Goal: Information Seeking & Learning: Learn about a topic

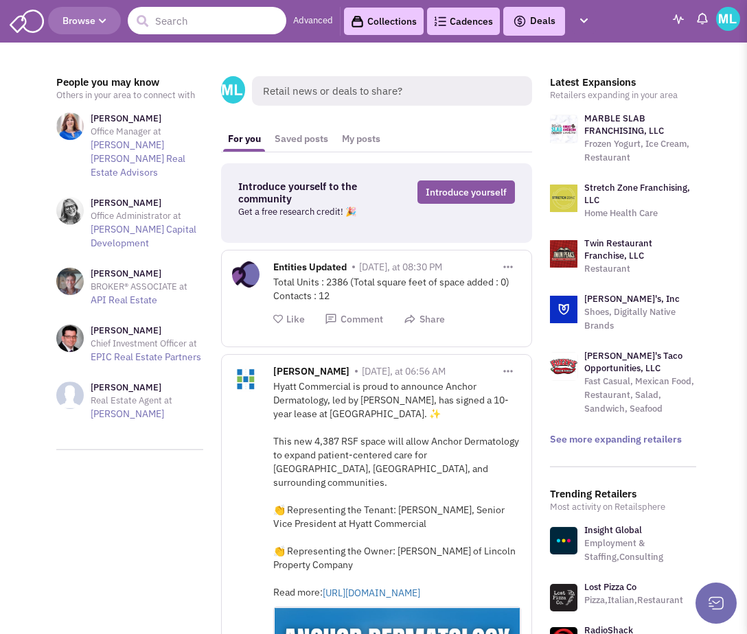
click at [181, 23] on input "text" at bounding box center [207, 20] width 159 height 27
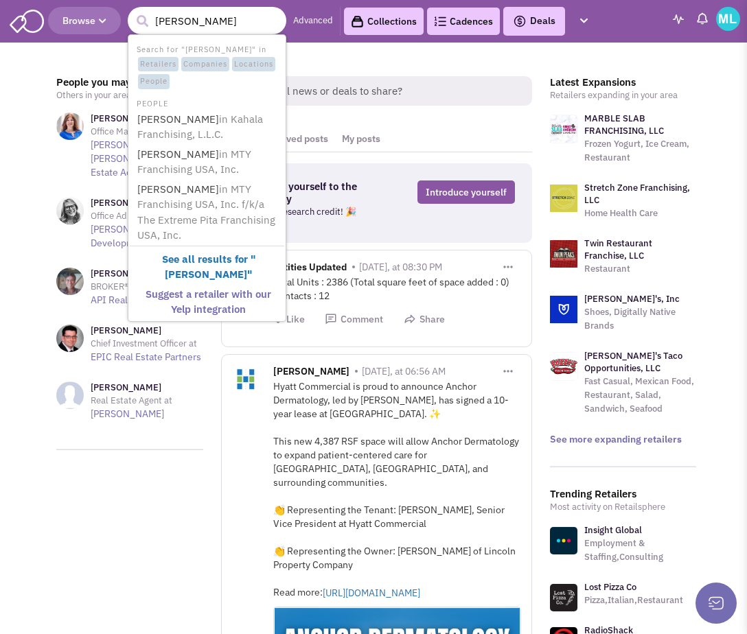
type input "eric lefebvre"
click at [186, 165] on span "in MTY Franchising USA, Inc." at bounding box center [194, 162] width 114 height 29
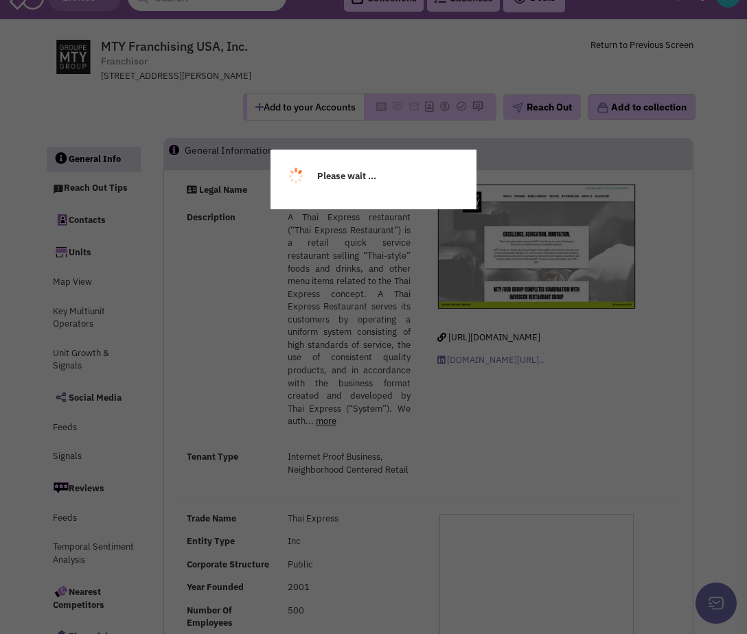
select select
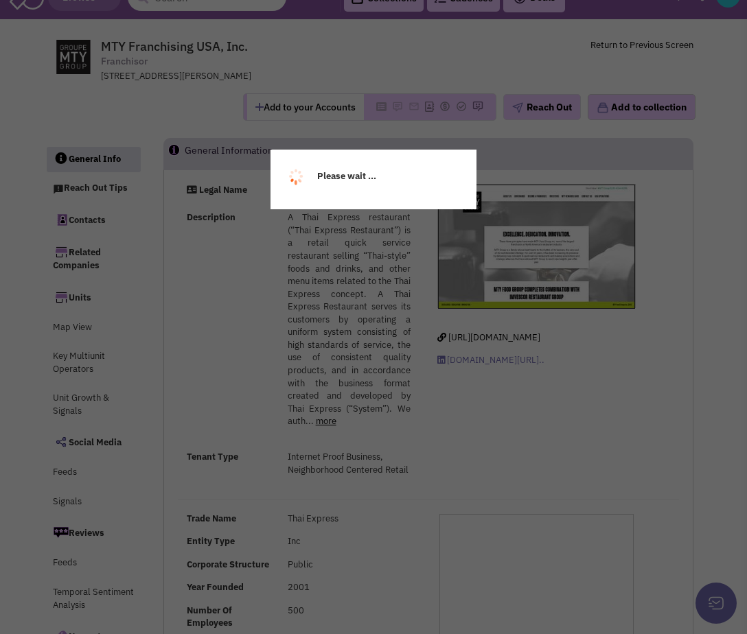
scroll to position [25, 0]
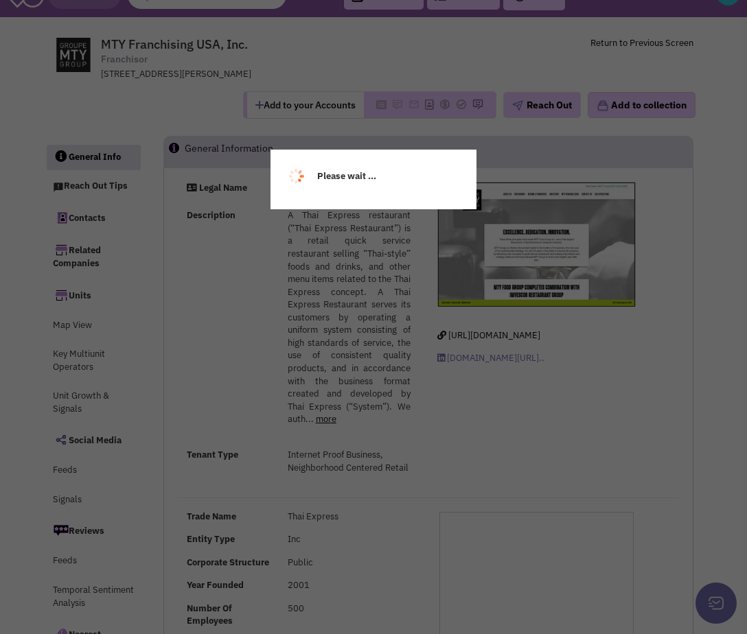
select select
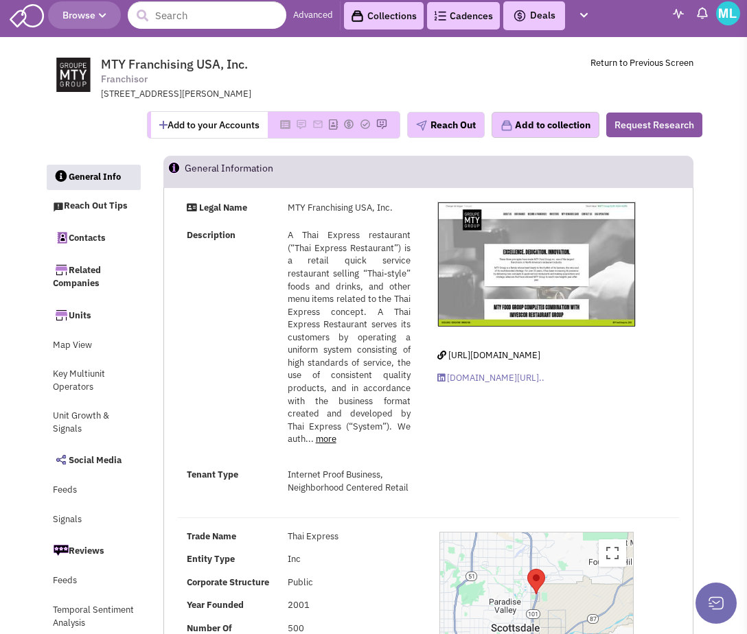
scroll to position [0, 0]
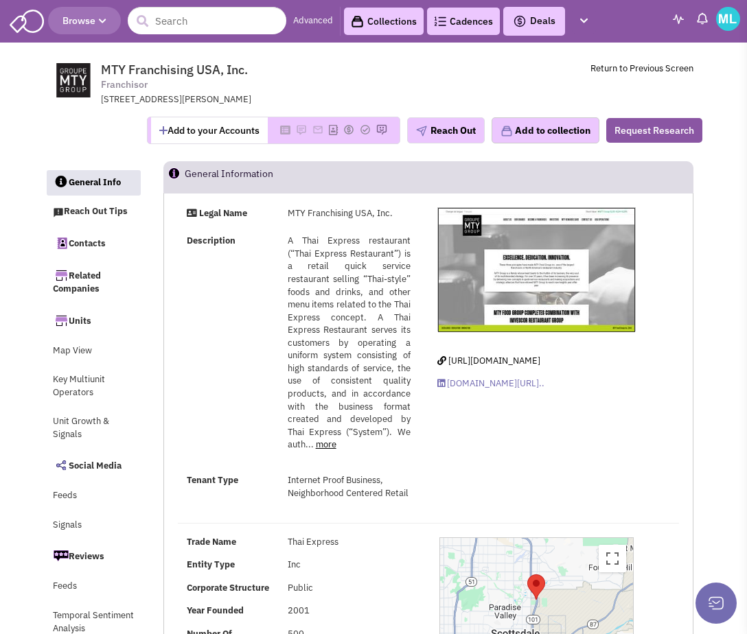
click at [100, 11] on button "Browse" at bounding box center [84, 20] width 73 height 27
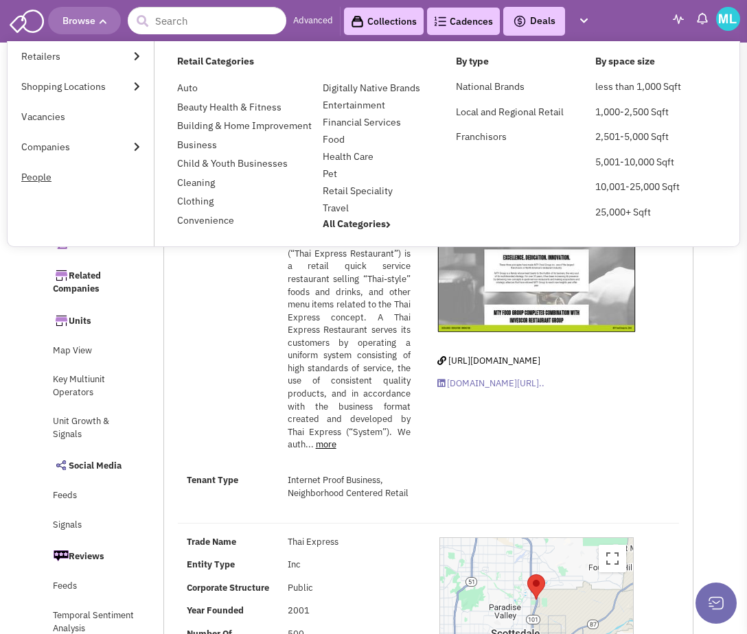
click at [79, 181] on link "People" at bounding box center [81, 177] width 146 height 30
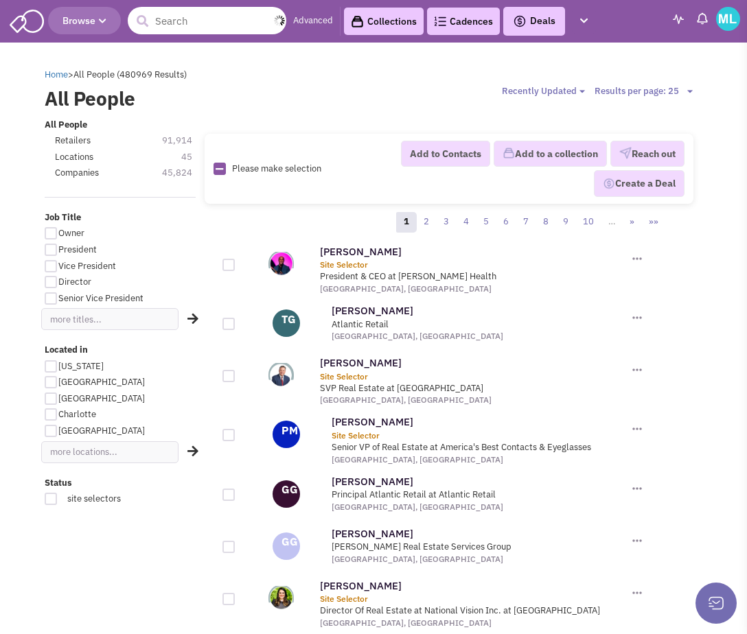
click at [201, 22] on input "text" at bounding box center [207, 20] width 159 height 27
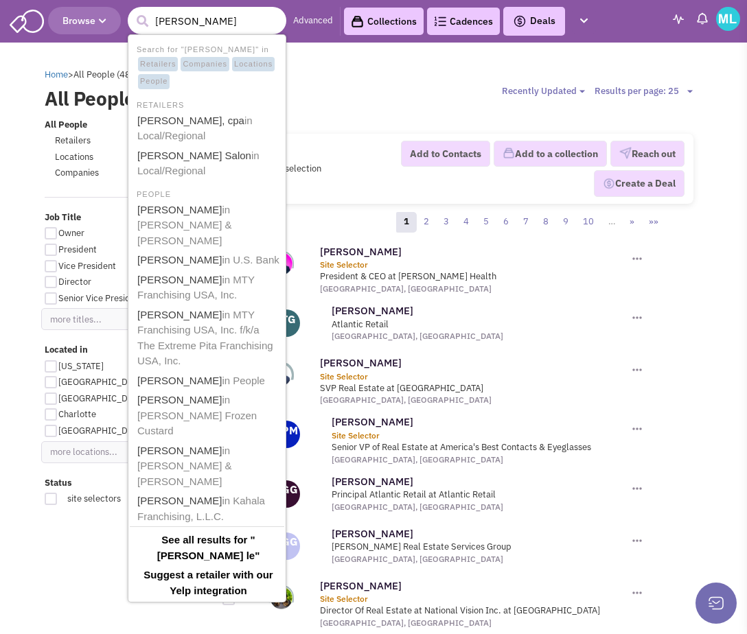
type input "eric lefe"
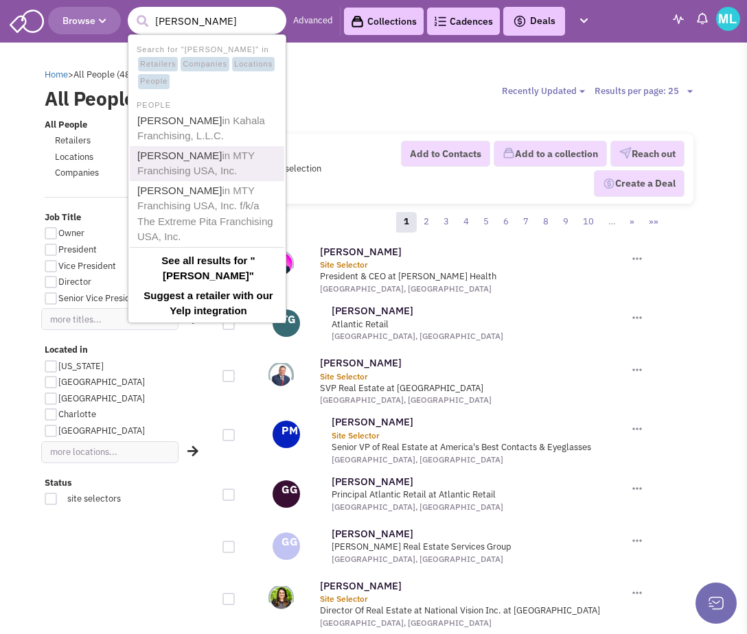
click at [176, 164] on span "in MTY Franchising USA, Inc." at bounding box center [195, 163] width 117 height 27
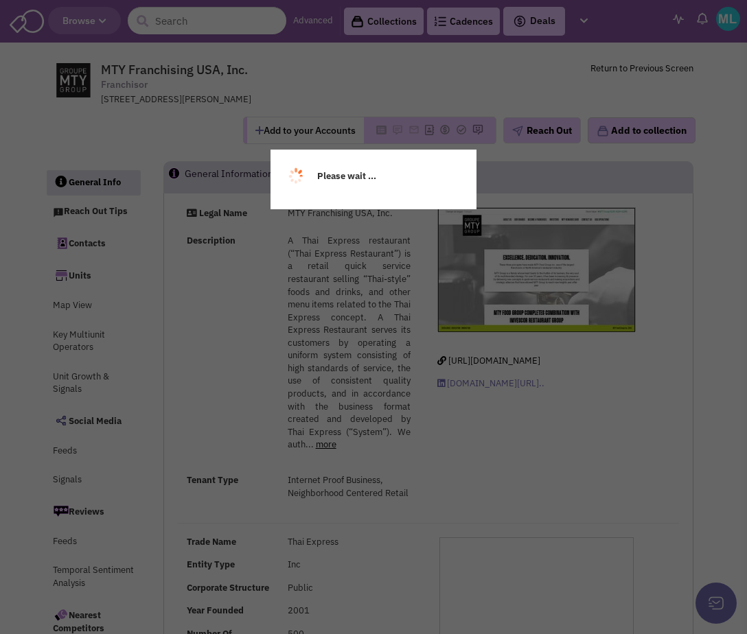
select select
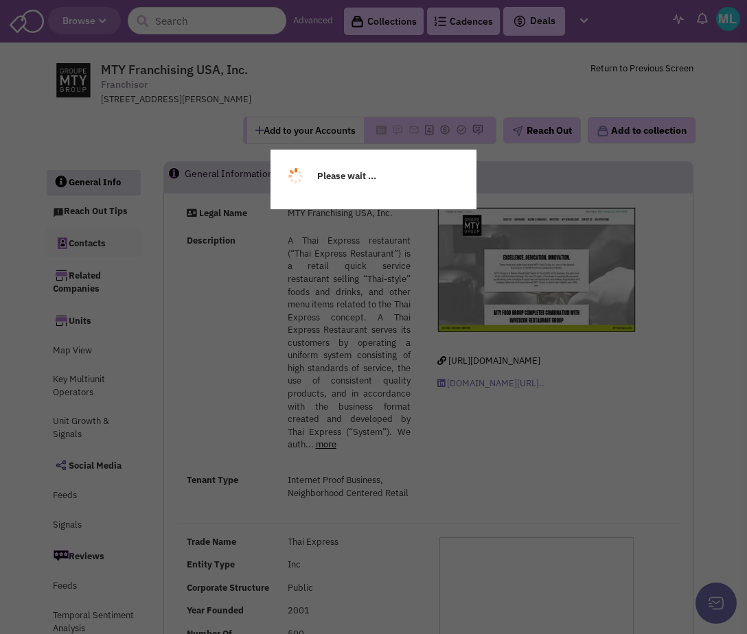
select select
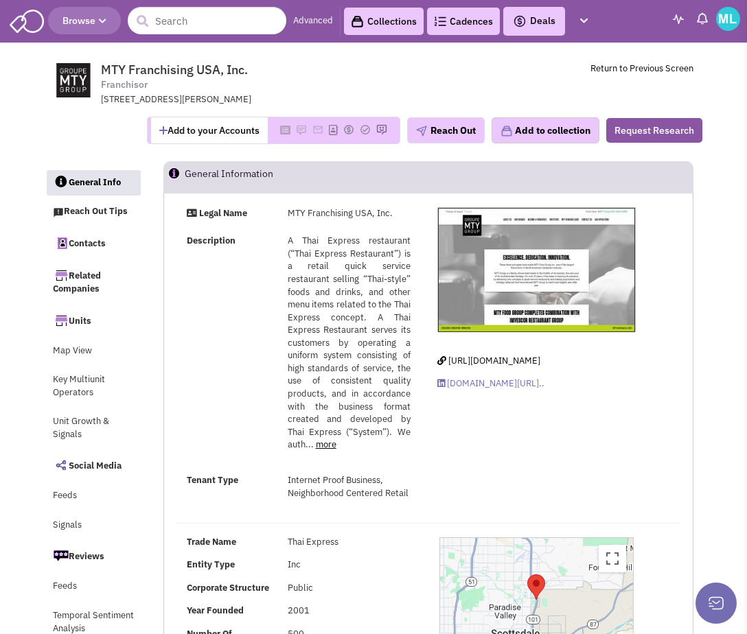
click at [105, 18] on icon "button" at bounding box center [103, 21] width 8 height 8
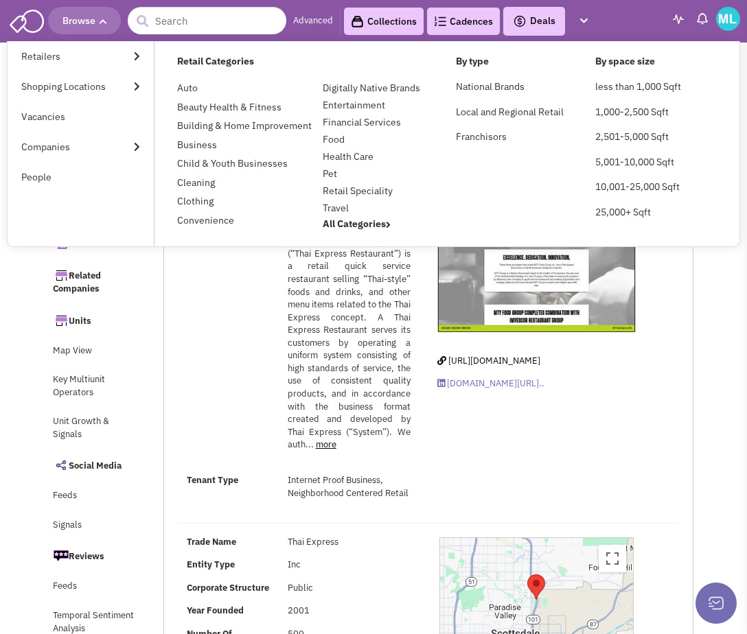
click at [105, 18] on icon "button" at bounding box center [103, 21] width 8 height 8
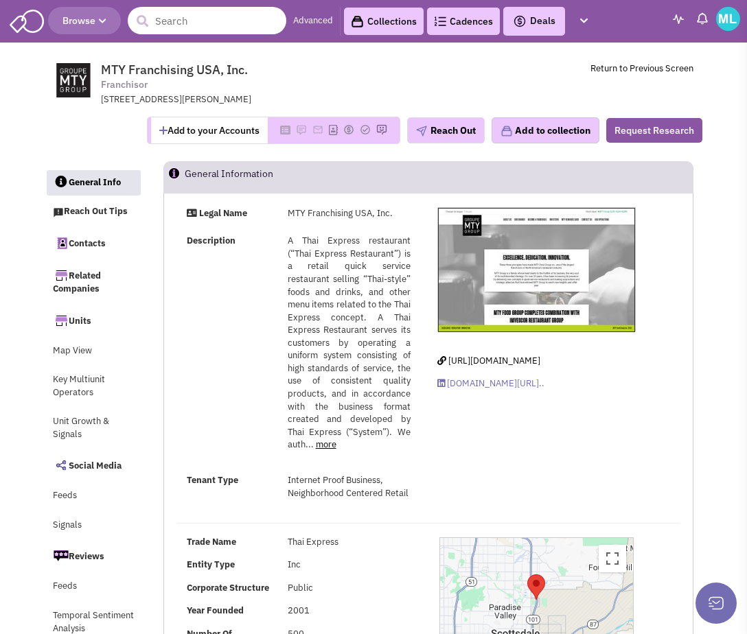
click at [207, 16] on input "text" at bounding box center [207, 20] width 159 height 27
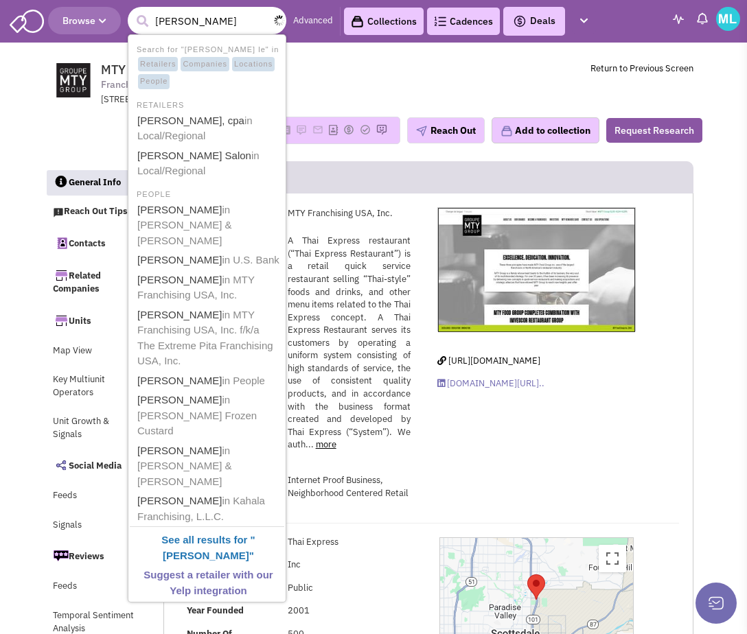
type input "eric lefeb"
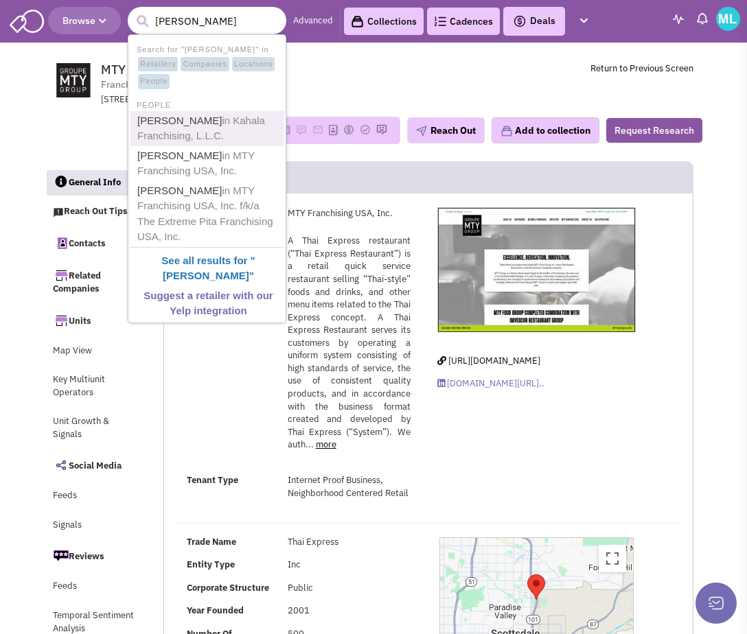
click at [204, 122] on span "in Kahala Franchising, L.L.C." at bounding box center [201, 128] width 128 height 27
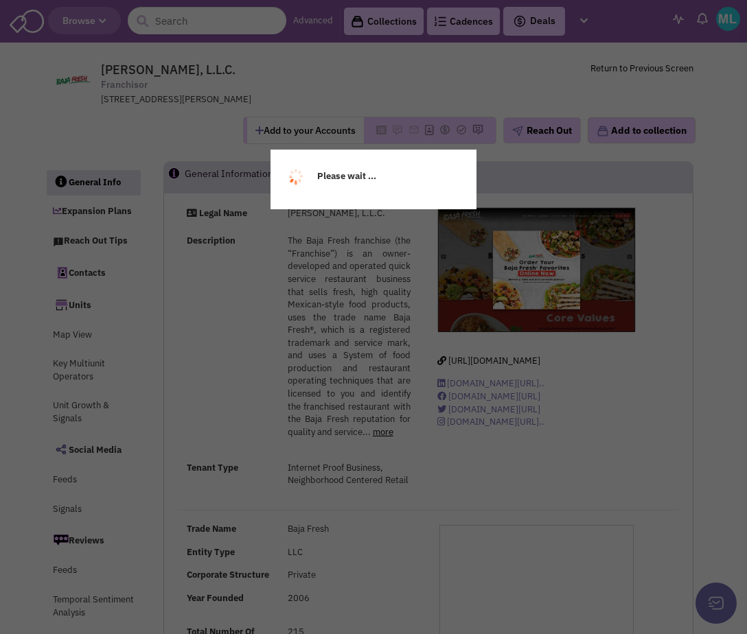
select select
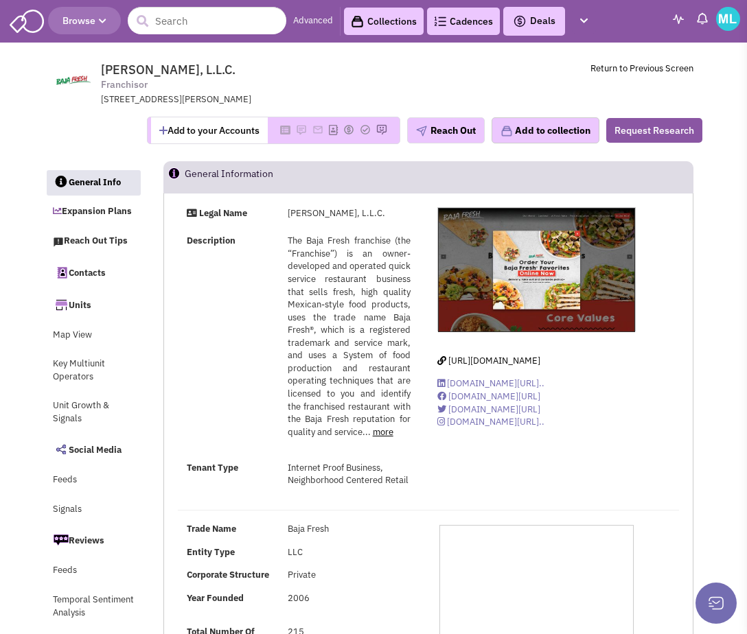
select select
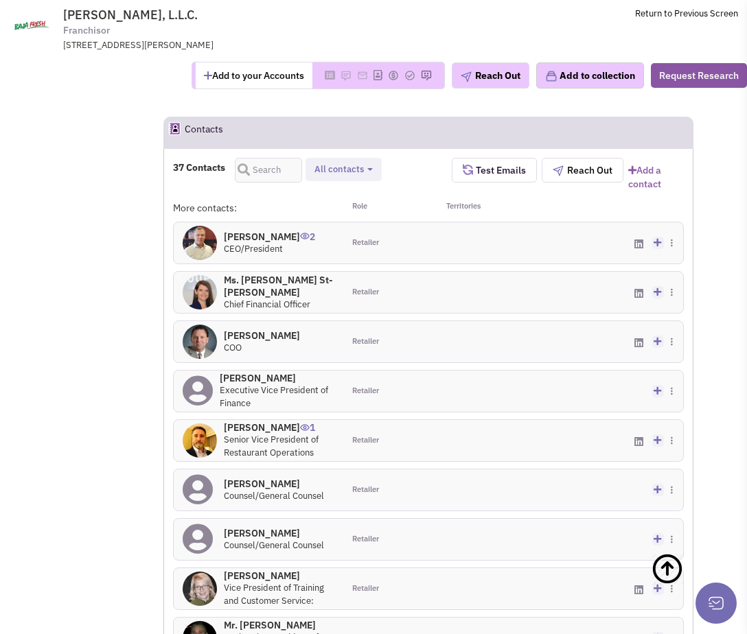
scroll to position [1355, 0]
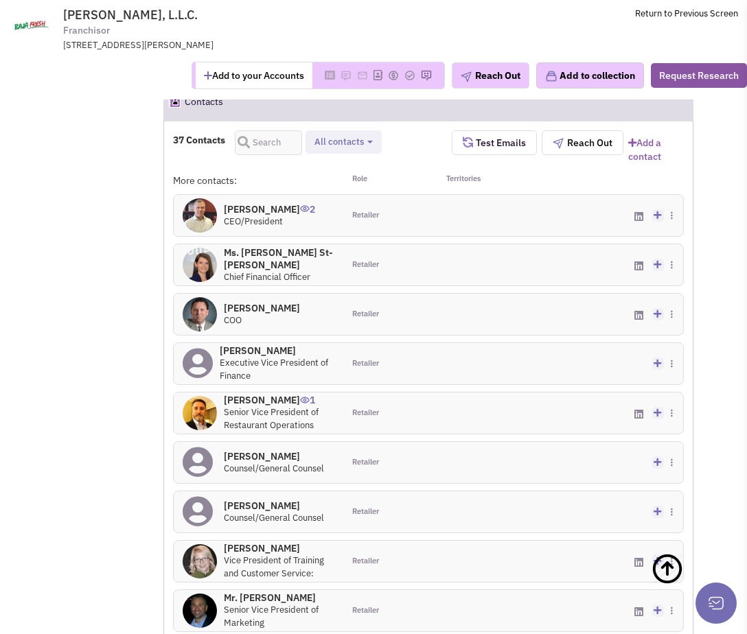
click at [260, 203] on h4 "[PERSON_NAME] 2" at bounding box center [269, 209] width 91 height 12
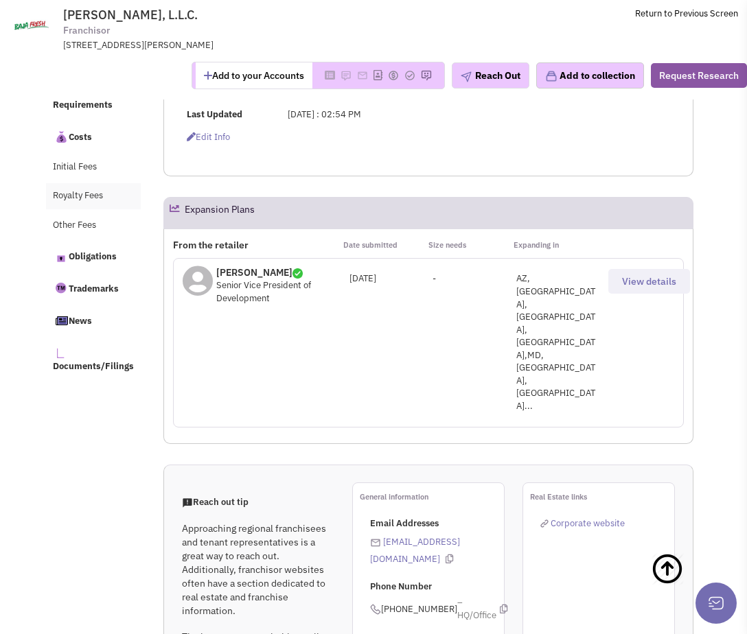
scroll to position [0, 0]
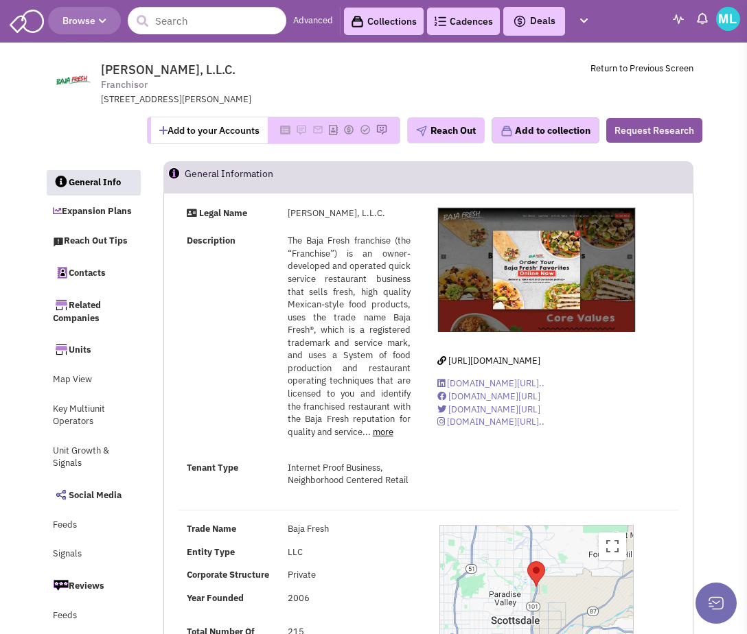
click at [100, 15] on span "Browse" at bounding box center [84, 20] width 44 height 12
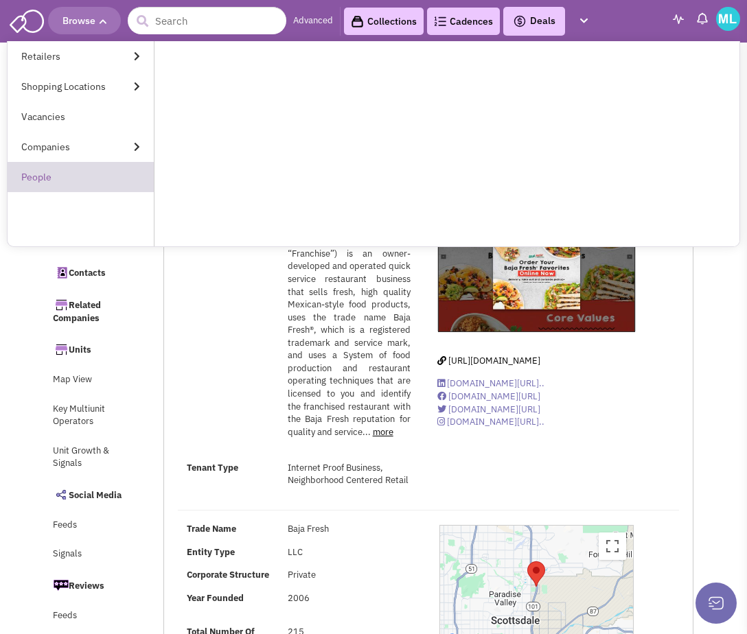
click at [82, 176] on link "People" at bounding box center [81, 177] width 146 height 30
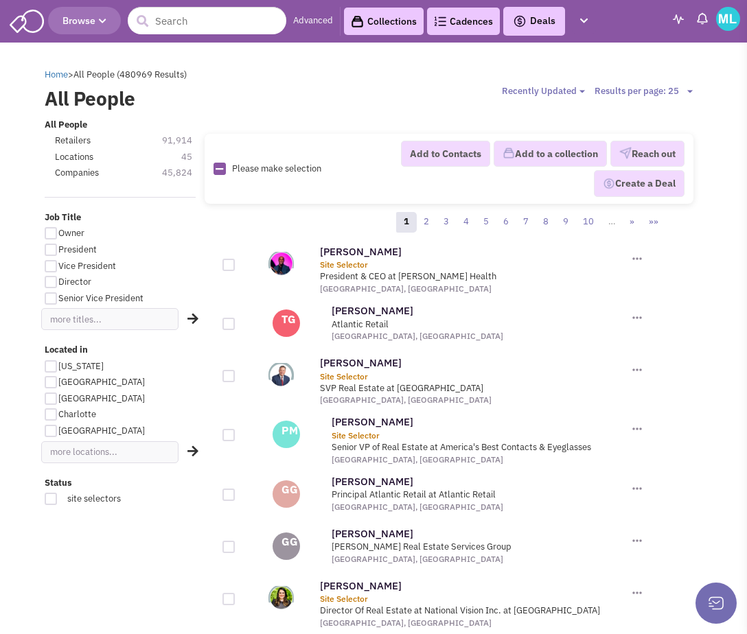
click at [369, 156] on div "Add to Contacts Add to a collection Reach out Create a Deal" at bounding box center [530, 169] width 326 height 57
click at [348, 172] on div "Please make selection selected" at bounding box center [286, 169] width 163 height 13
click at [198, 21] on input "text" at bounding box center [207, 20] width 159 height 27
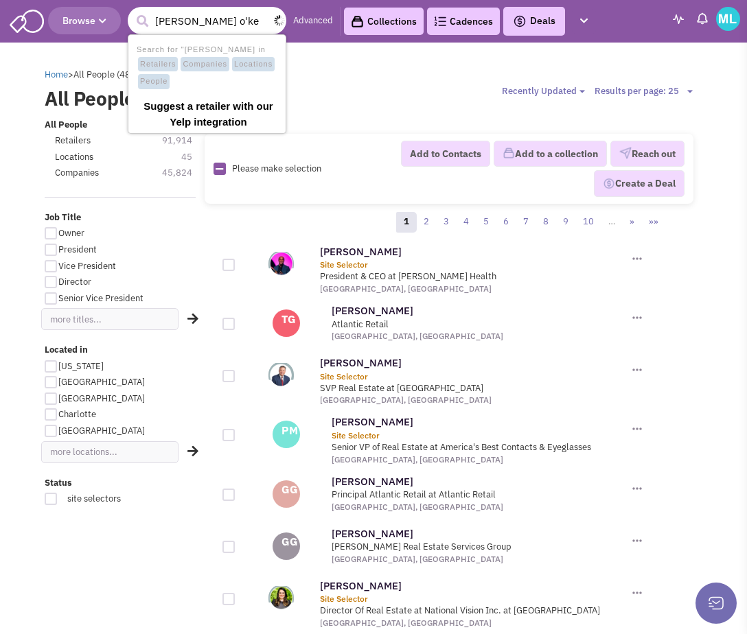
type input "ryan o'k"
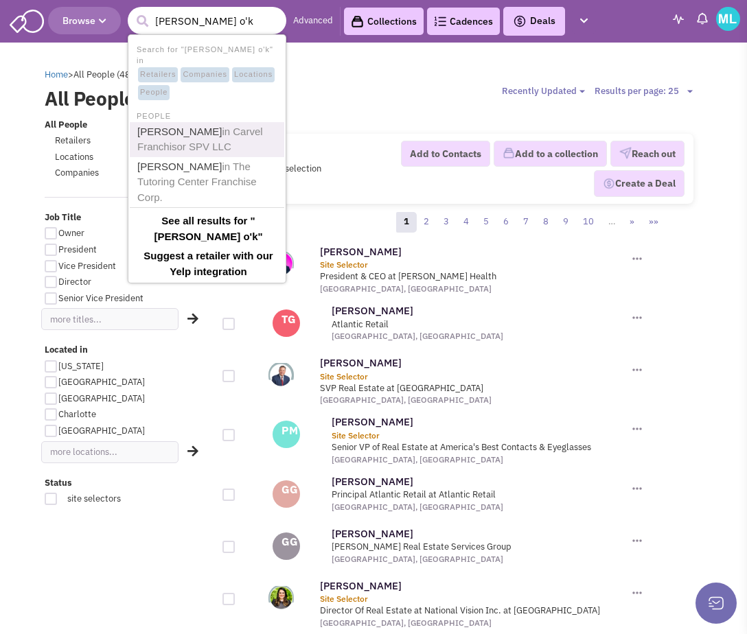
click at [215, 140] on span "in Carvel Franchisor SPV LLC" at bounding box center [200, 139] width 126 height 27
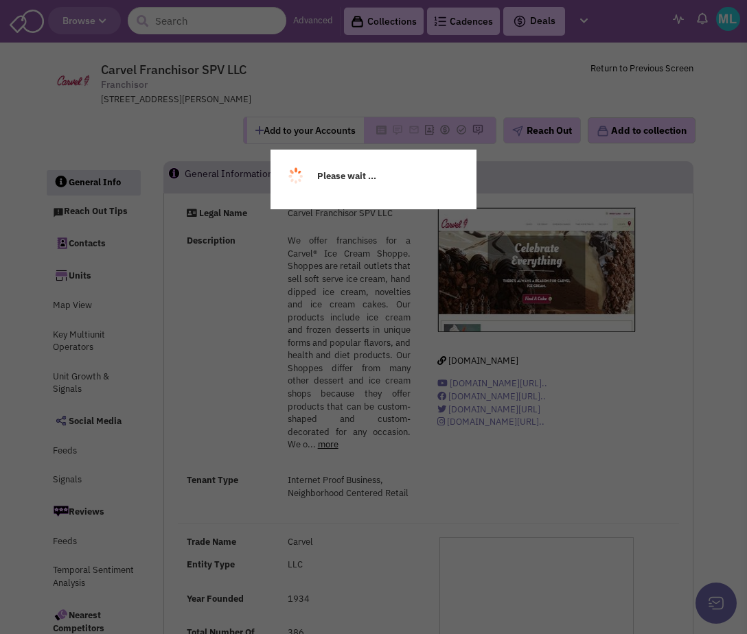
select select
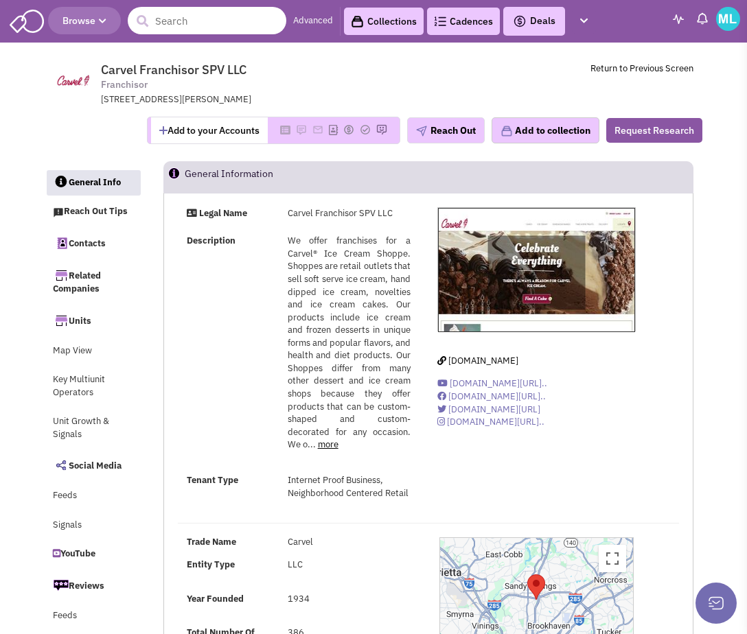
click at [198, 25] on input "text" at bounding box center [207, 20] width 159 height 27
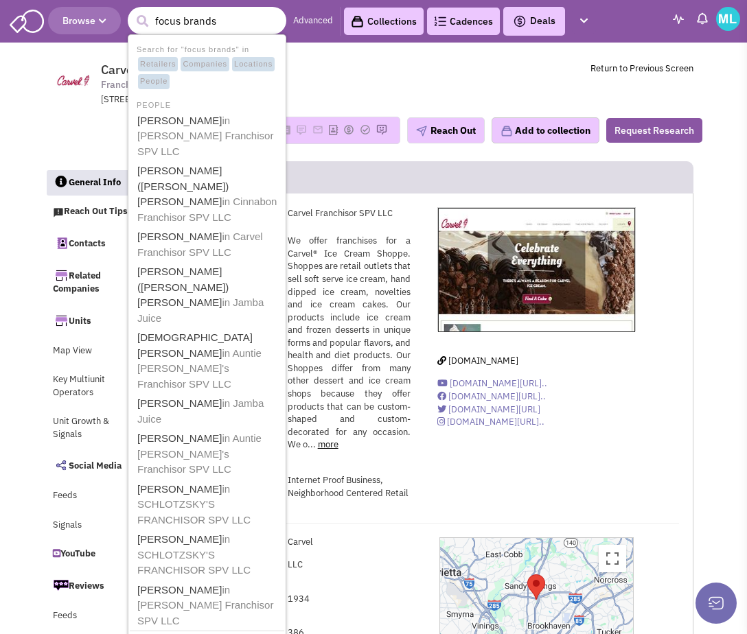
drag, startPoint x: 226, startPoint y: 21, endPoint x: 88, endPoint y: 17, distance: 138.1
click at [88, 17] on header "Browse 11 results are available, use up and down arrow keys to navigate. focus …" at bounding box center [373, 21] width 747 height 43
type input "moes"
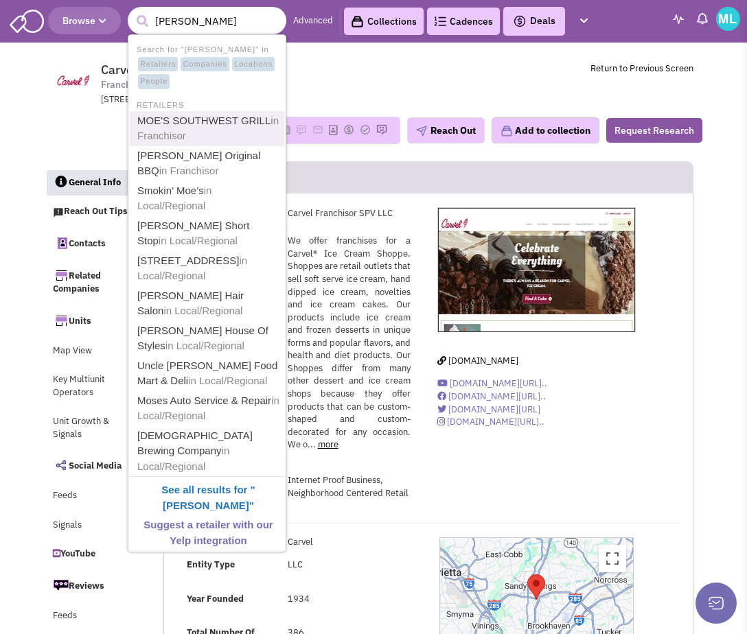
click at [168, 117] on link "MOE'S SOUTHWEST GRILL in Franchisor" at bounding box center [208, 129] width 150 height 34
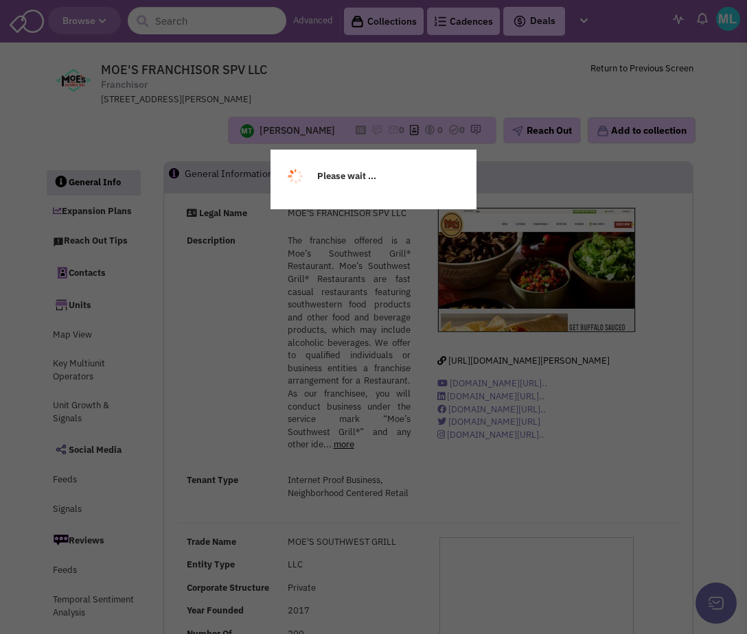
select select
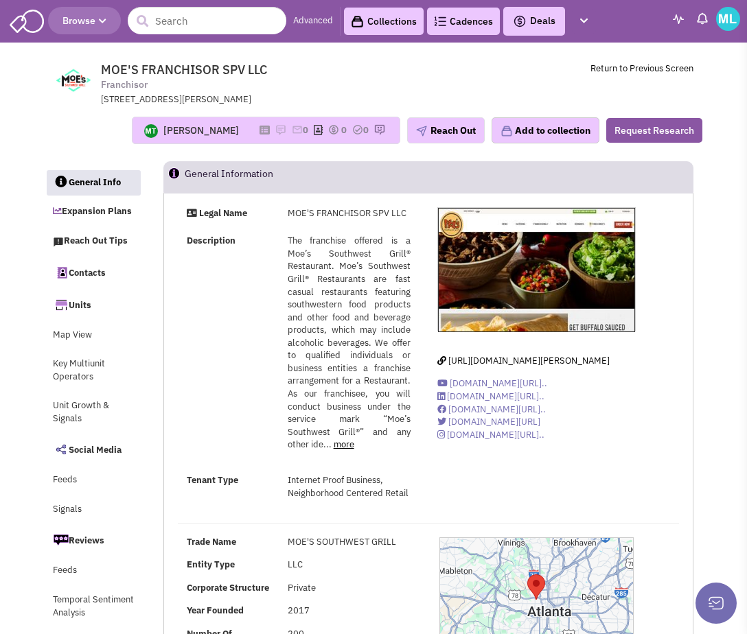
select select
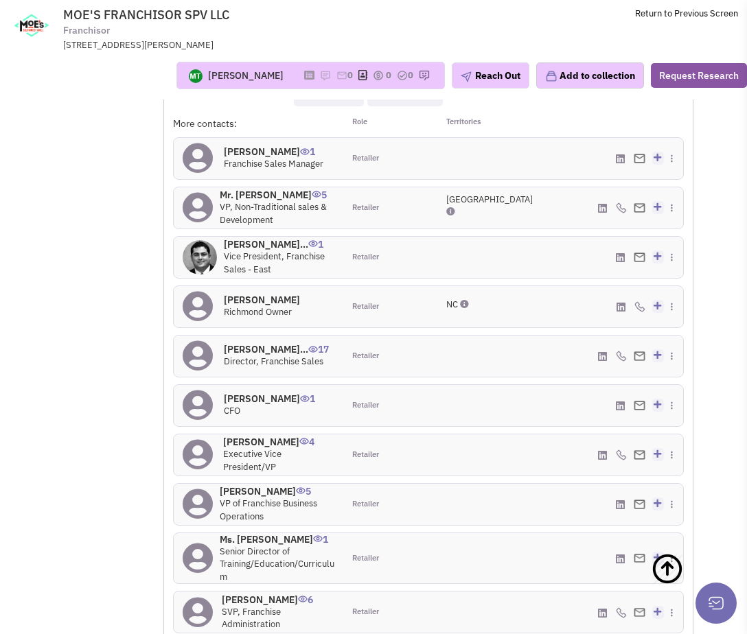
scroll to position [1497, 0]
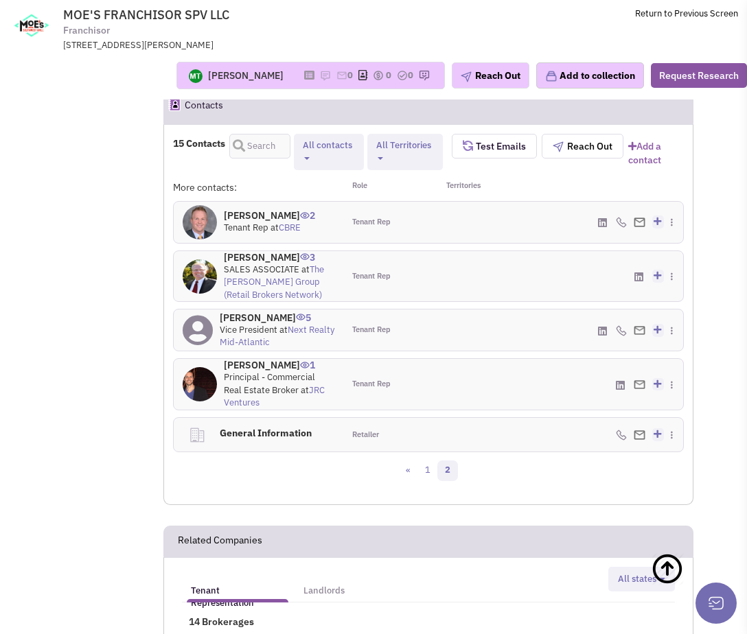
scroll to position [1451, 0]
click at [421, 461] on link "1" at bounding box center [427, 471] width 21 height 21
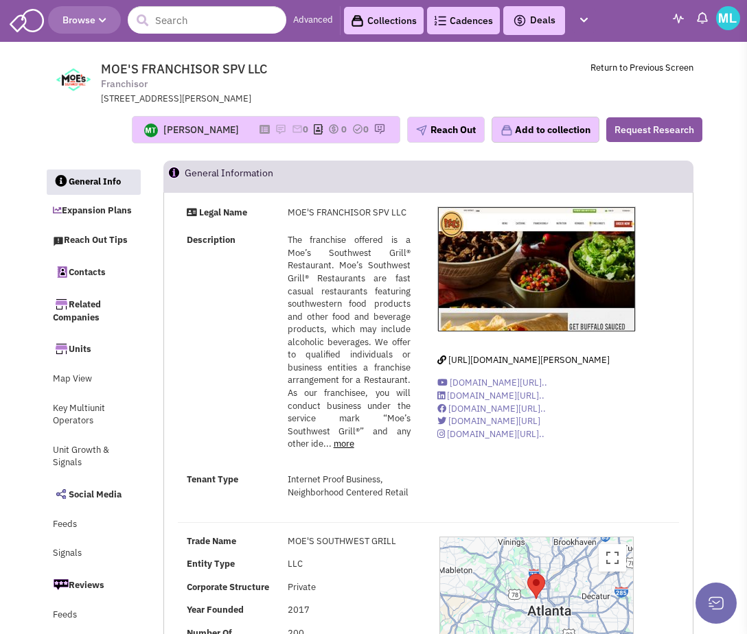
scroll to position [0, 0]
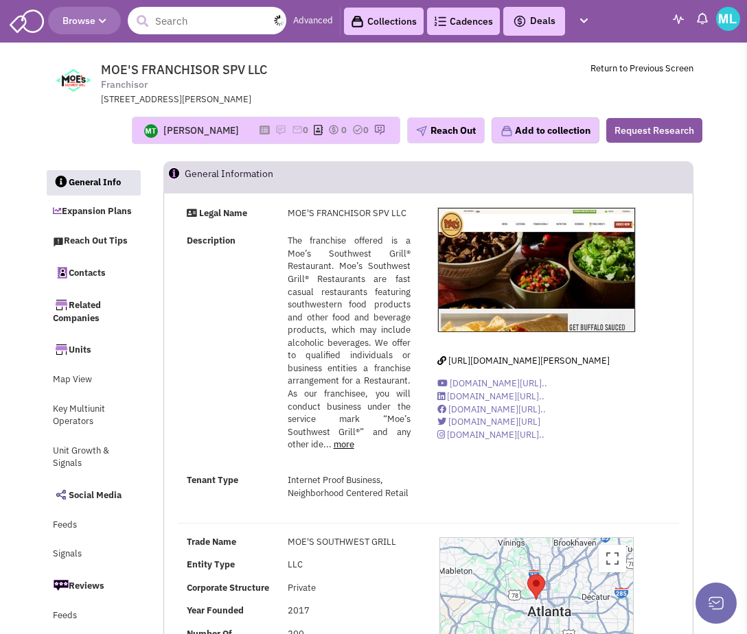
click at [181, 14] on input "text" at bounding box center [207, 20] width 159 height 27
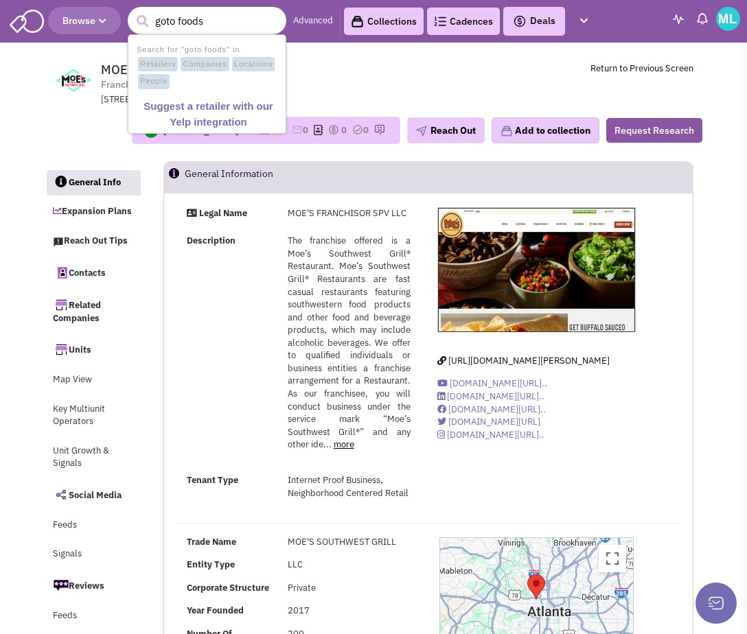
type input "goto foods"
click at [132, 11] on button "submit" at bounding box center [142, 21] width 21 height 21
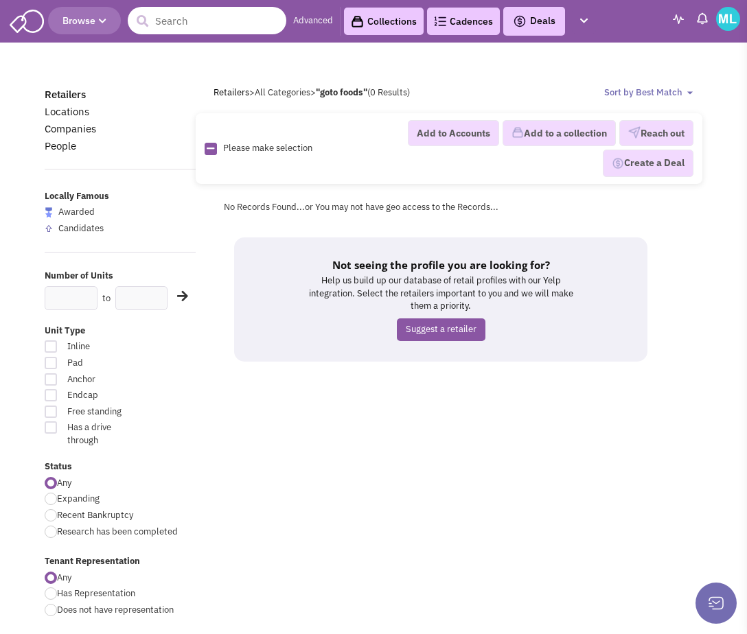
click at [182, 27] on input "text" at bounding box center [207, 20] width 159 height 27
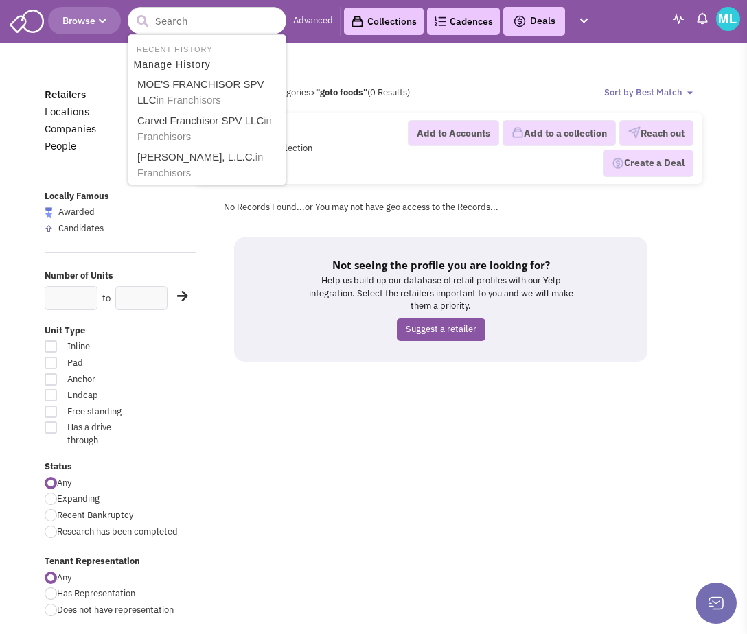
click at [93, 12] on button "Browse" at bounding box center [84, 20] width 73 height 27
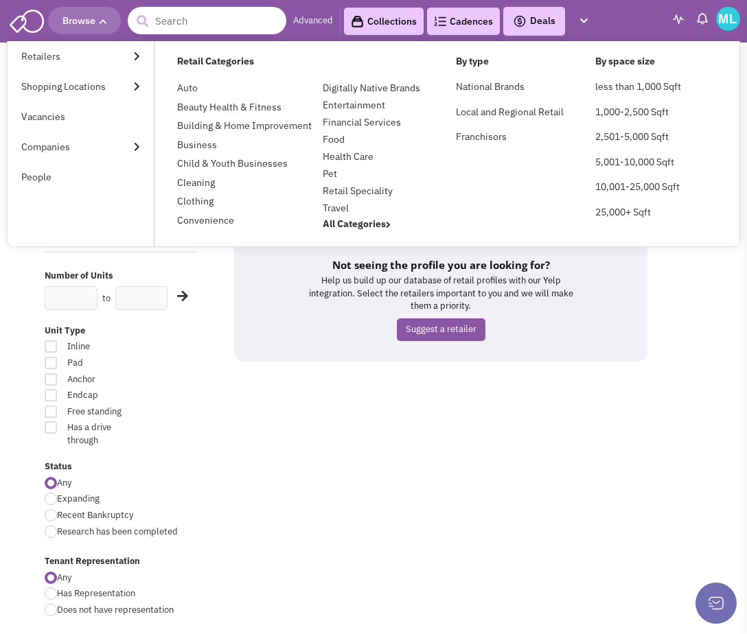
click at [163, 14] on input "text" at bounding box center [207, 20] width 159 height 27
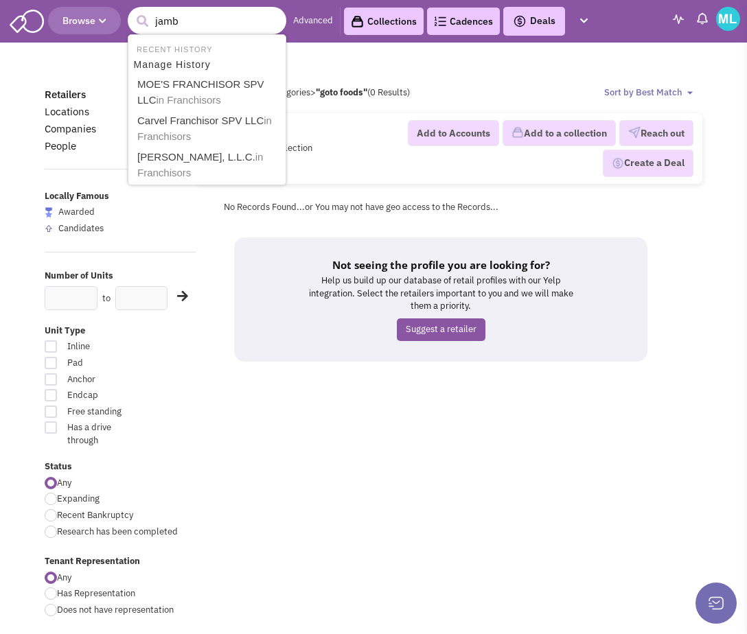
type input "jamba"
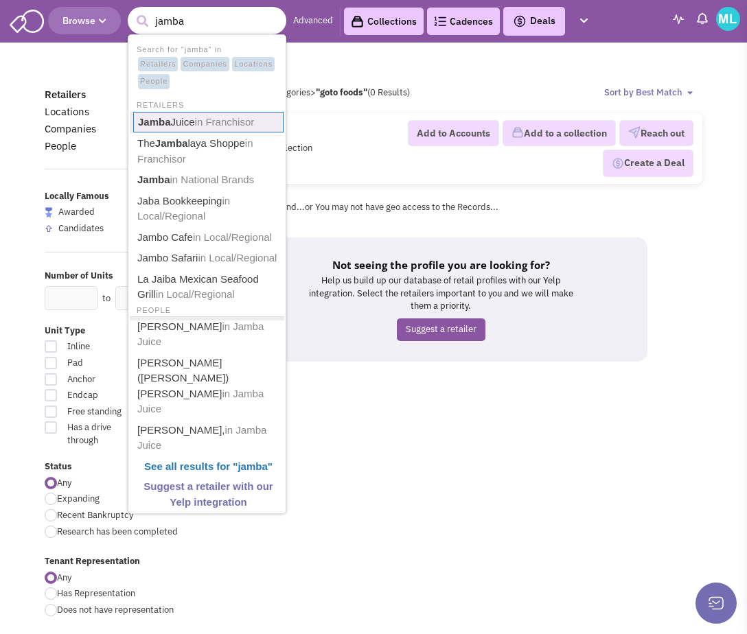
click at [232, 119] on span "in Franchisor" at bounding box center [225, 122] width 60 height 12
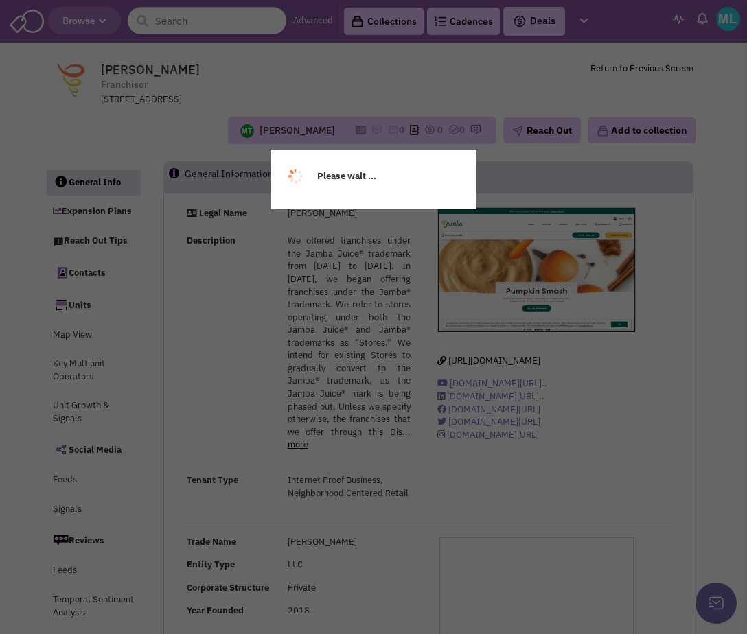
select select
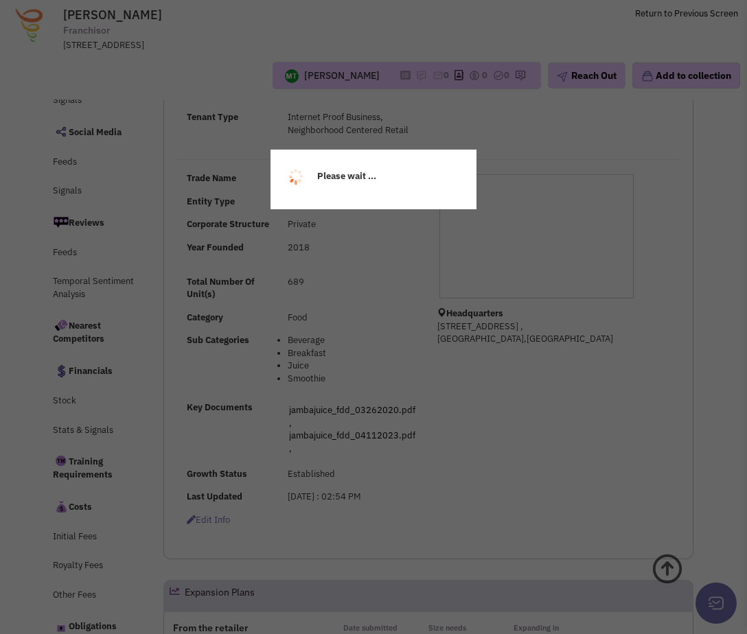
select select
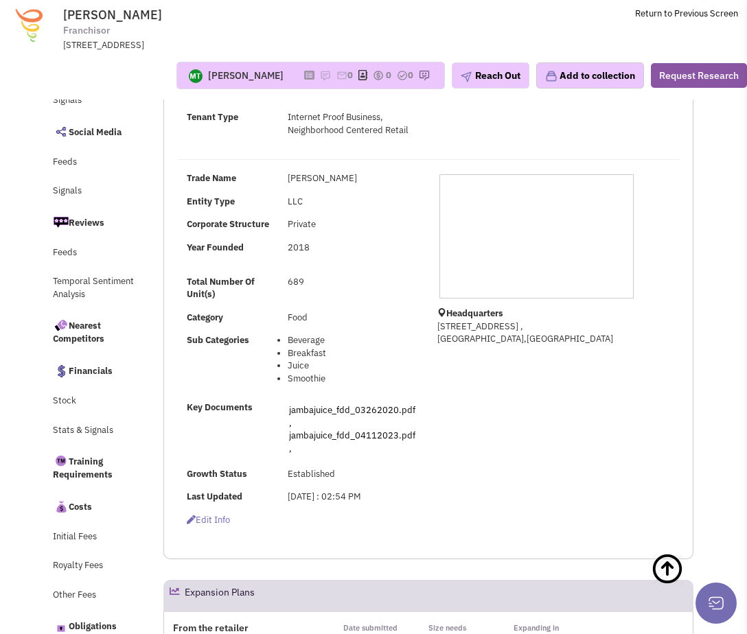
scroll to position [710, 0]
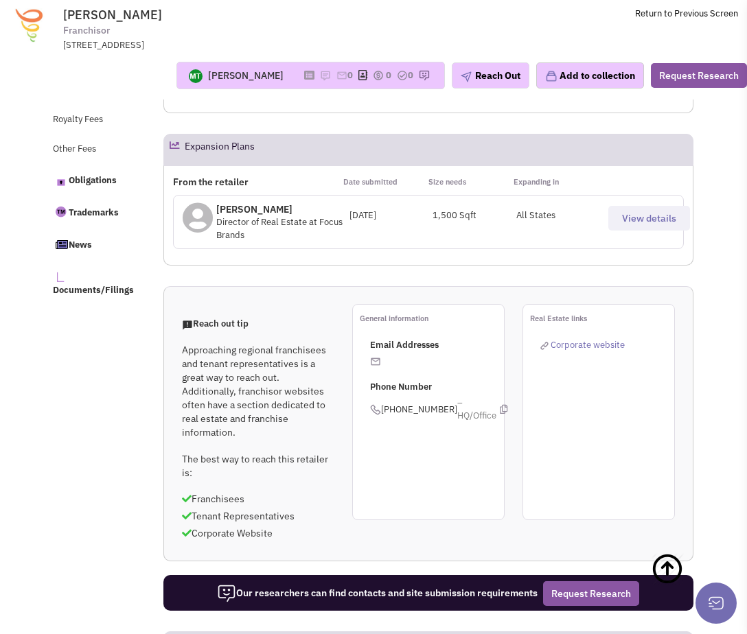
click at [222, 207] on p "Julie Bailey" at bounding box center [282, 210] width 133 height 14
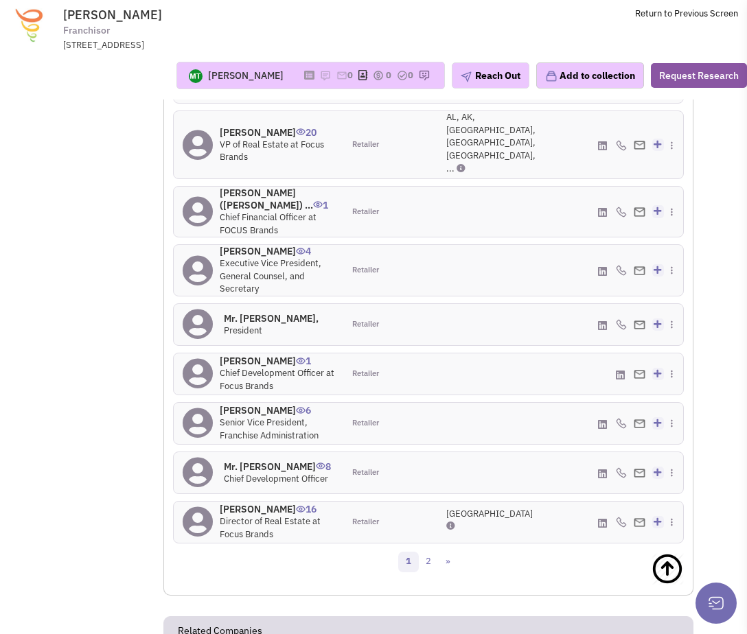
scroll to position [1482, 0]
click at [254, 503] on h4 "Julie Bailey 16" at bounding box center [277, 509] width 115 height 12
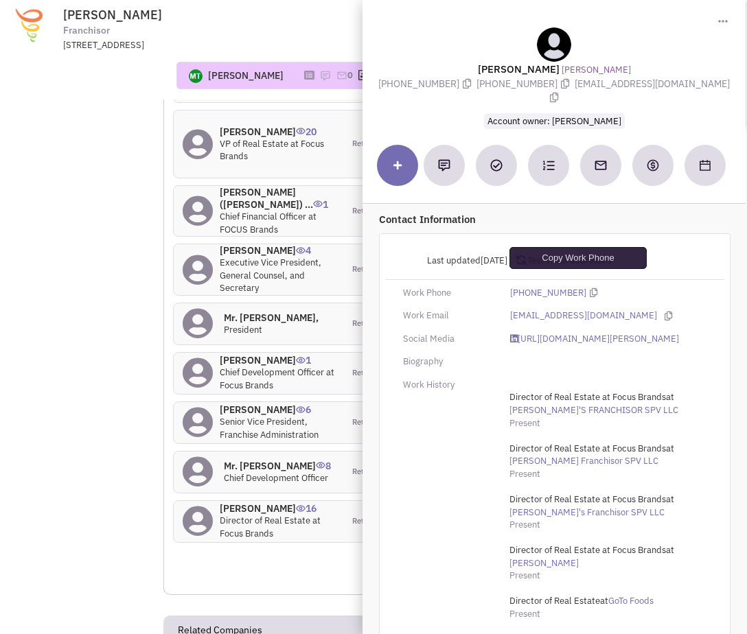
click at [590, 288] on icon at bounding box center [594, 292] width 8 height 9
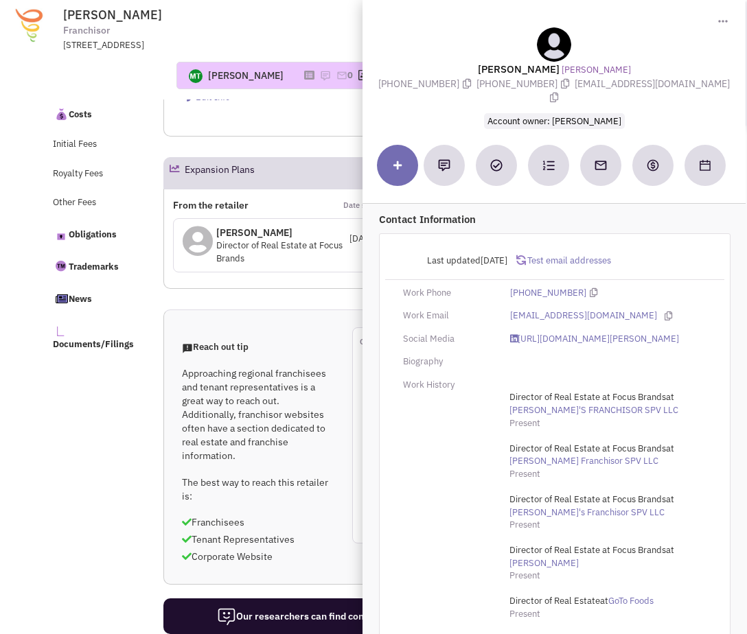
scroll to position [0, 0]
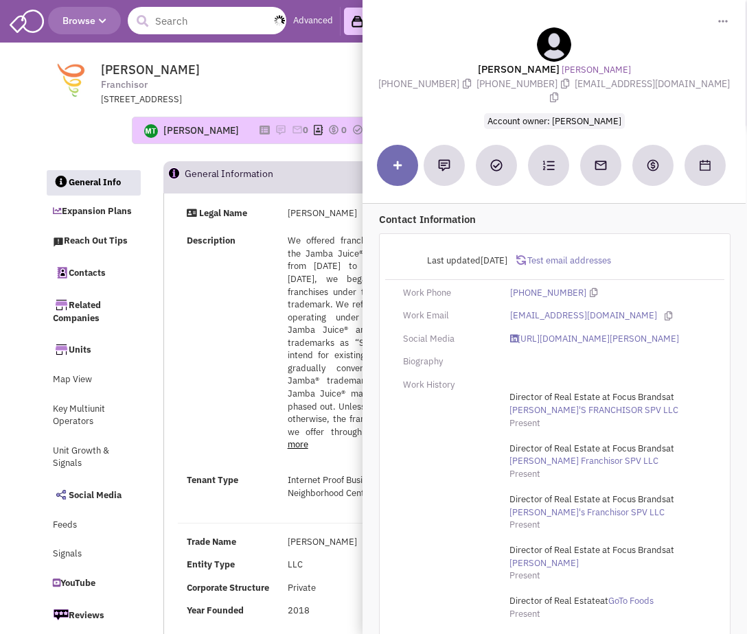
click at [201, 19] on input "text" at bounding box center [207, 20] width 159 height 27
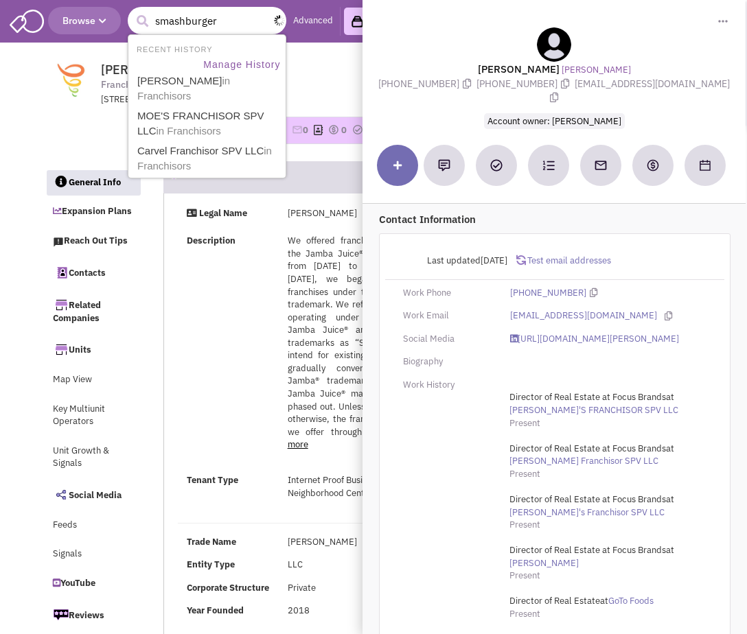
type input "smashburger"
click at [132, 11] on button "submit" at bounding box center [142, 21] width 21 height 21
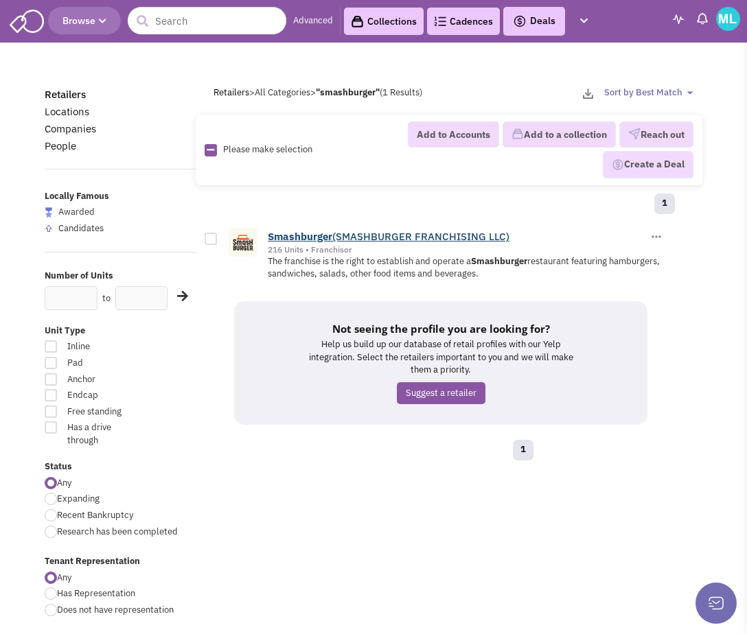
click at [309, 238] on b "Smashburger" at bounding box center [300, 236] width 65 height 13
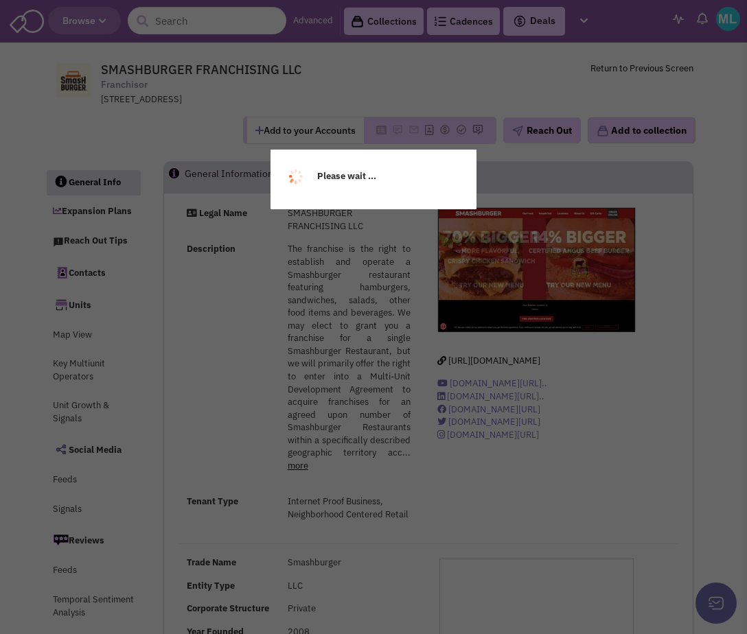
select select
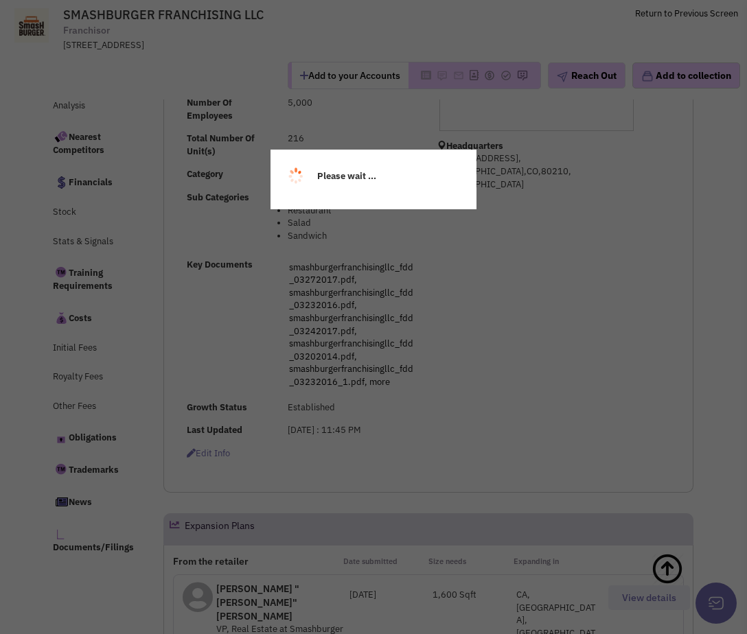
select select
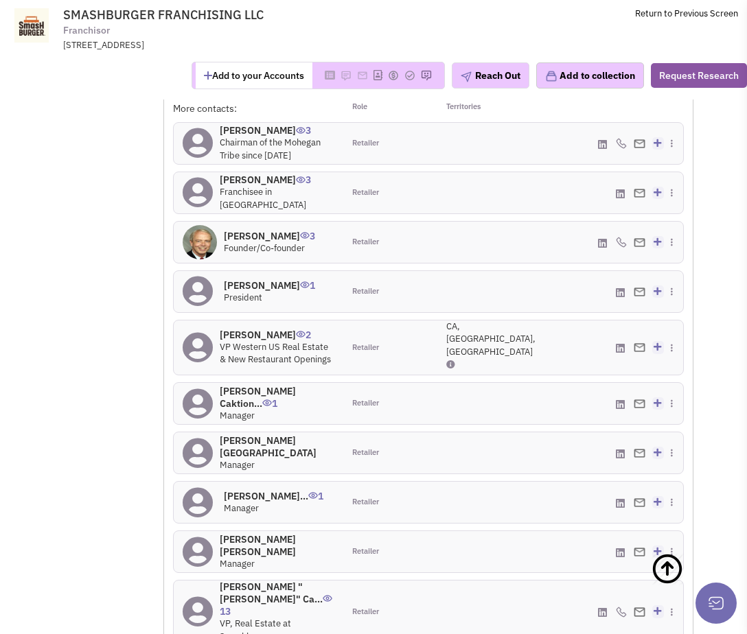
scroll to position [1639, 0]
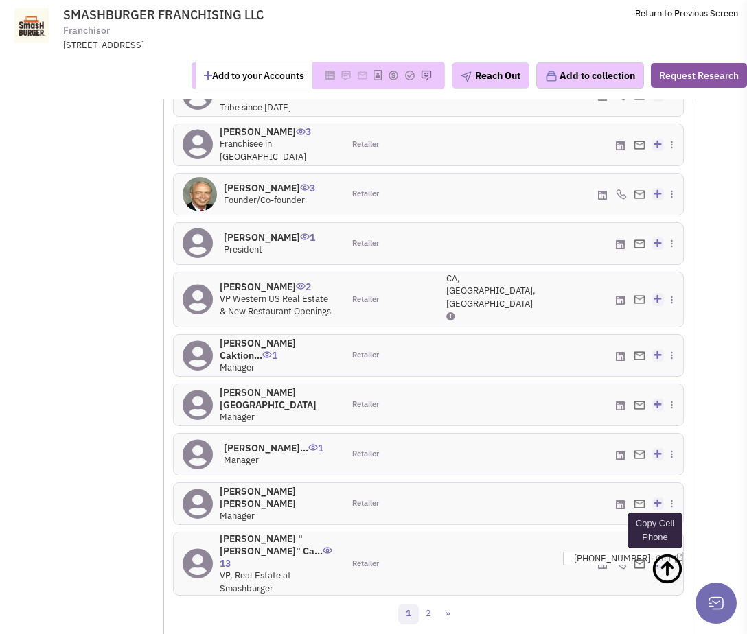
click at [675, 554] on icon at bounding box center [679, 558] width 8 height 9
click at [428, 604] on link "2" at bounding box center [428, 614] width 21 height 21
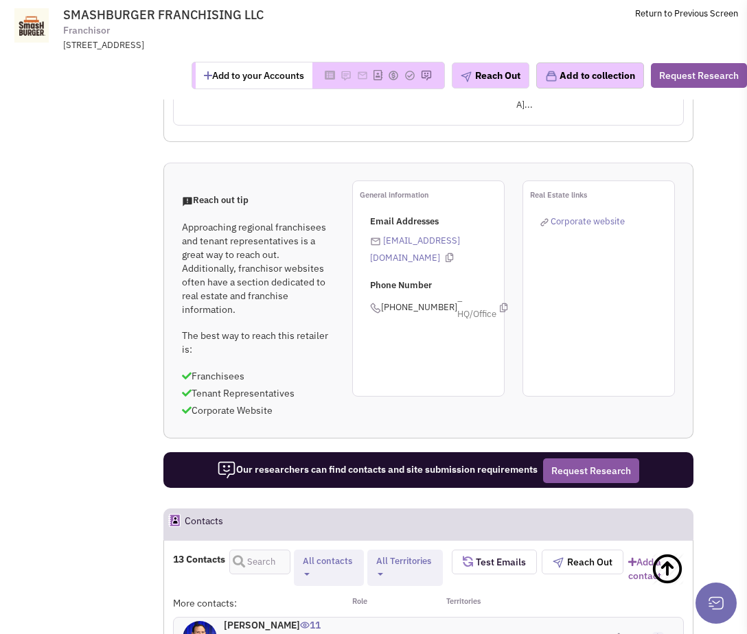
scroll to position [1282, 0]
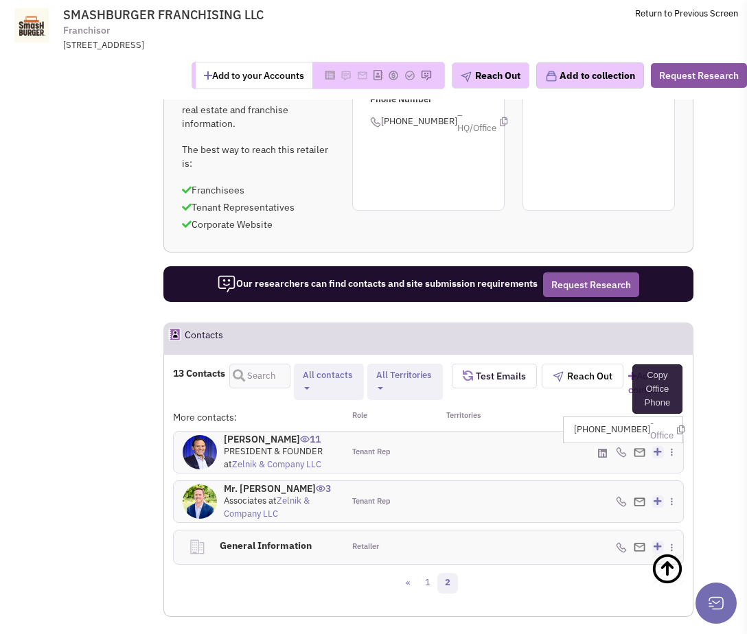
click at [677, 426] on icon at bounding box center [681, 430] width 8 height 9
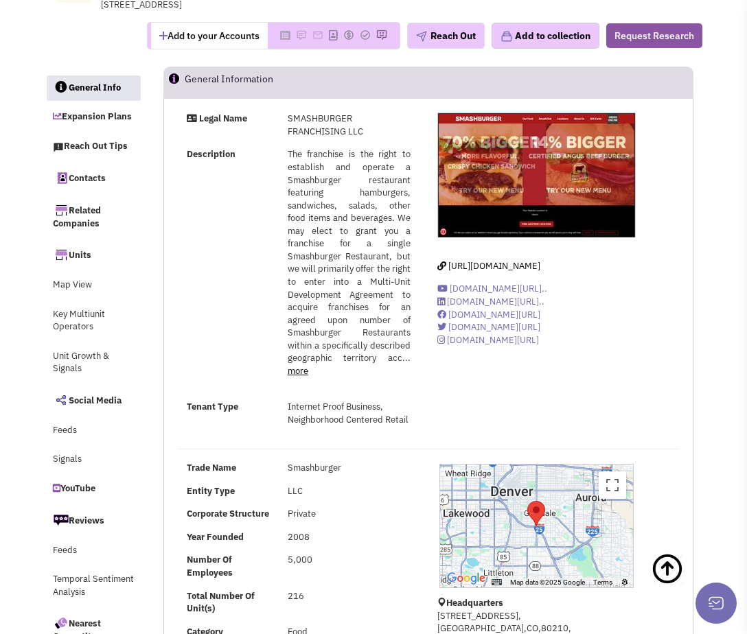
scroll to position [0, 0]
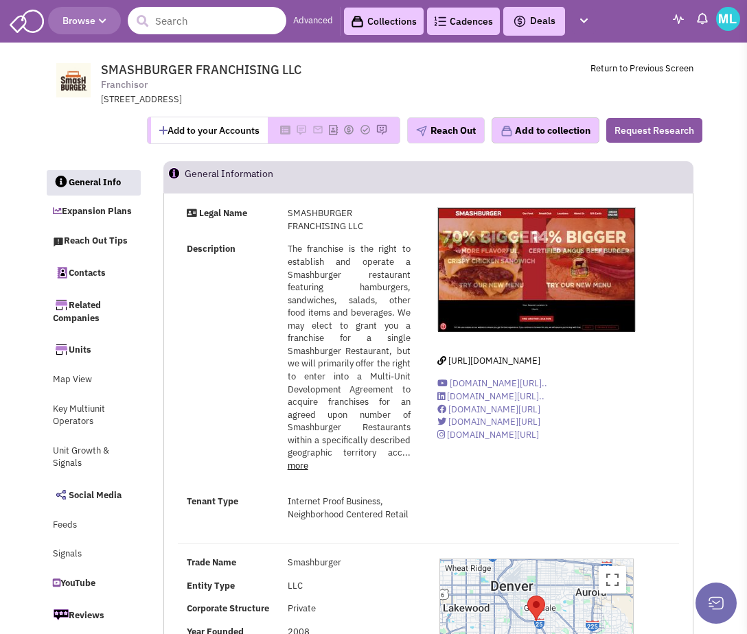
click at [177, 24] on input "text" at bounding box center [207, 20] width 159 height 27
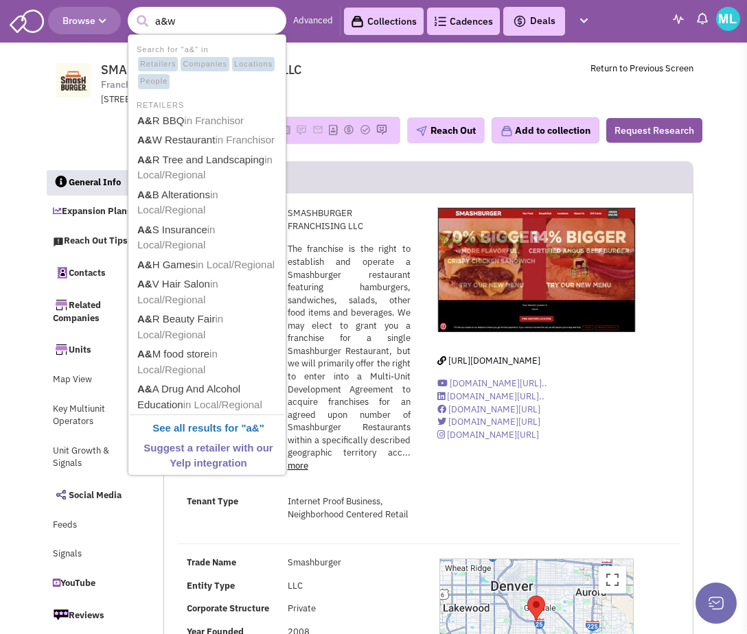
type input "a&w"
click at [132, 11] on button "submit" at bounding box center [142, 21] width 21 height 21
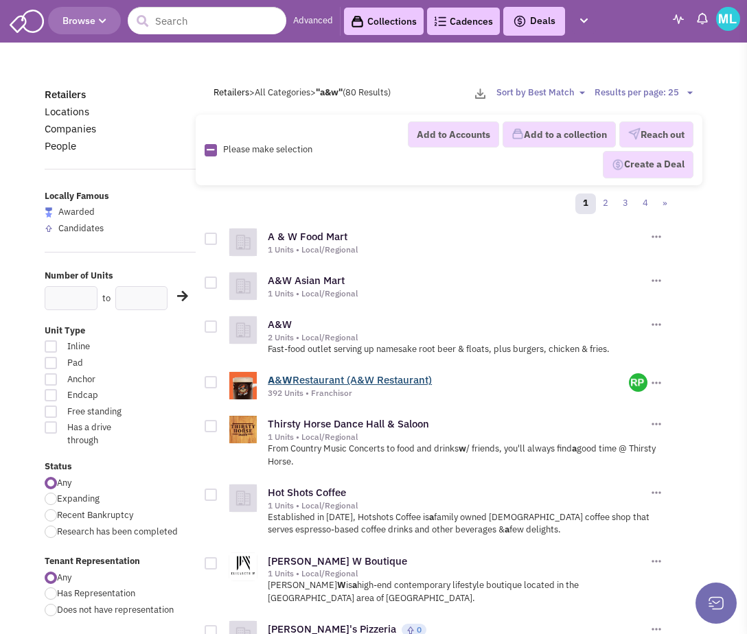
click at [348, 376] on link "A & W Restaurant (A&W Restaurant)" at bounding box center [350, 380] width 164 height 13
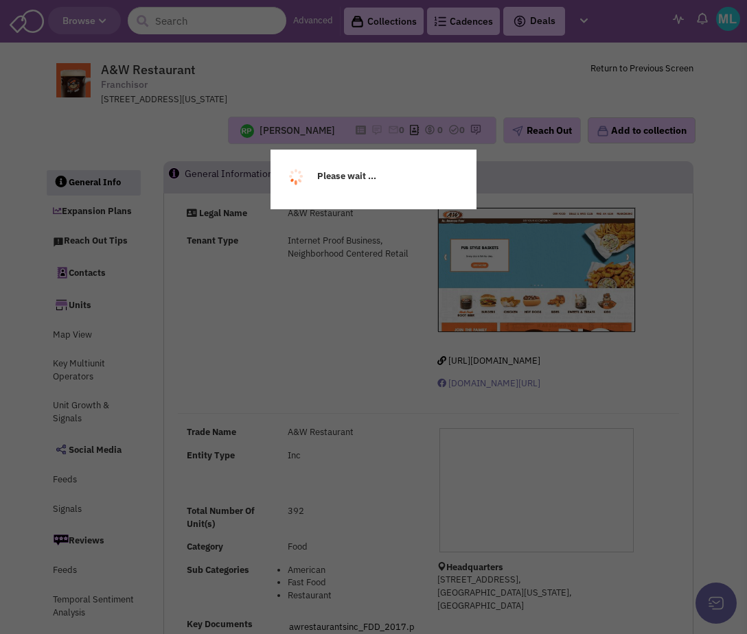
select select
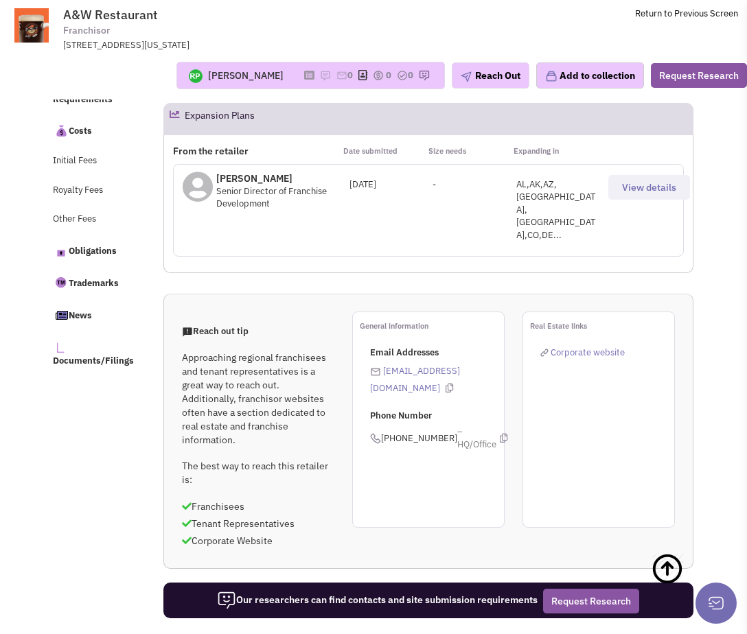
select select
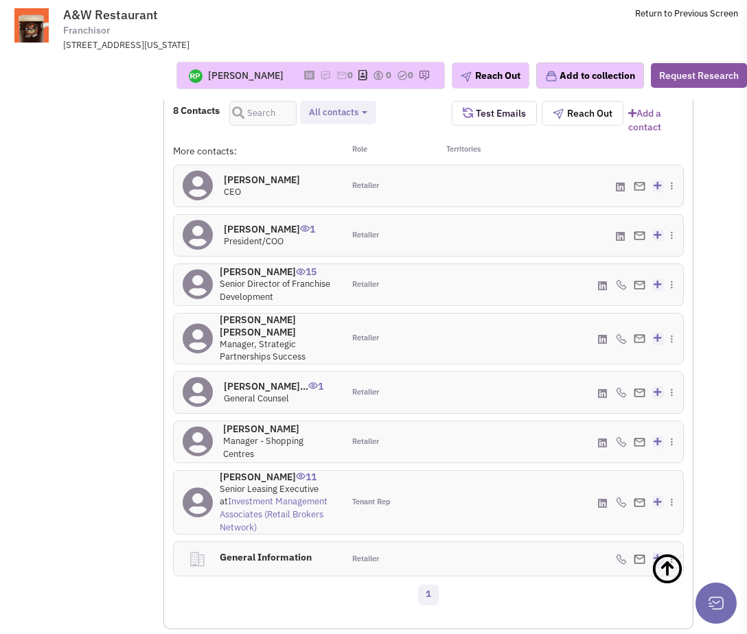
scroll to position [1184, 0]
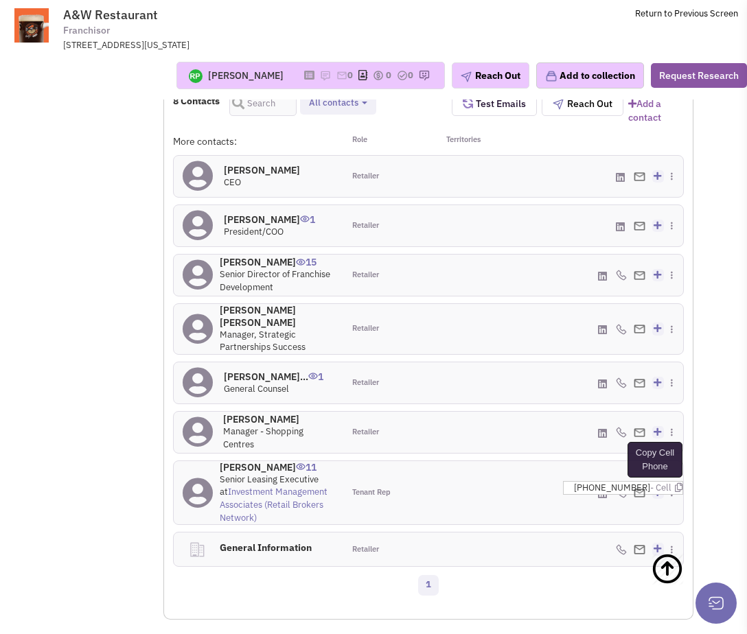
click at [675, 483] on icon at bounding box center [679, 487] width 8 height 9
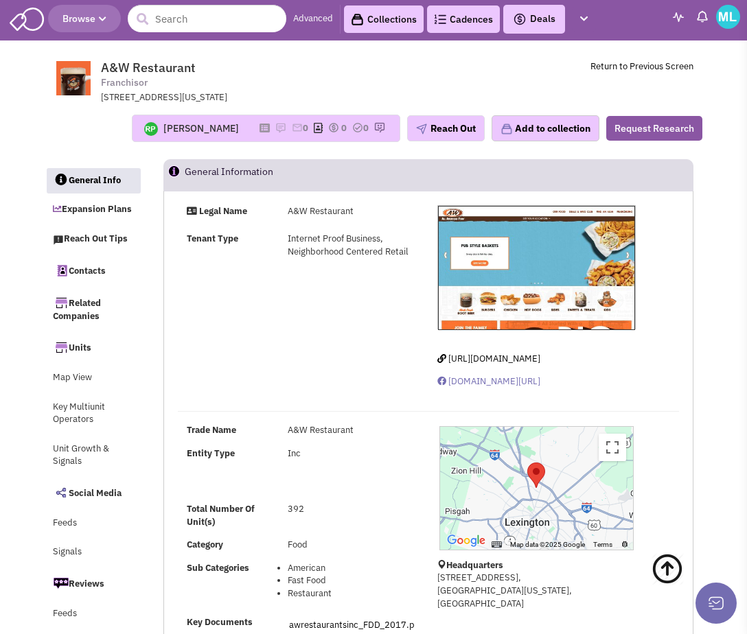
scroll to position [0, 0]
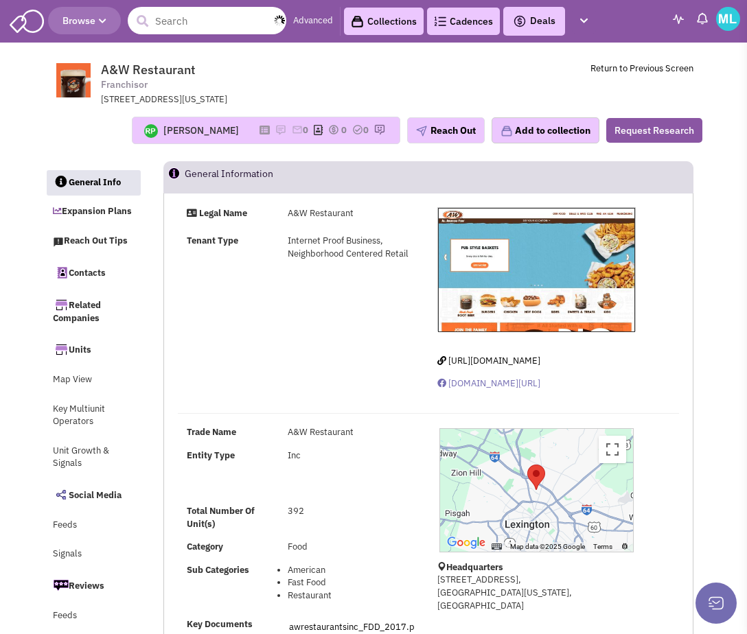
click at [196, 20] on input "text" at bounding box center [207, 20] width 159 height 27
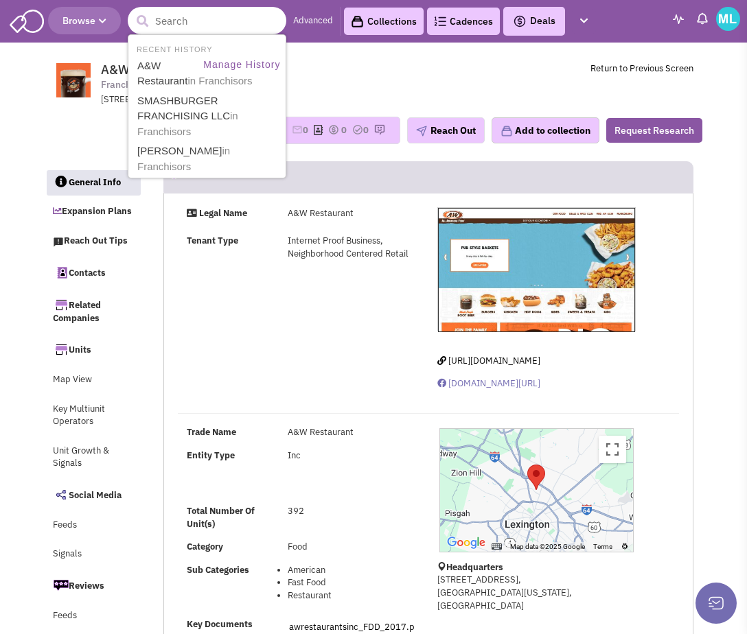
click at [192, 29] on input "text" at bounding box center [207, 20] width 159 height 27
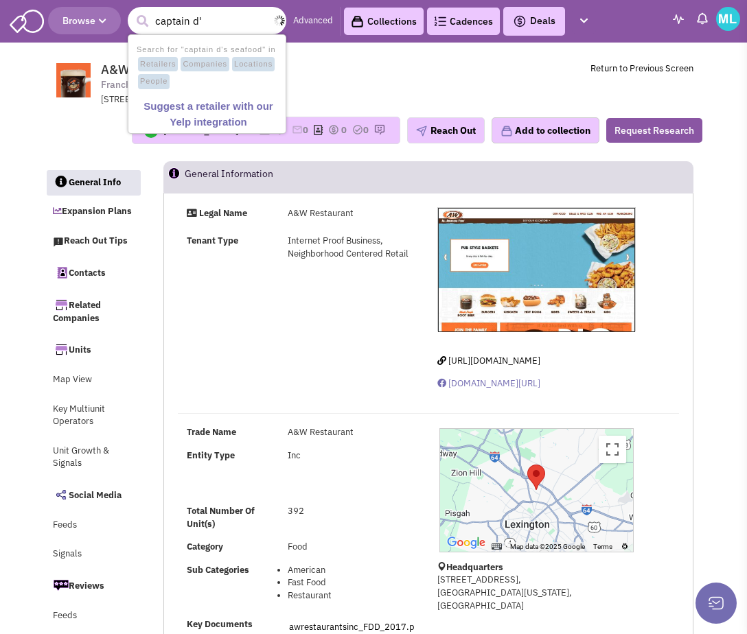
type input "captain d"
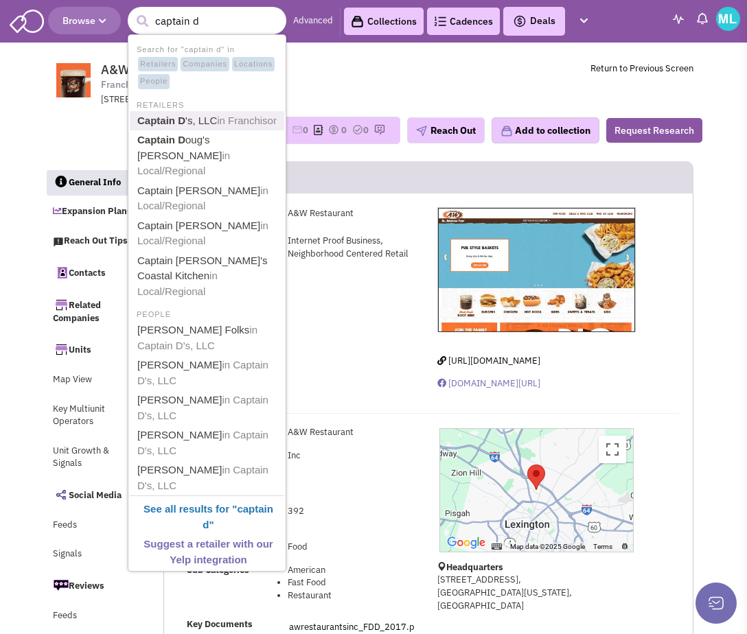
click at [206, 120] on link "Captain D 's, LLC in Franchisor" at bounding box center [208, 121] width 150 height 19
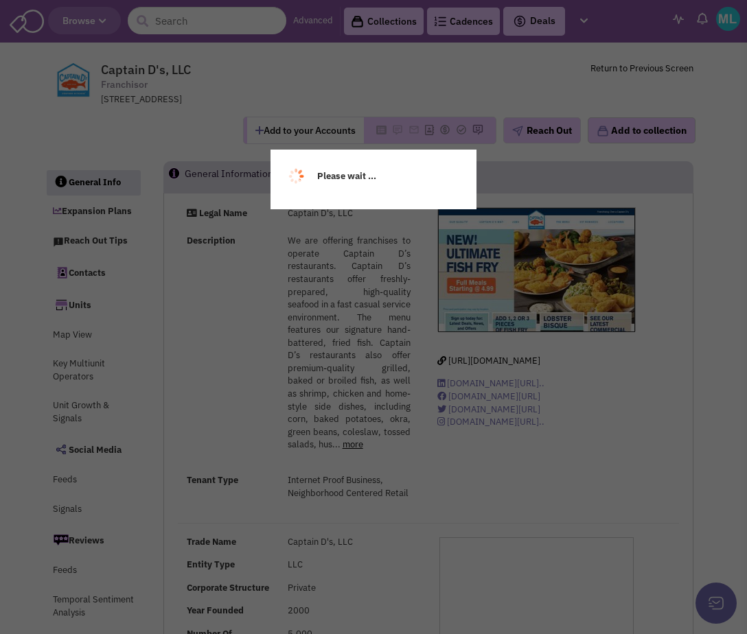
select select
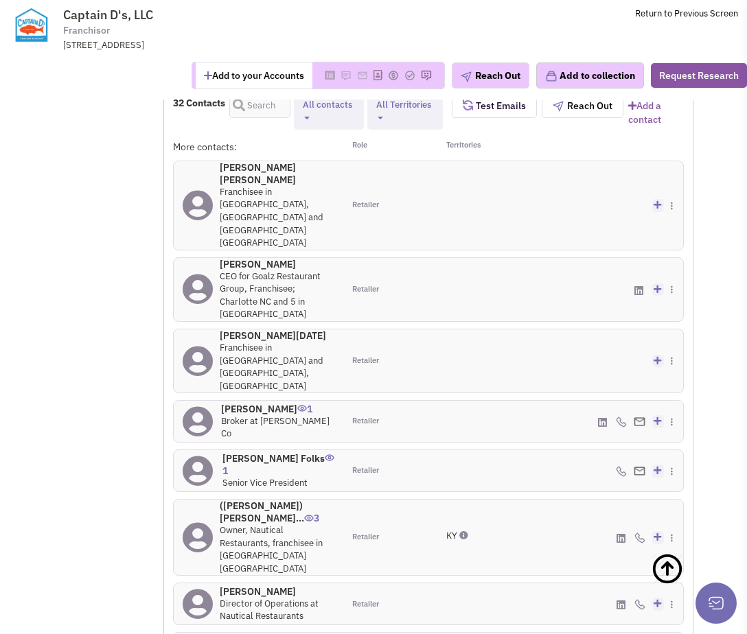
scroll to position [1822, 0]
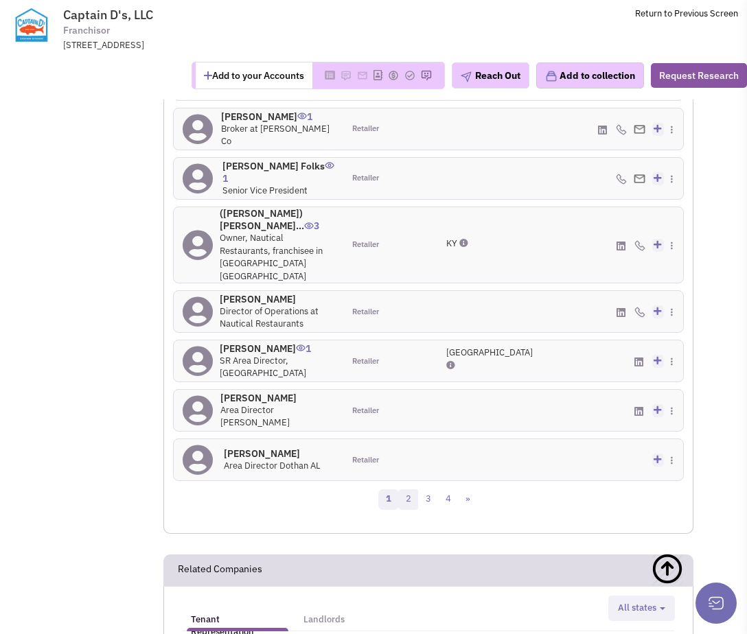
click at [404, 490] on link "2" at bounding box center [408, 500] width 21 height 21
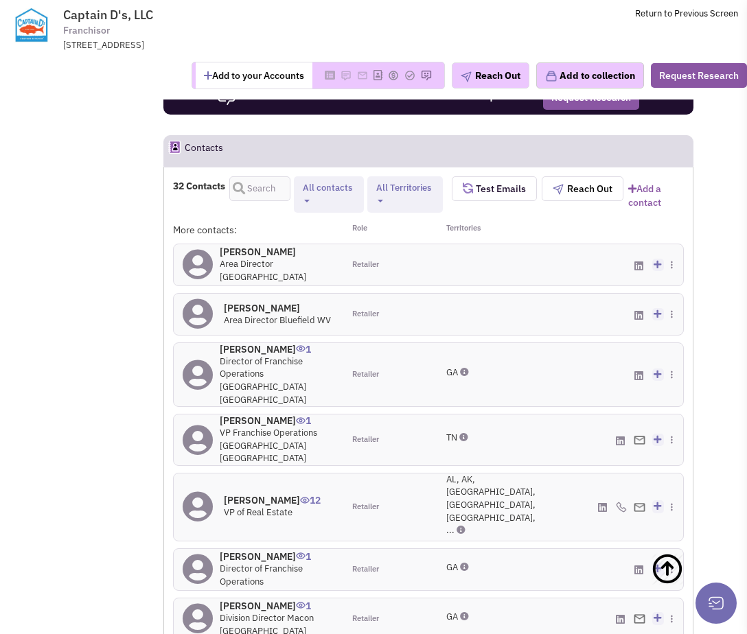
scroll to position [1471, 0]
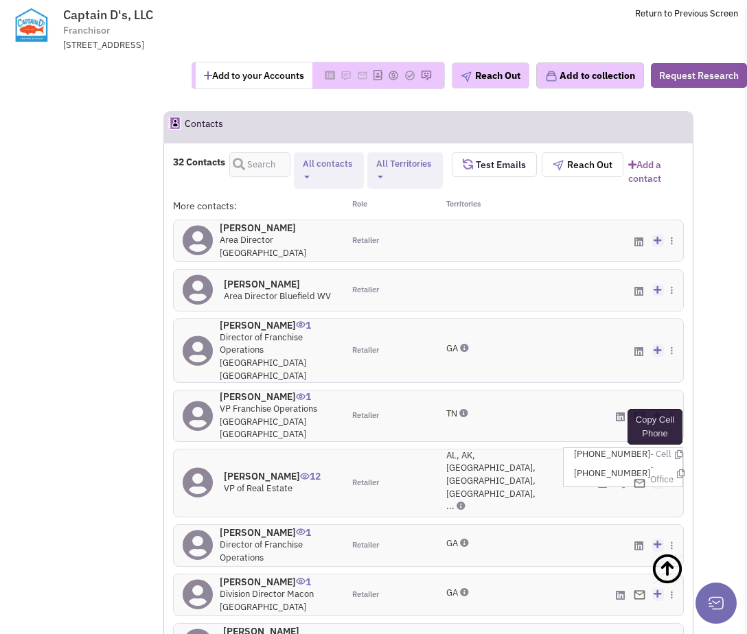
click at [675, 450] on icon at bounding box center [679, 454] width 8 height 9
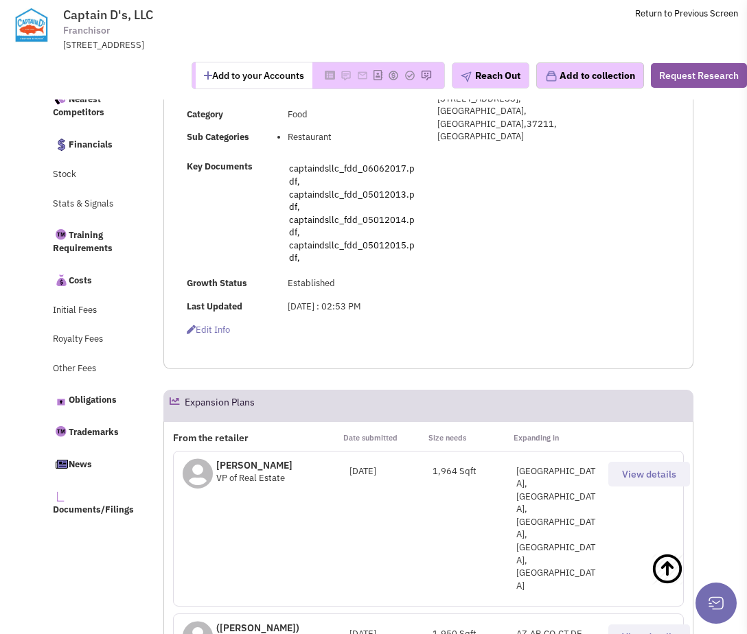
scroll to position [0, 0]
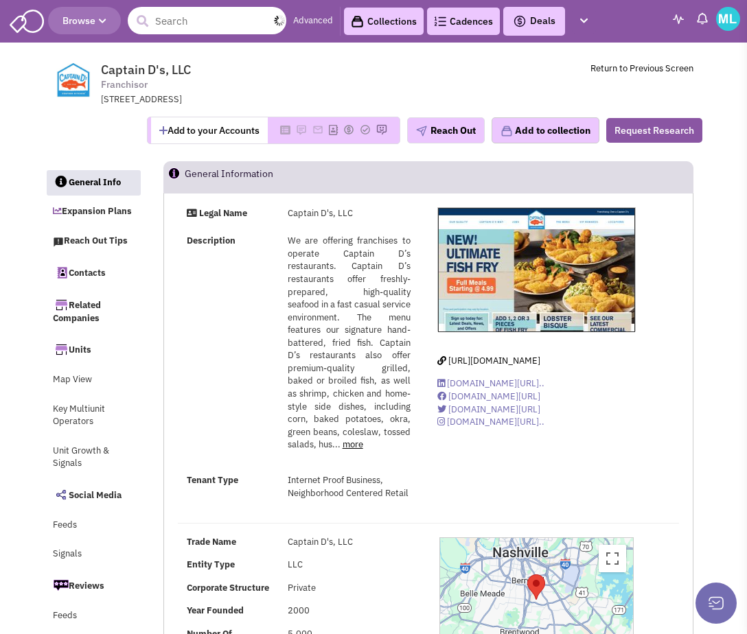
click at [188, 21] on input "text" at bounding box center [207, 20] width 159 height 27
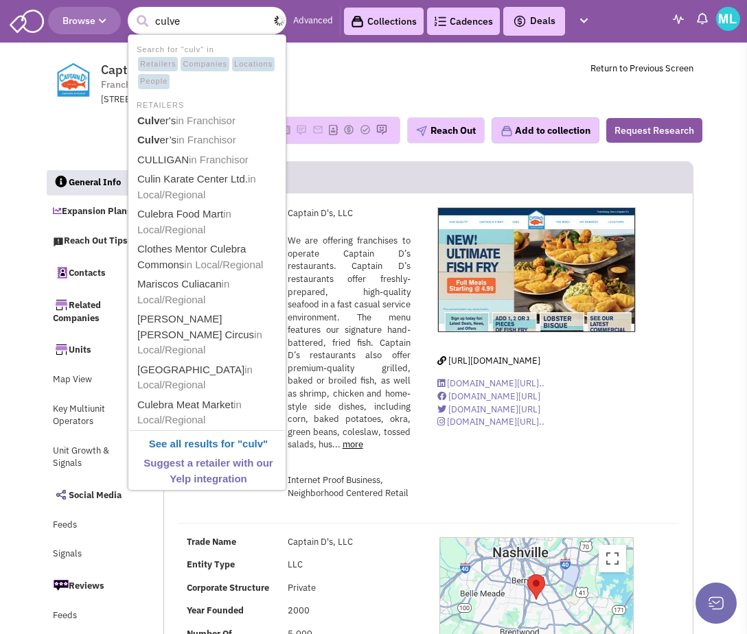
type input "[PERSON_NAME]"
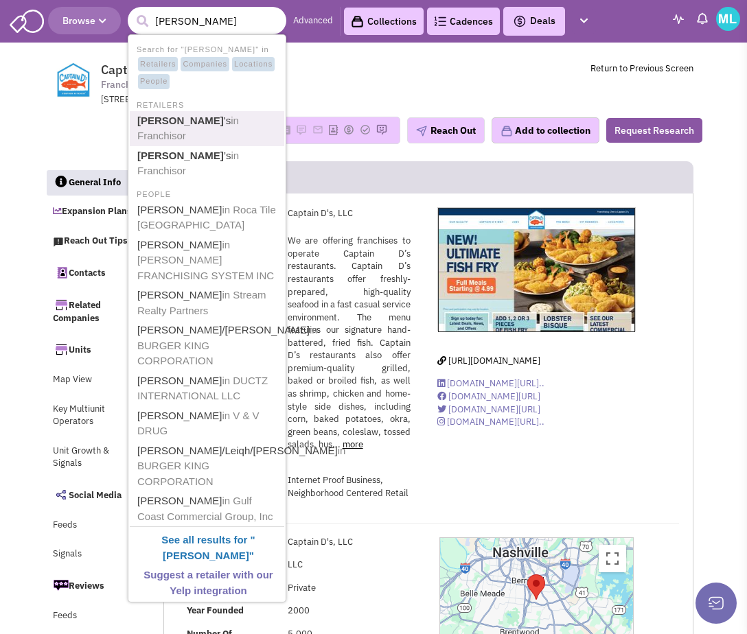
click at [193, 113] on link "[PERSON_NAME] 's in Franchisor" at bounding box center [208, 129] width 150 height 34
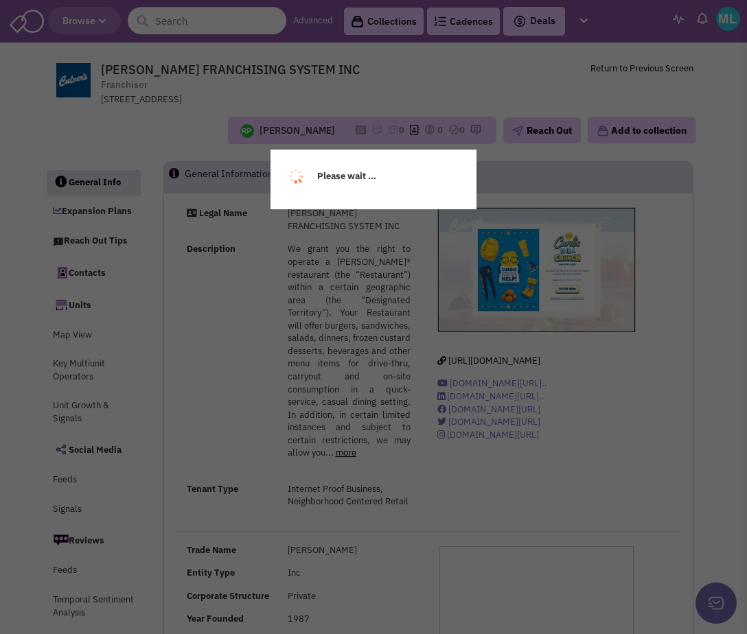
select select
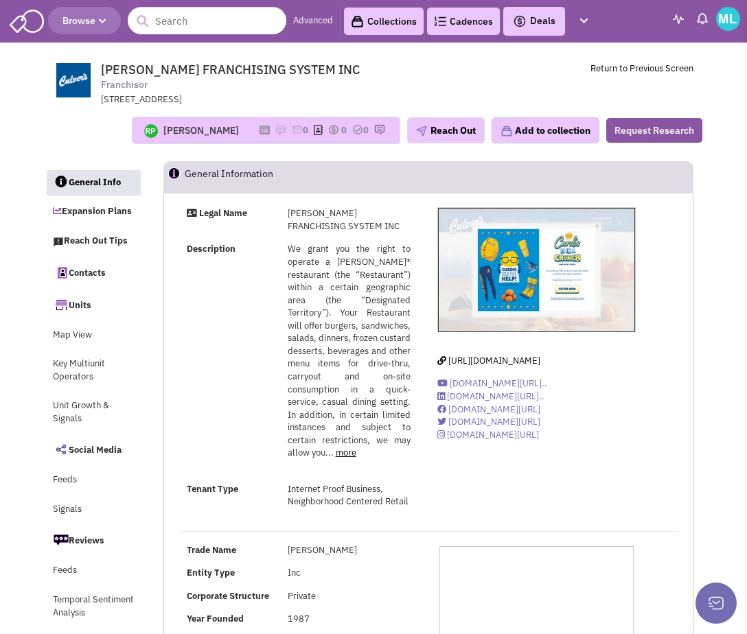
select select
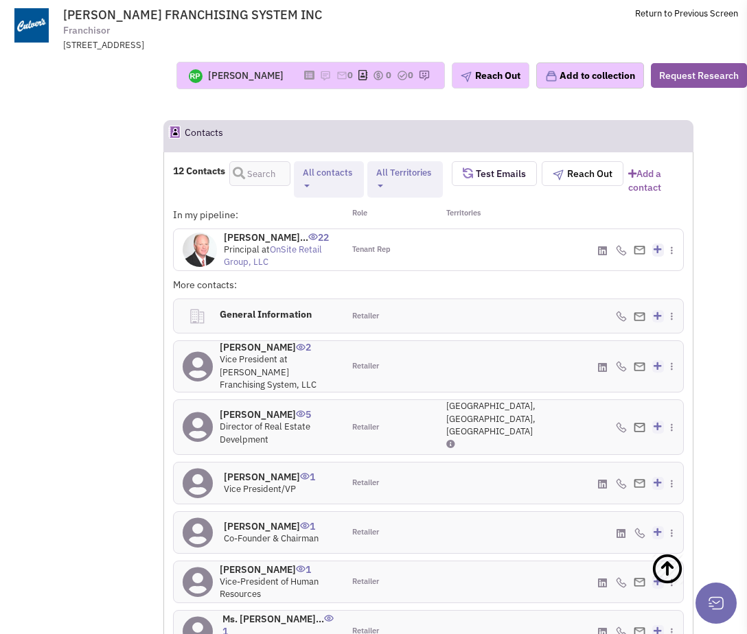
scroll to position [1301, 0]
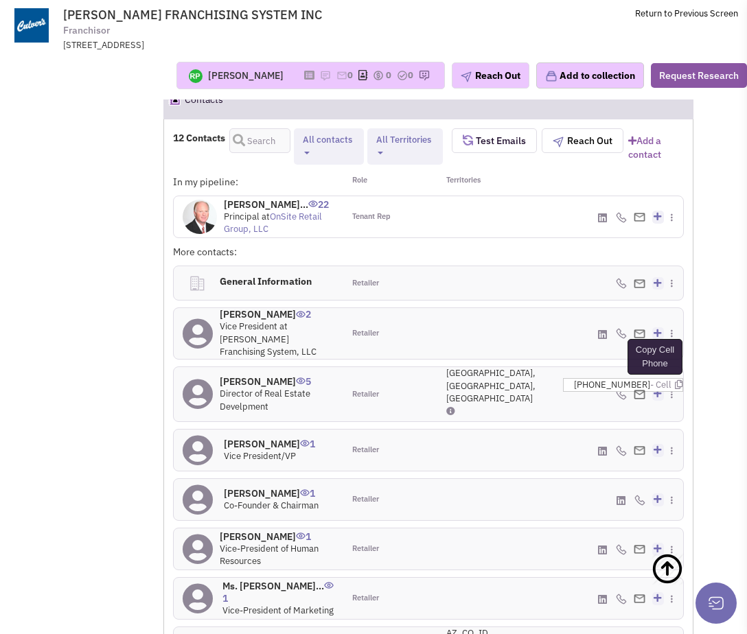
click at [675, 380] on icon at bounding box center [679, 384] width 8 height 9
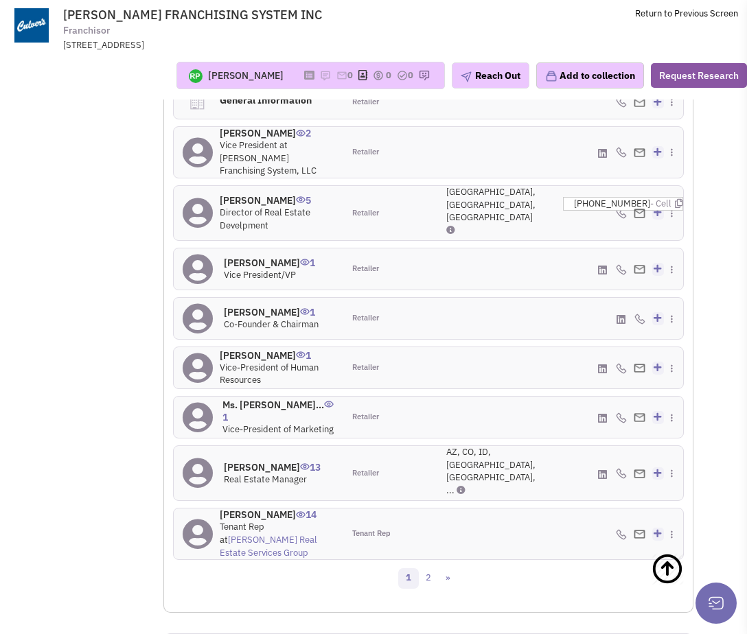
scroll to position [1484, 0]
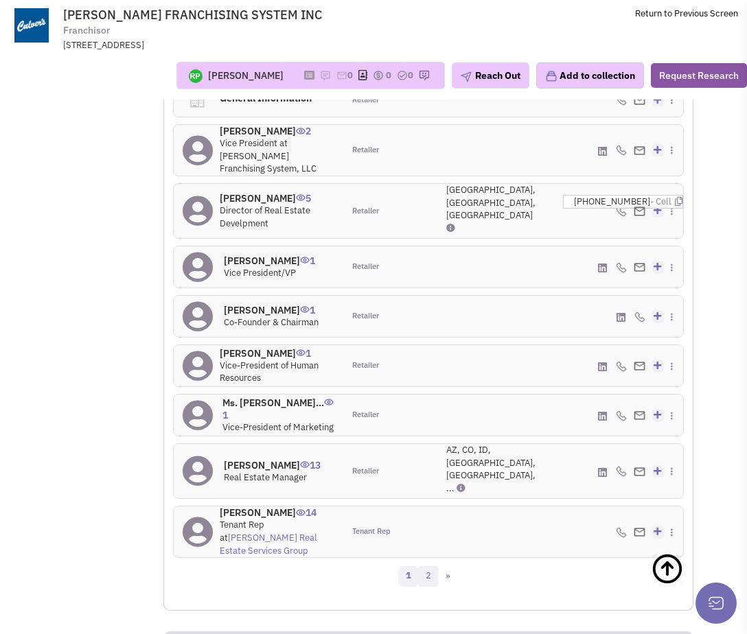
click at [430, 566] on link "2" at bounding box center [428, 576] width 21 height 21
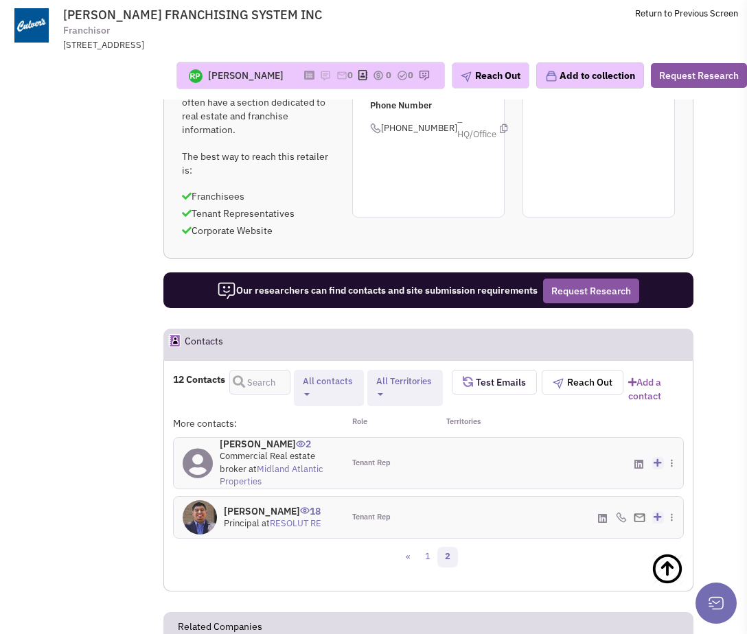
scroll to position [1073, 0]
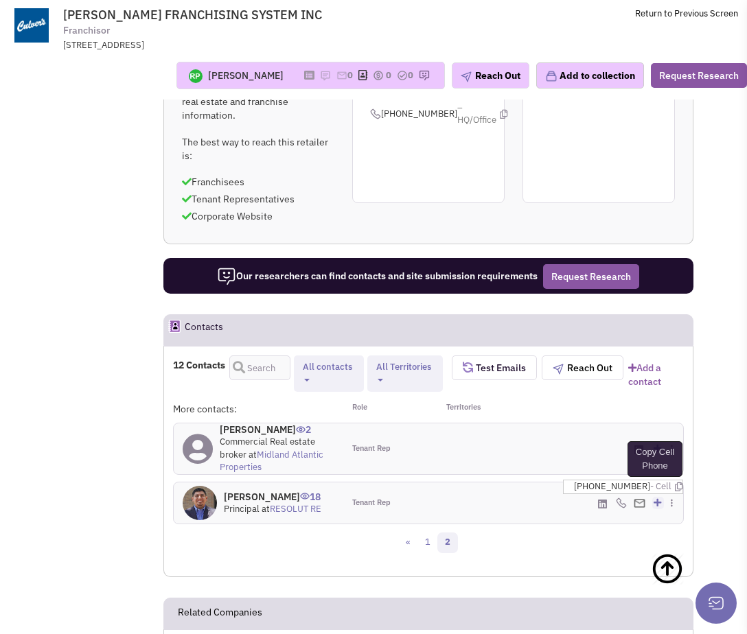
click at [675, 483] on icon at bounding box center [679, 487] width 8 height 9
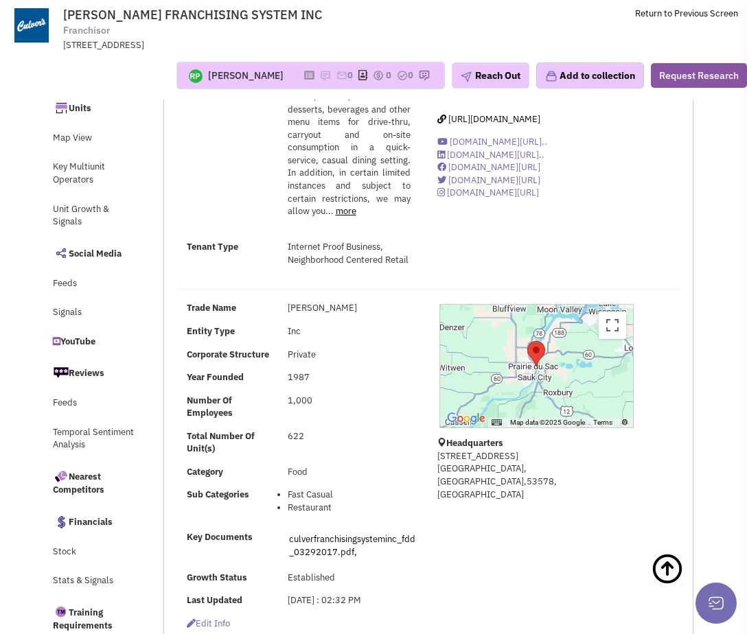
scroll to position [0, 0]
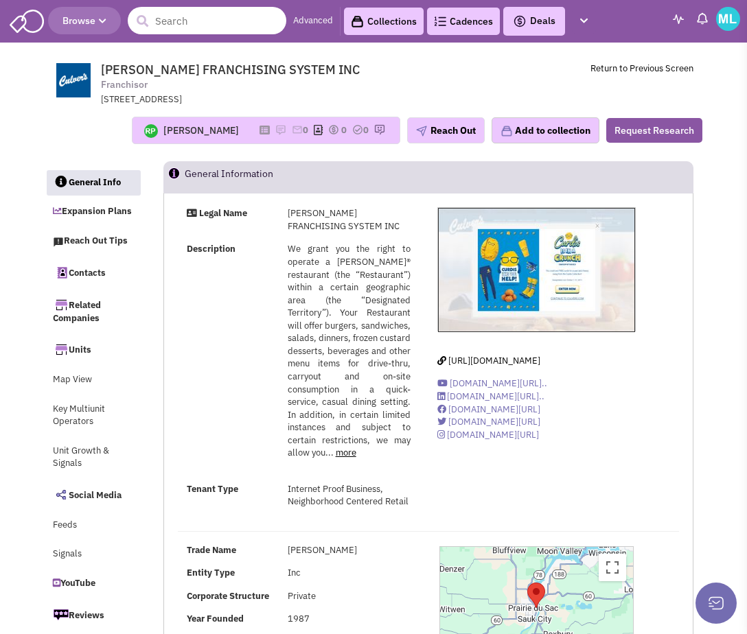
click at [176, 19] on input "text" at bounding box center [207, 20] width 159 height 27
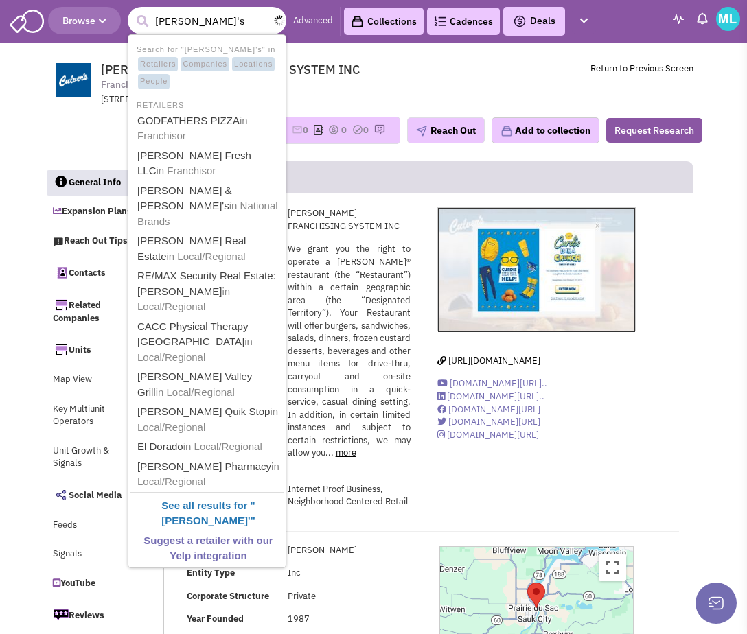
type input "dave's h"
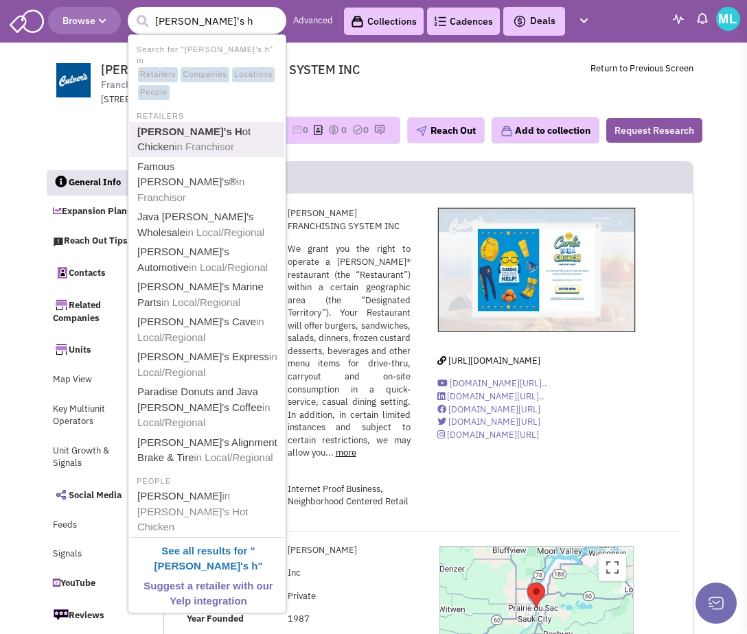
click at [189, 123] on link "Dave's H ot Chicken in Franchisor" at bounding box center [208, 140] width 150 height 34
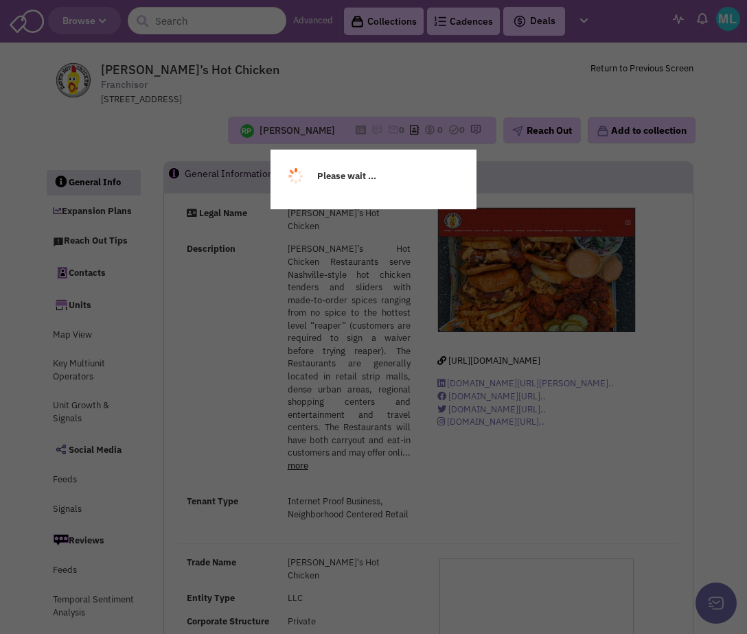
select select
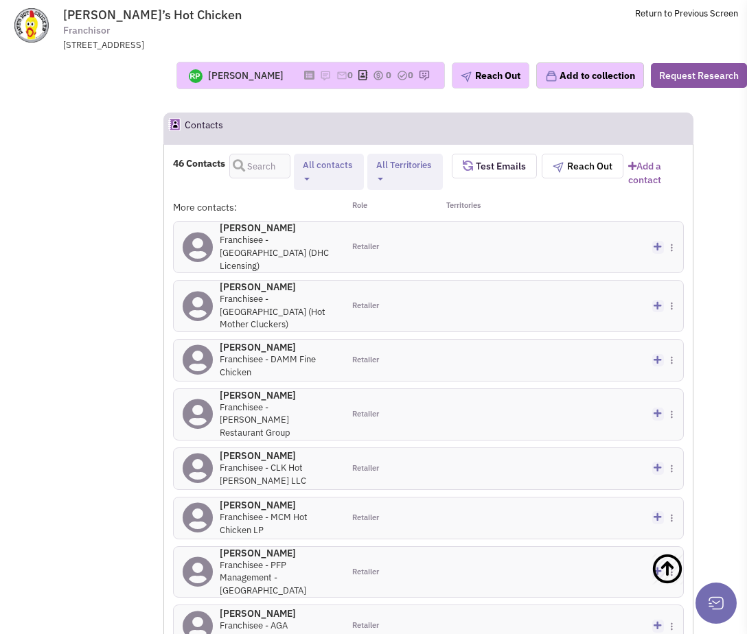
scroll to position [1454, 0]
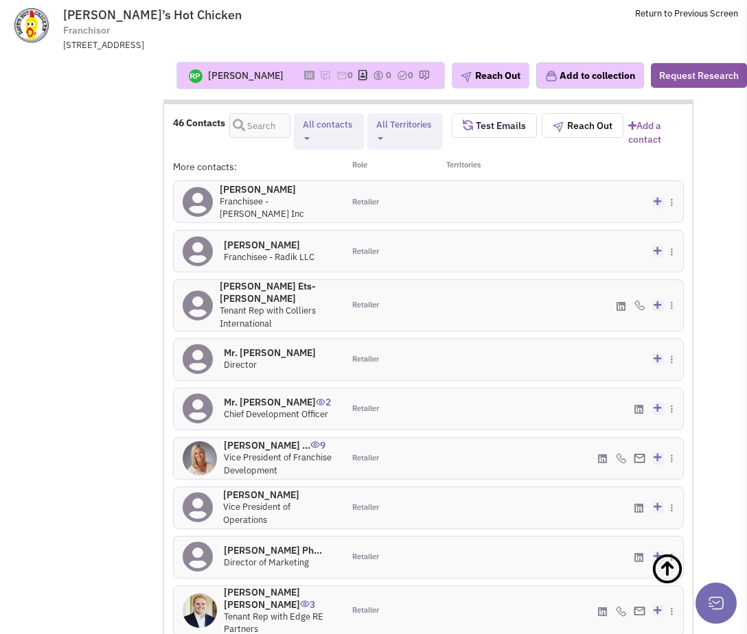
scroll to position [1499, 0]
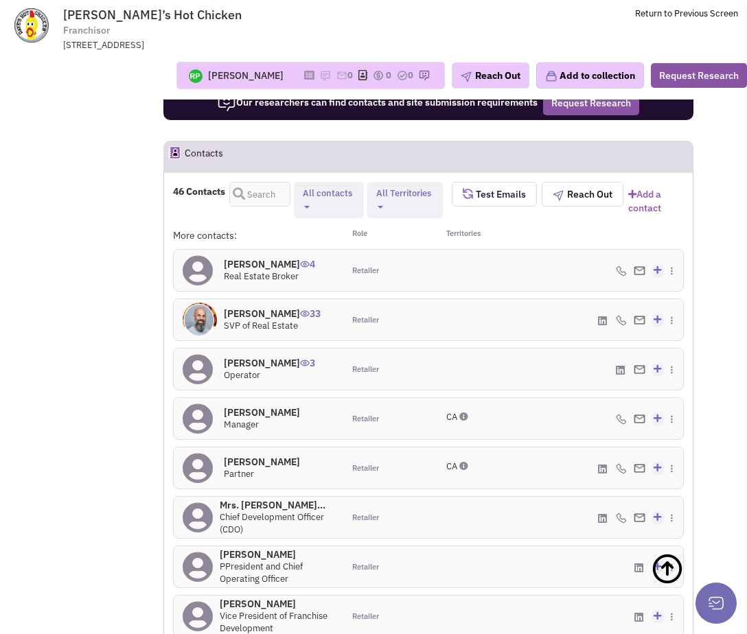
scroll to position [1410, 0]
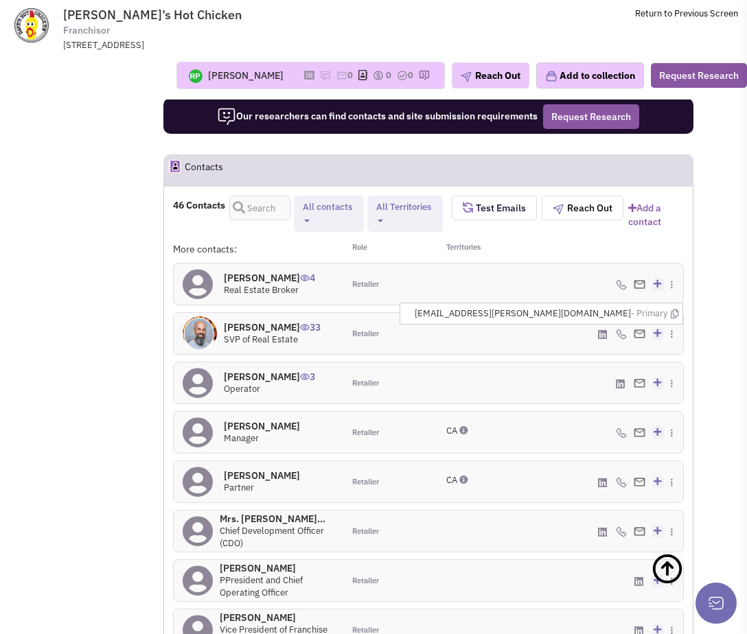
click at [510, 242] on div "More contacts: Role Territories Devon Wesselink 4 Real Estate Broker Retailer A…" at bounding box center [428, 499] width 511 height 515
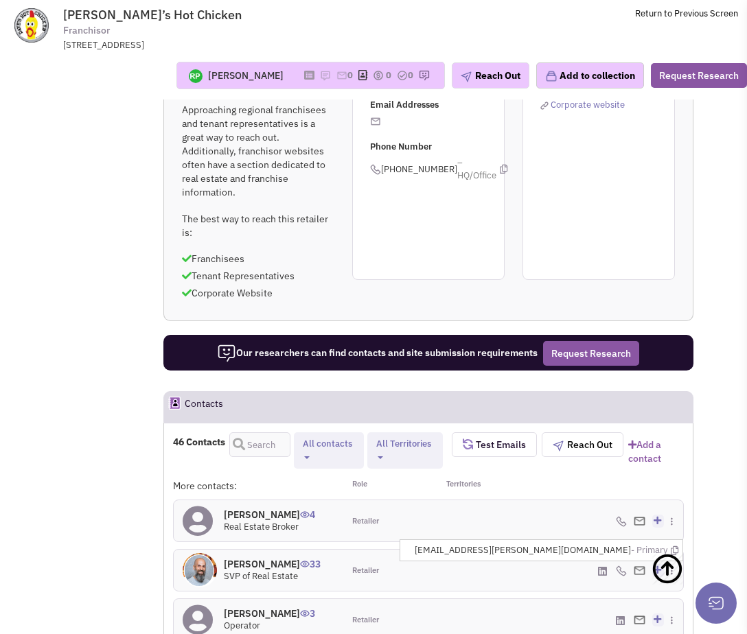
scroll to position [1212, 0]
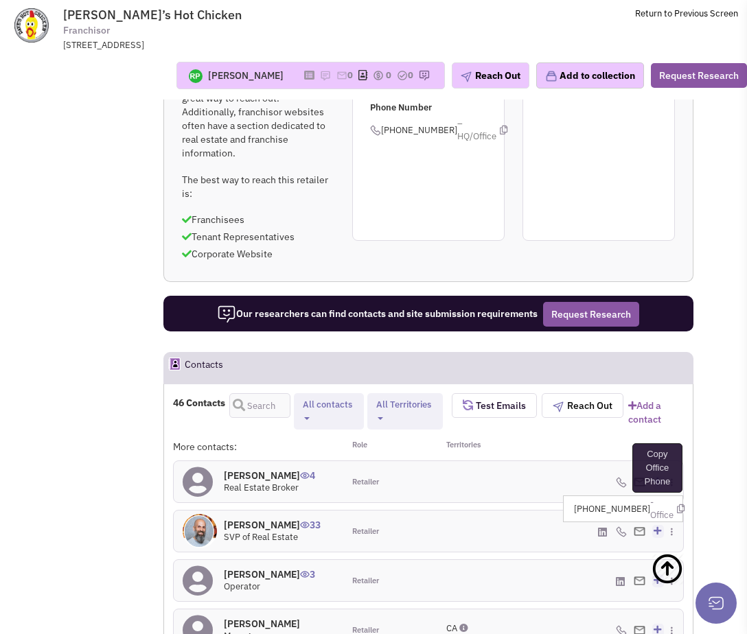
click at [677, 505] on icon at bounding box center [681, 509] width 8 height 9
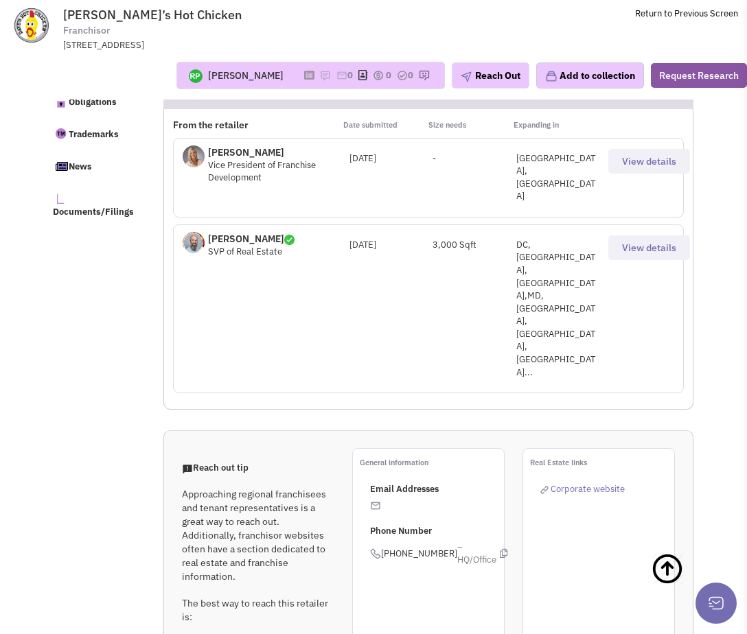
scroll to position [0, 0]
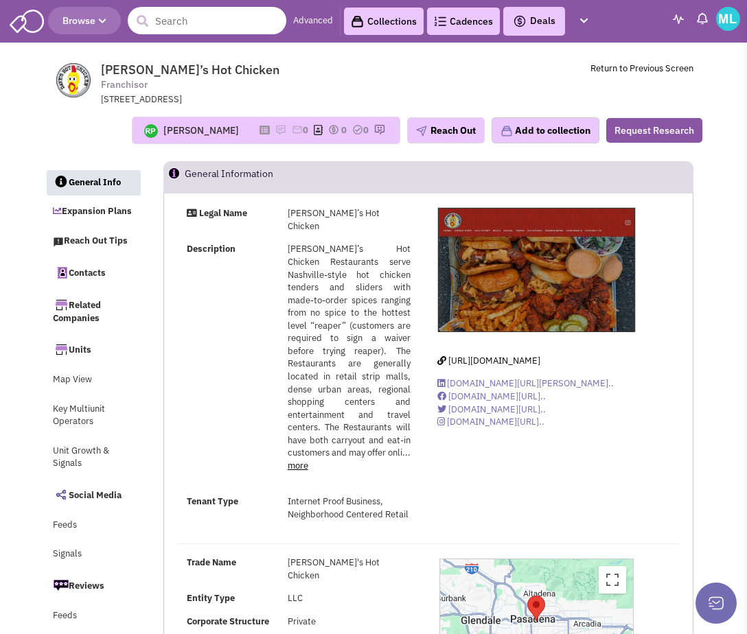
click at [170, 21] on input "text" at bounding box center [207, 20] width 159 height 27
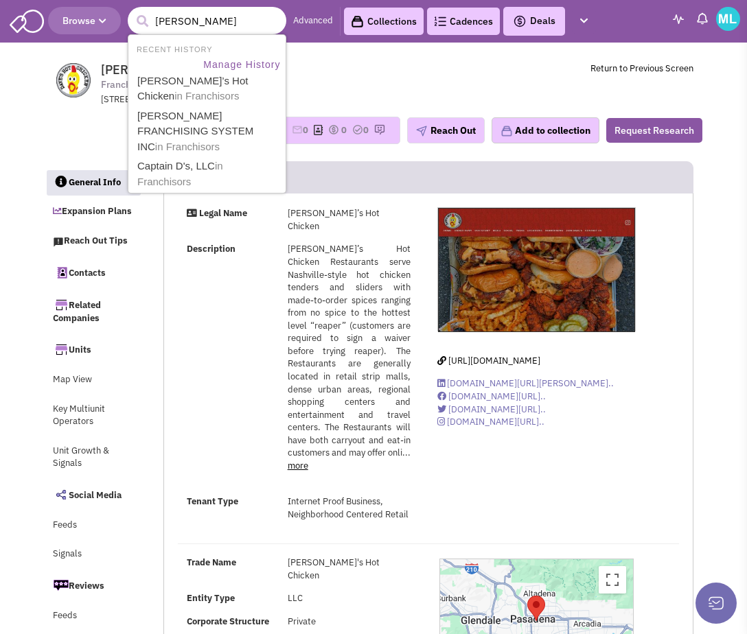
type input "donatos"
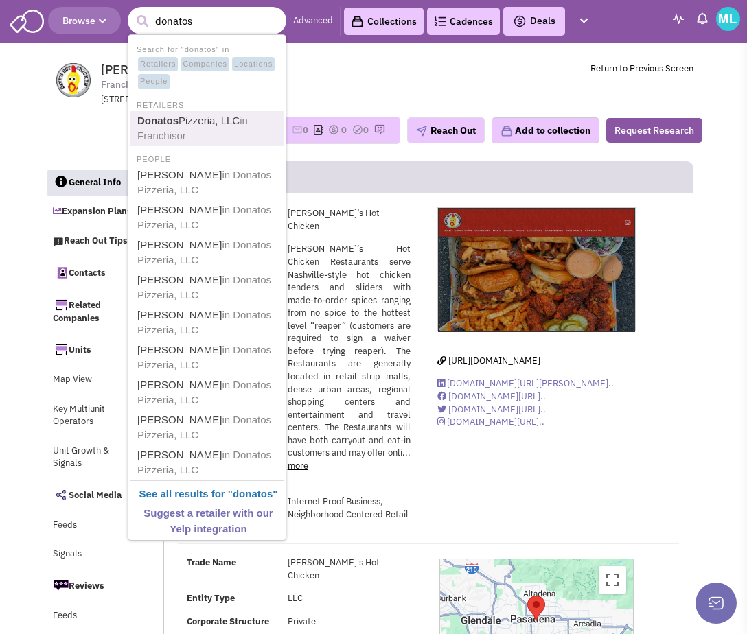
click at [185, 124] on link "Donatos Pizzeria, LLC in Franchisor" at bounding box center [208, 129] width 150 height 34
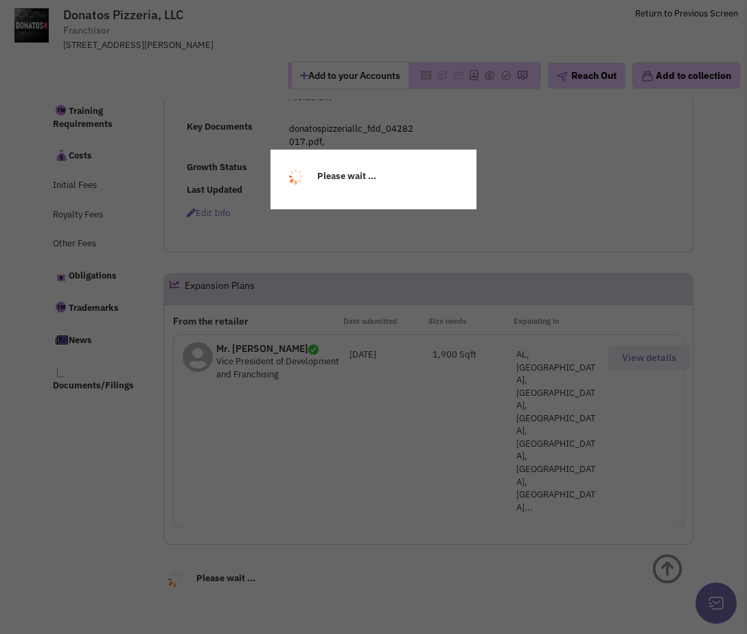
select select
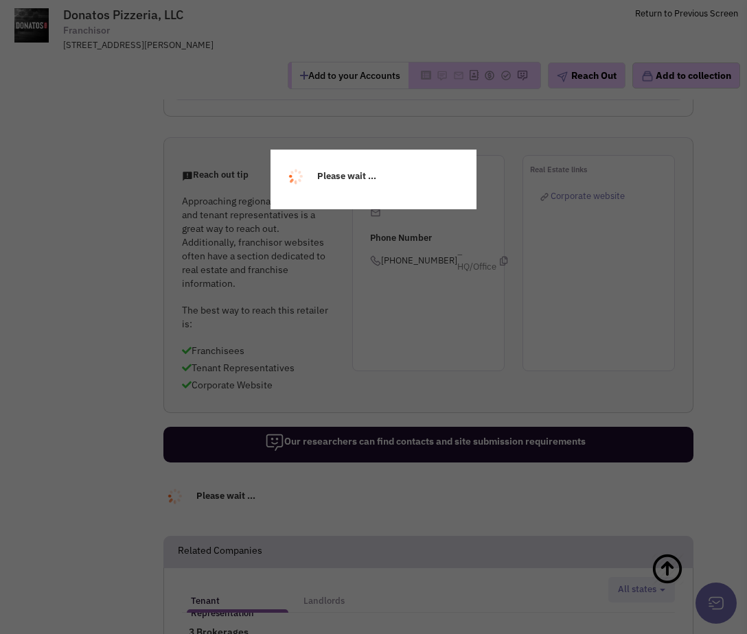
select select
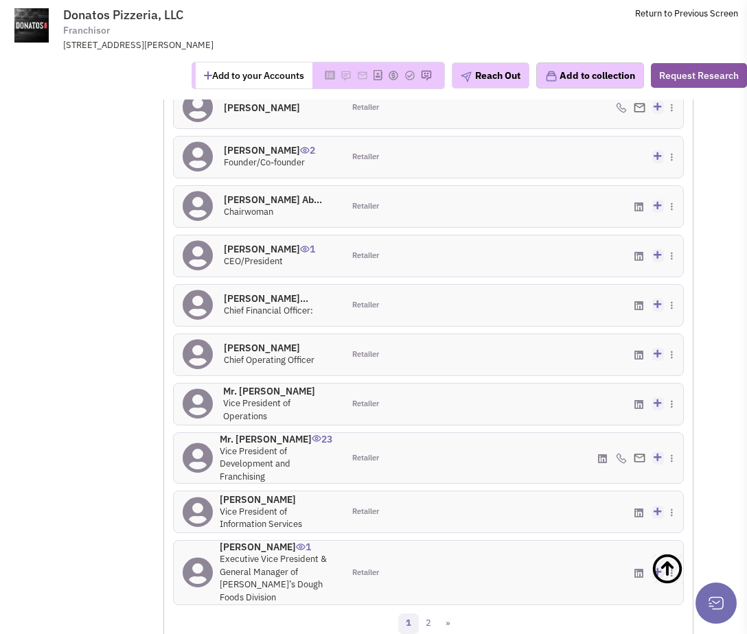
scroll to position [1506, 0]
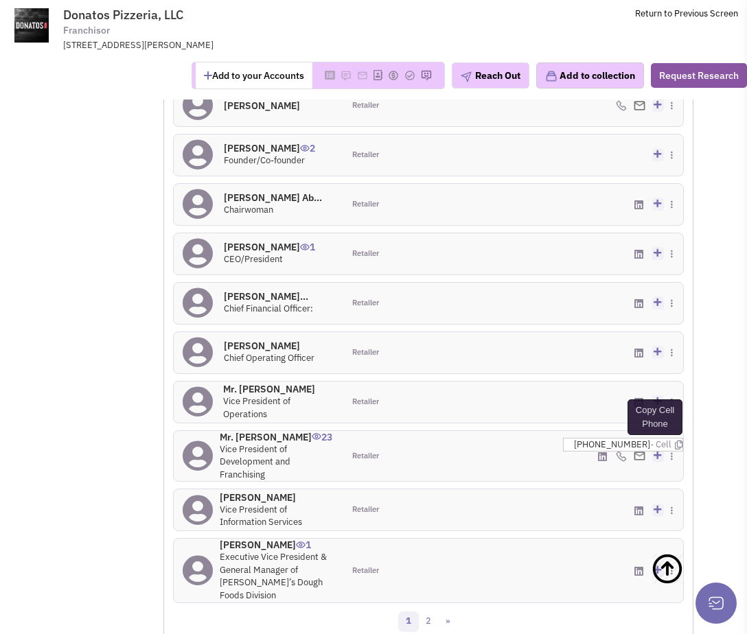
click at [675, 441] on icon at bounding box center [679, 445] width 8 height 9
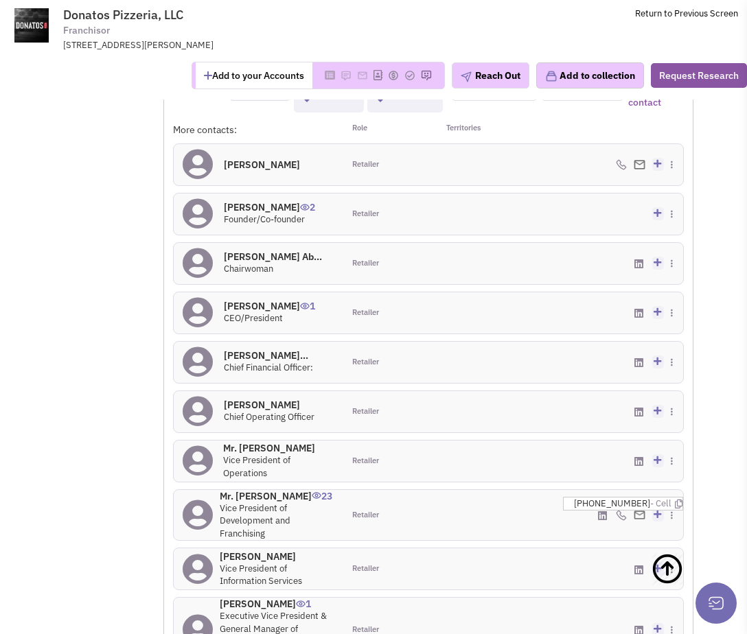
scroll to position [1461, 0]
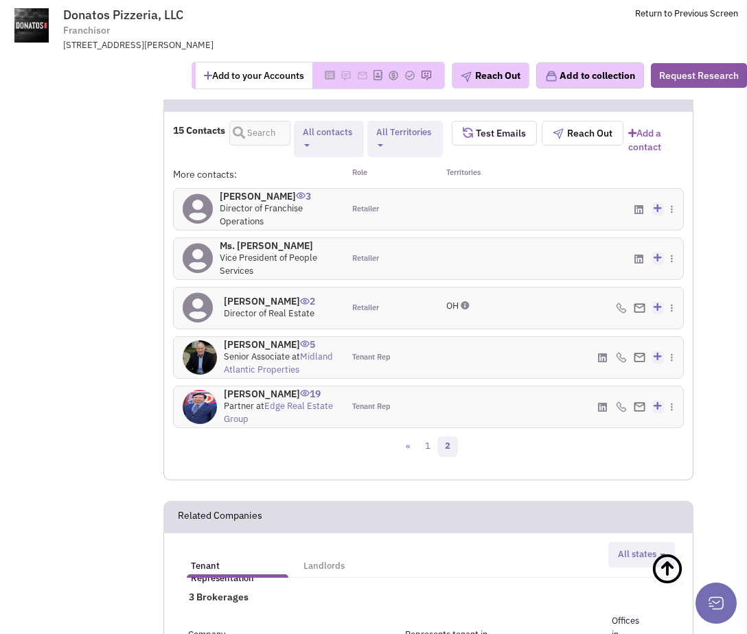
scroll to position [1386, 0]
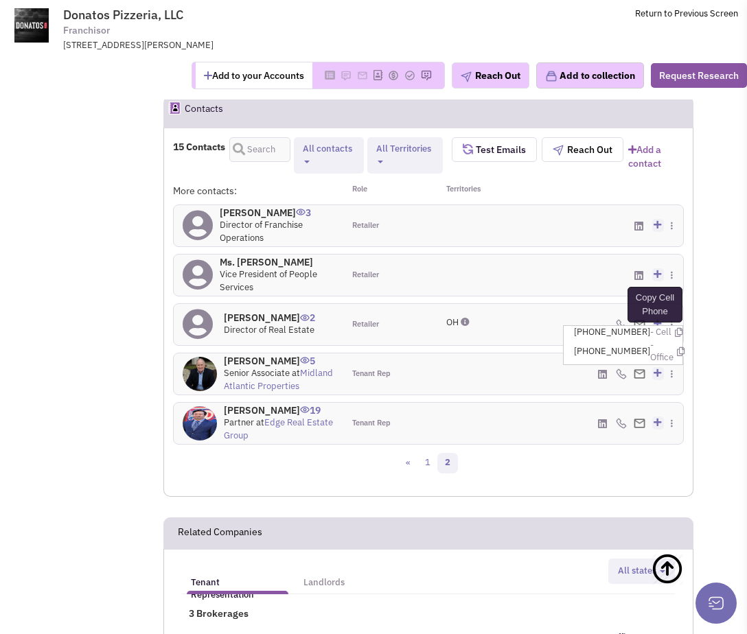
click at [675, 328] on icon at bounding box center [679, 332] width 8 height 9
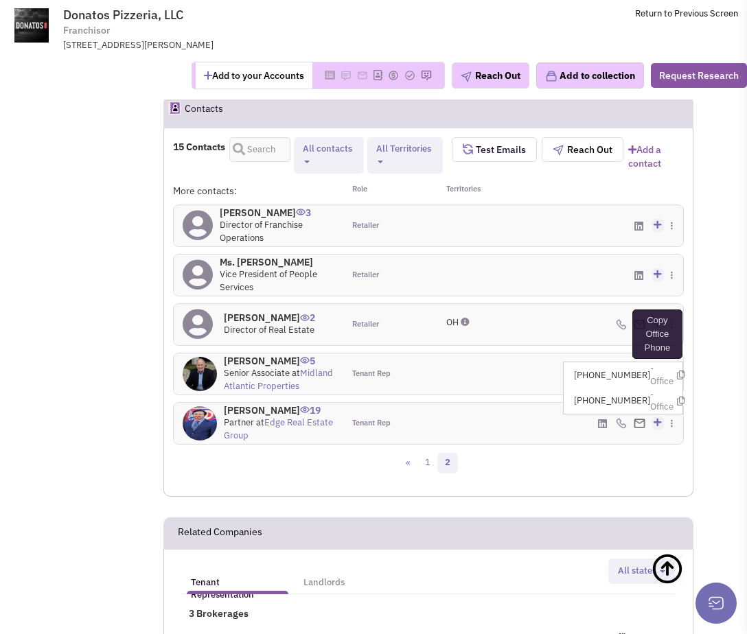
click at [677, 371] on icon at bounding box center [681, 375] width 8 height 9
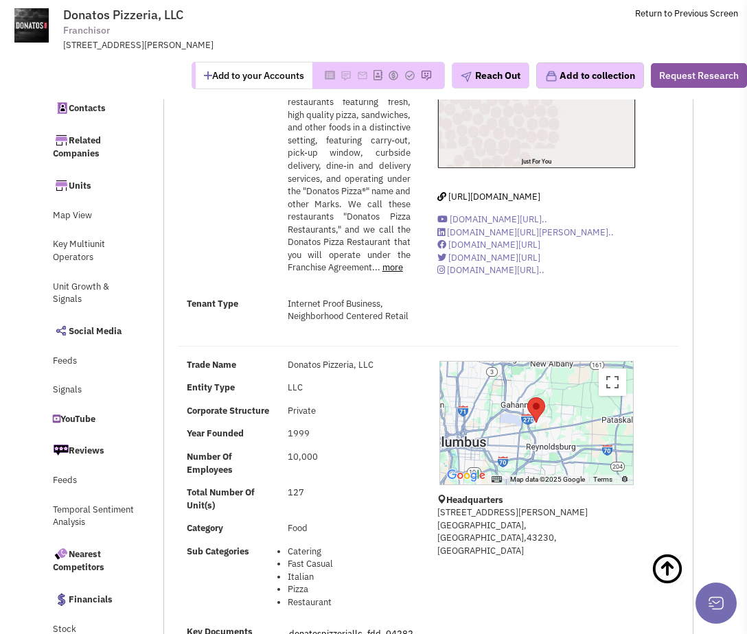
scroll to position [0, 0]
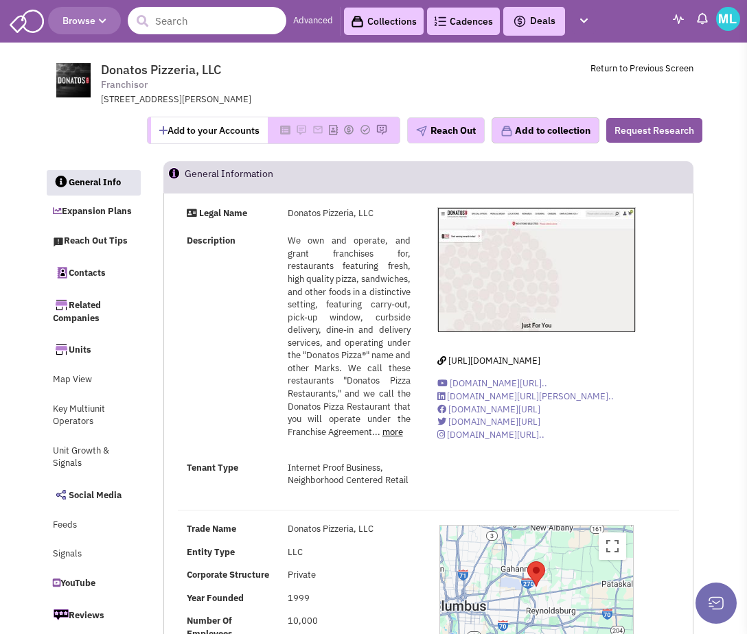
click at [199, 17] on input "text" at bounding box center [207, 20] width 159 height 27
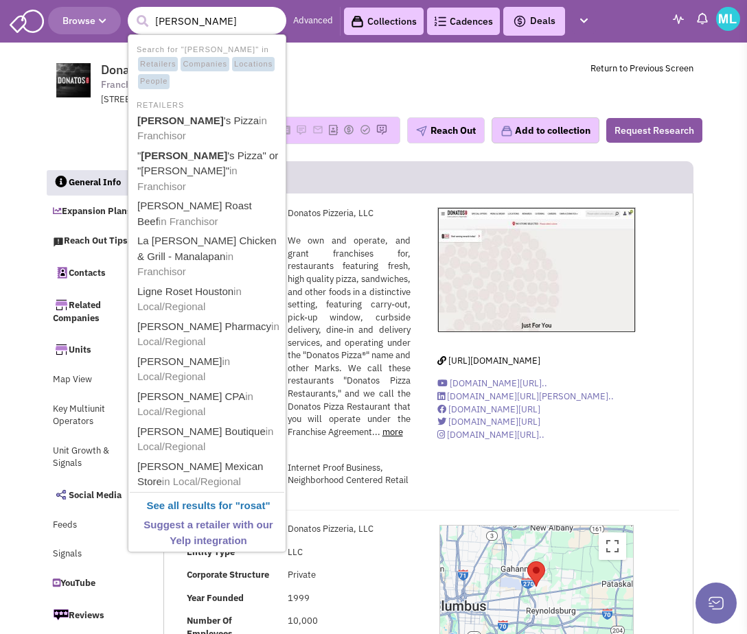
type input "rosatis"
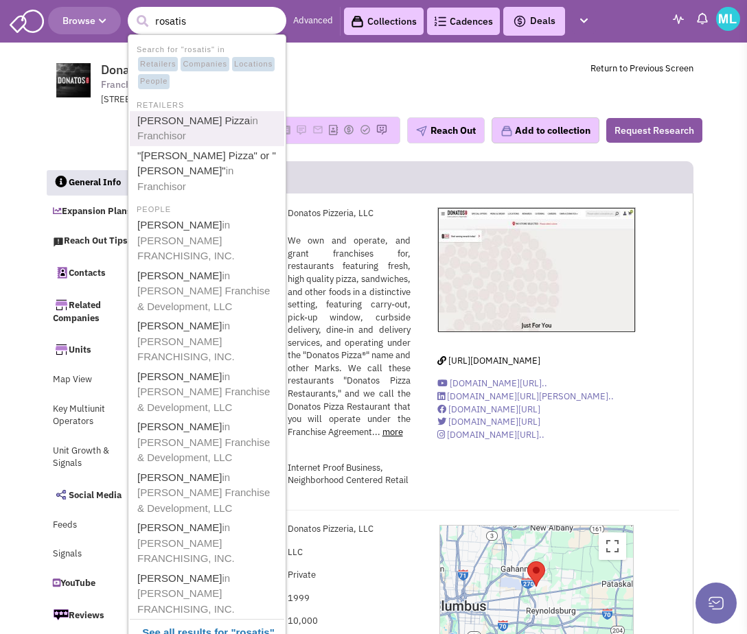
click at [189, 118] on link "Rosati's Pizza in Franchisor" at bounding box center [208, 129] width 150 height 34
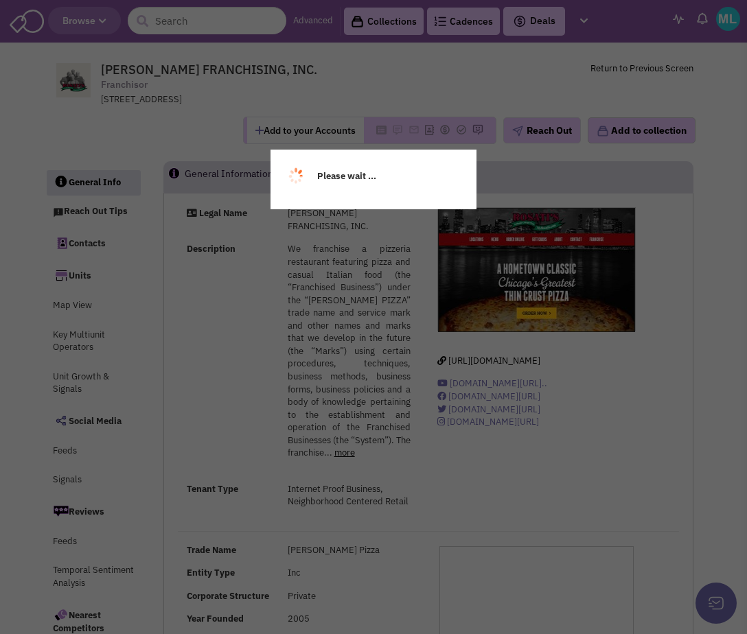
select select
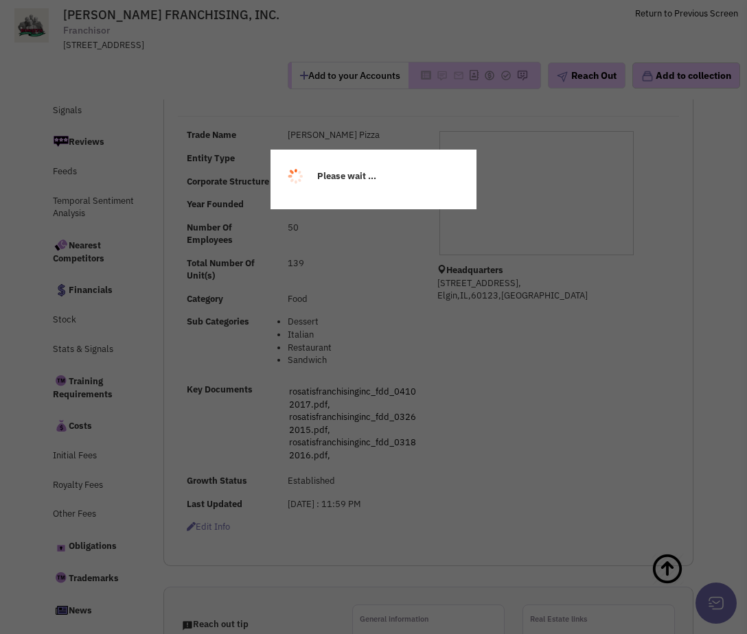
scroll to position [371, 0]
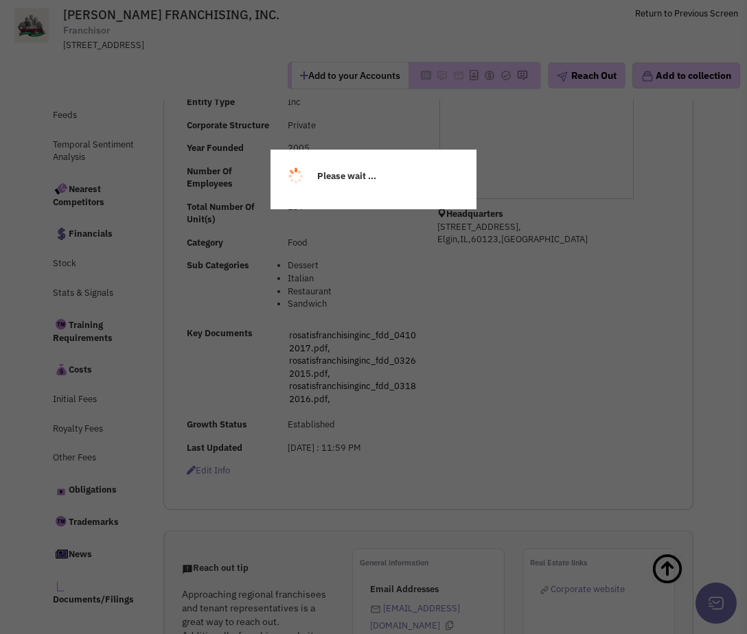
select select
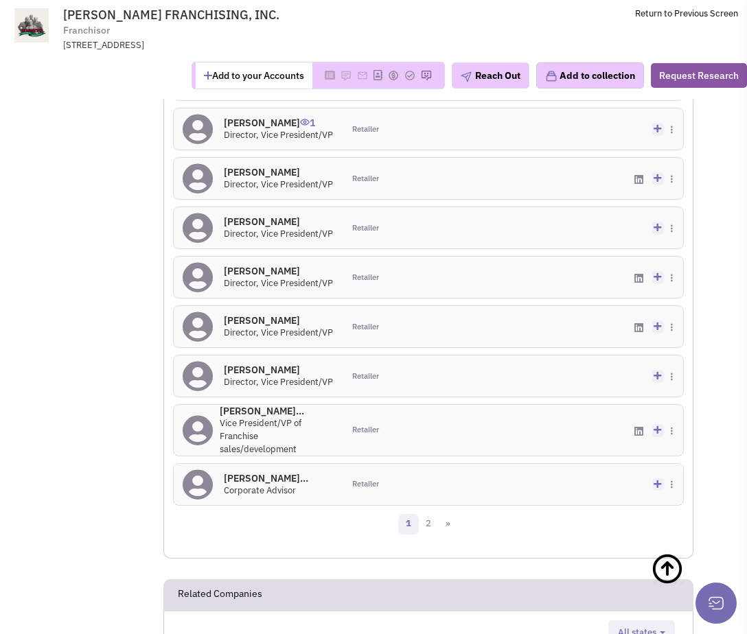
scroll to position [1416, 0]
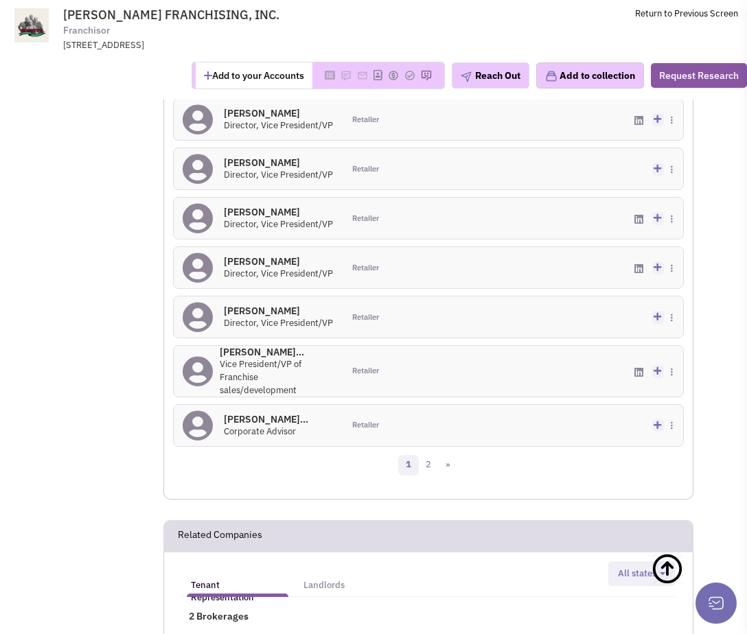
click at [484, 396] on div at bounding box center [470, 371] width 85 height 51
click at [431, 476] on link "2" at bounding box center [428, 465] width 21 height 21
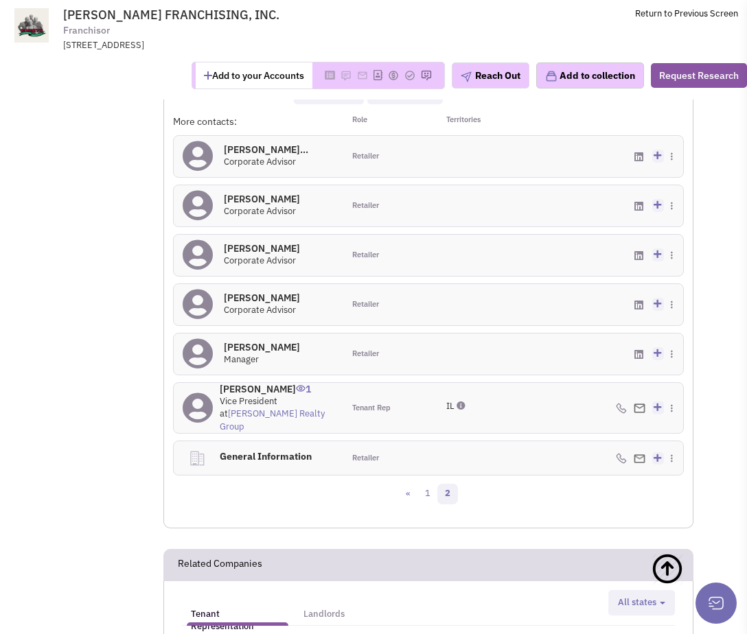
scroll to position [1253, 0]
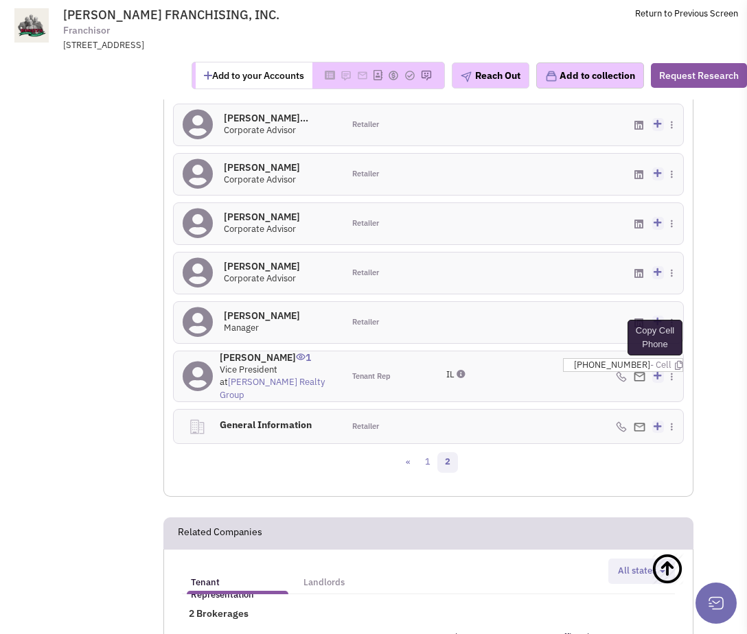
click at [675, 370] on icon at bounding box center [679, 365] width 8 height 9
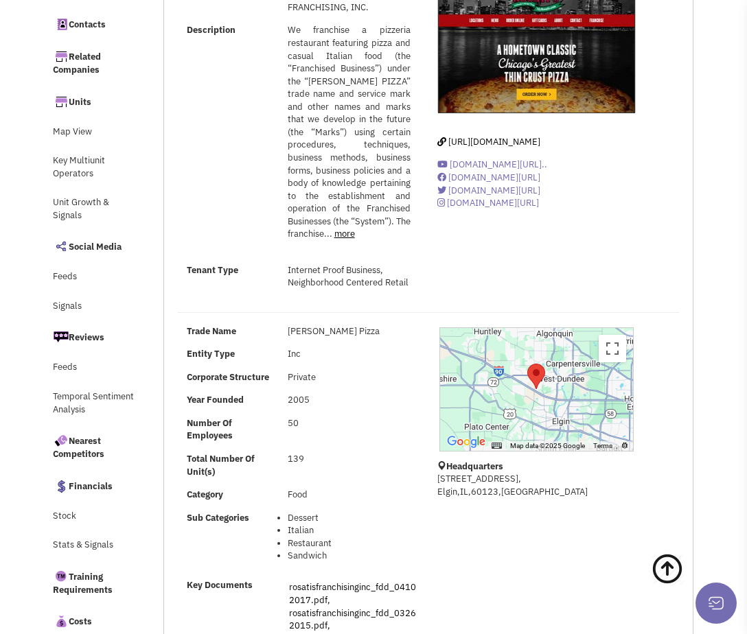
scroll to position [0, 0]
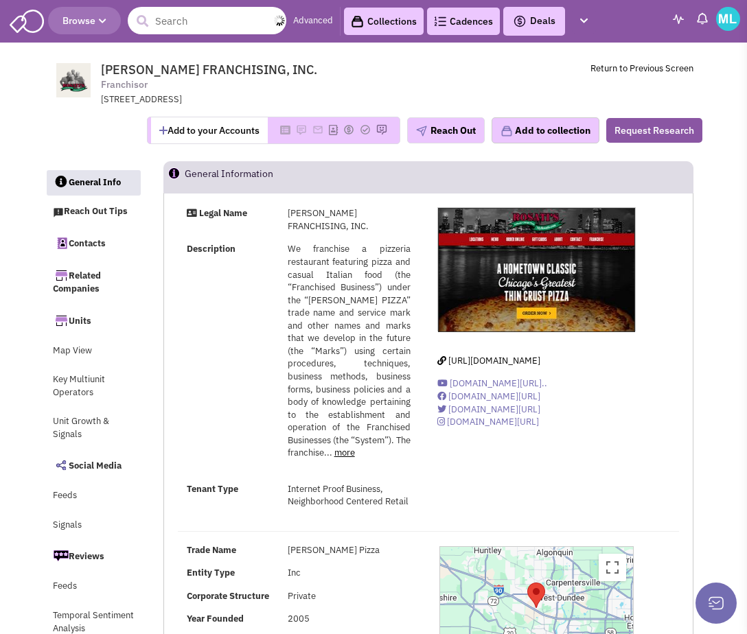
click at [165, 20] on input "text" at bounding box center [207, 20] width 159 height 27
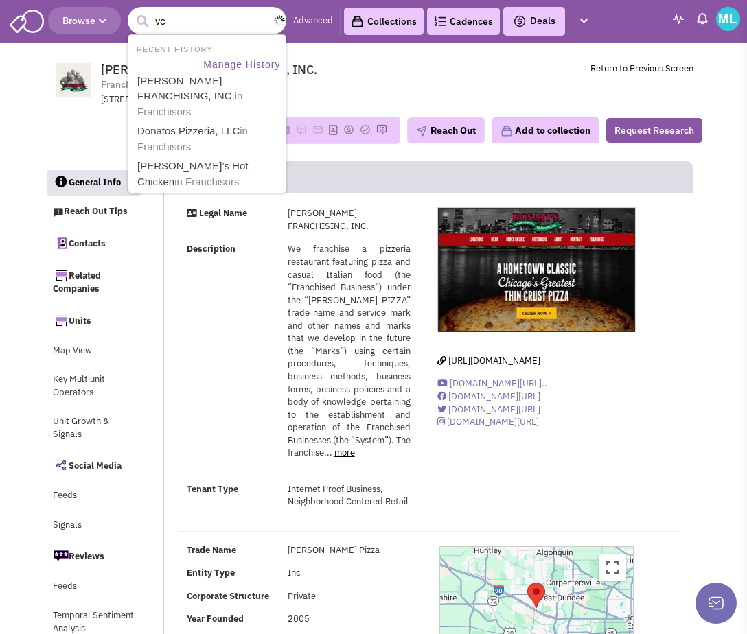
type input "v"
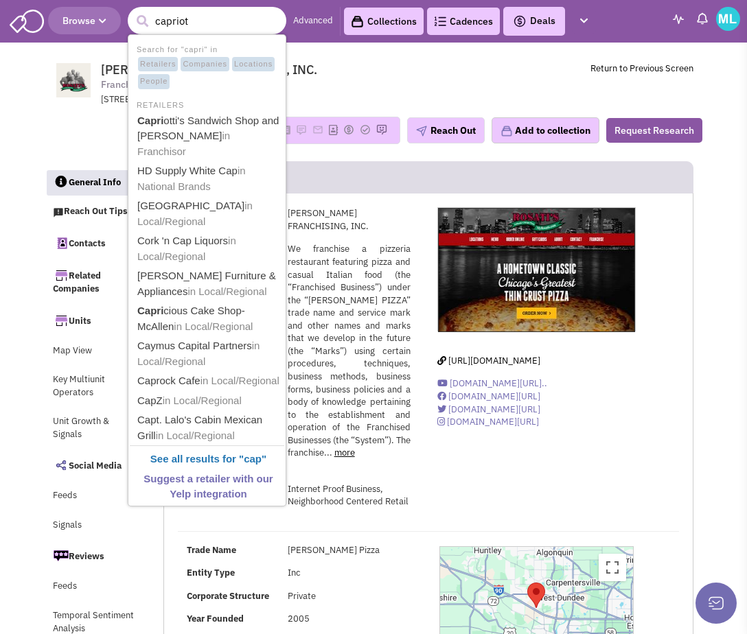
type input "capriott"
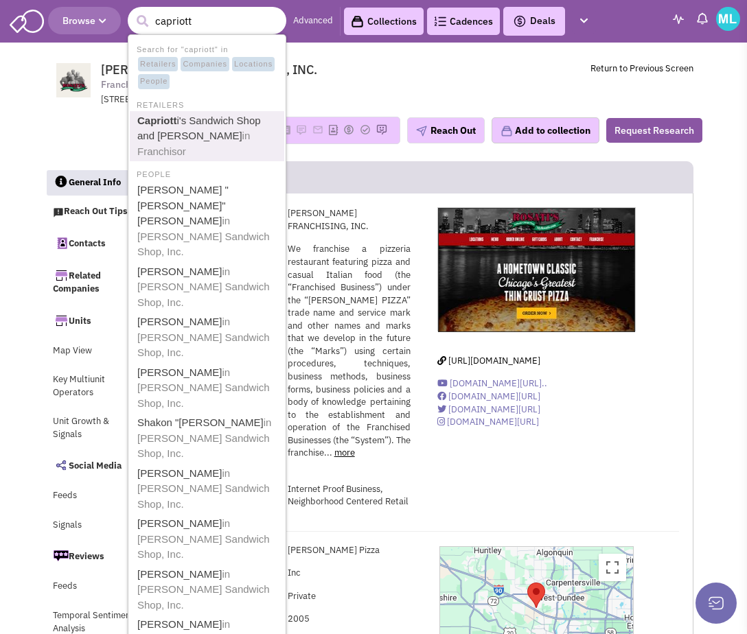
click at [184, 116] on link "Capriott i's Sandwich Shop and Capriotti's in Franchisor" at bounding box center [208, 136] width 150 height 49
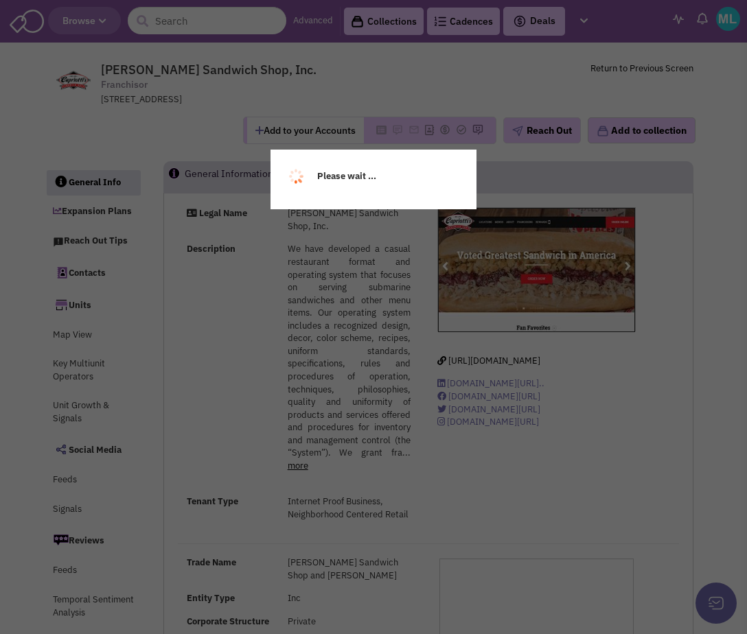
select select
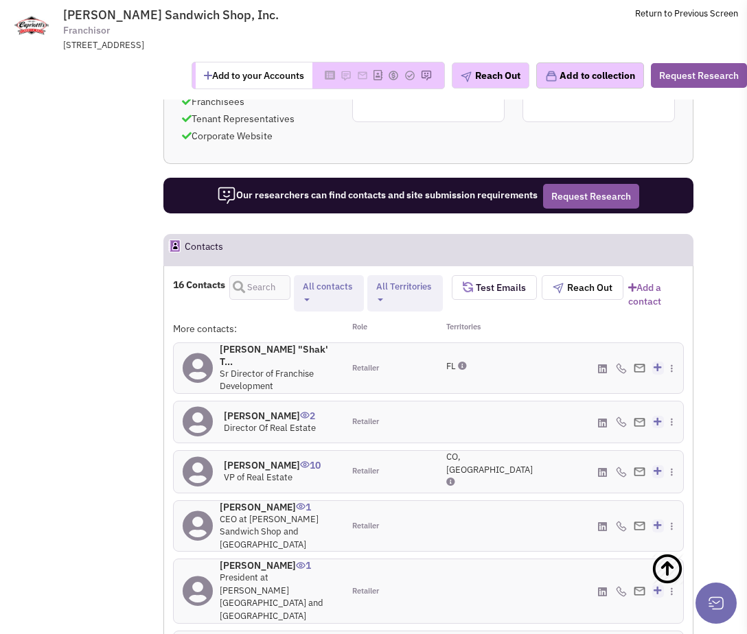
scroll to position [1436, 0]
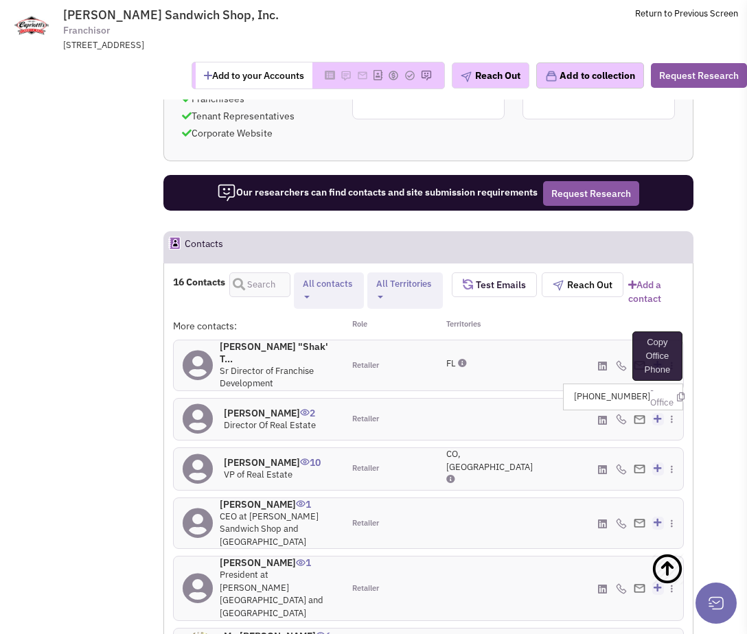
click at [678, 393] on icon at bounding box center [681, 397] width 8 height 9
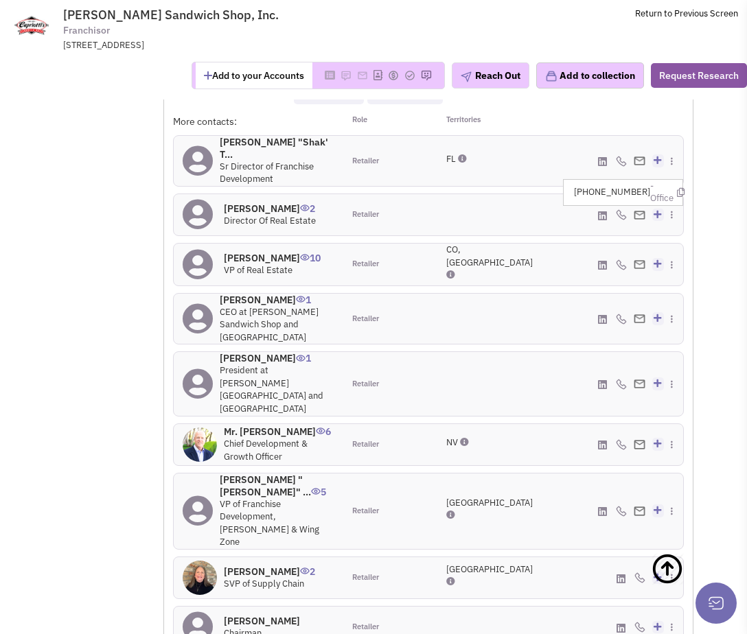
scroll to position [1660, 0]
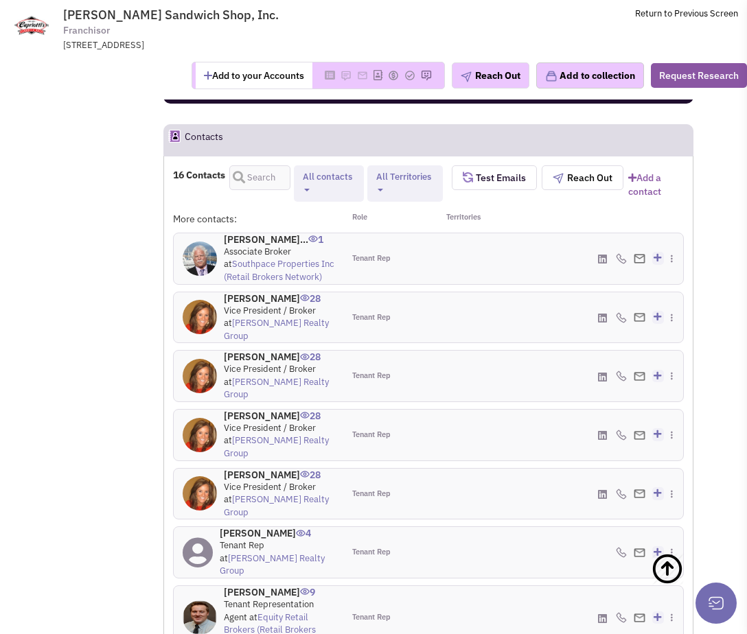
scroll to position [1537, 0]
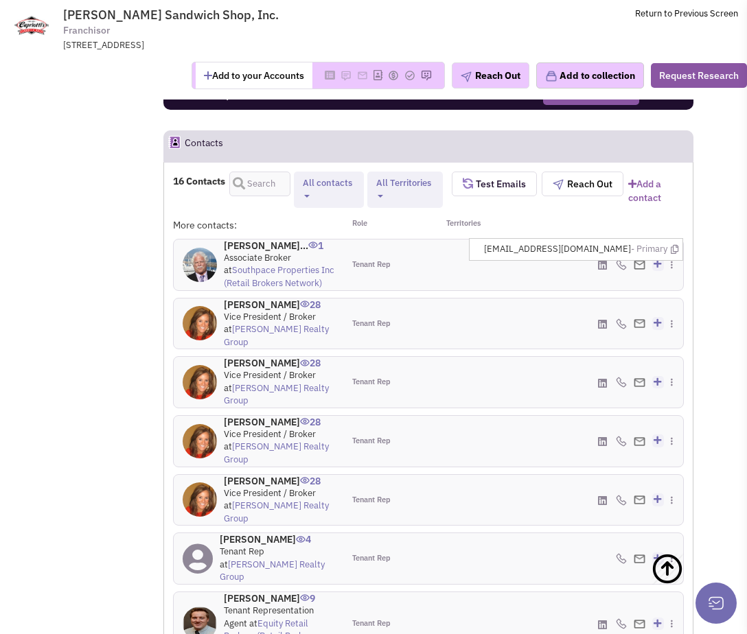
click at [608, 240] on div "(205) 382-0681 - Cell Create a deal" at bounding box center [599, 265] width 170 height 51
click at [623, 260] on img at bounding box center [621, 265] width 11 height 11
click at [612, 218] on div "More contacts: Role Territories" at bounding box center [428, 228] width 511 height 21
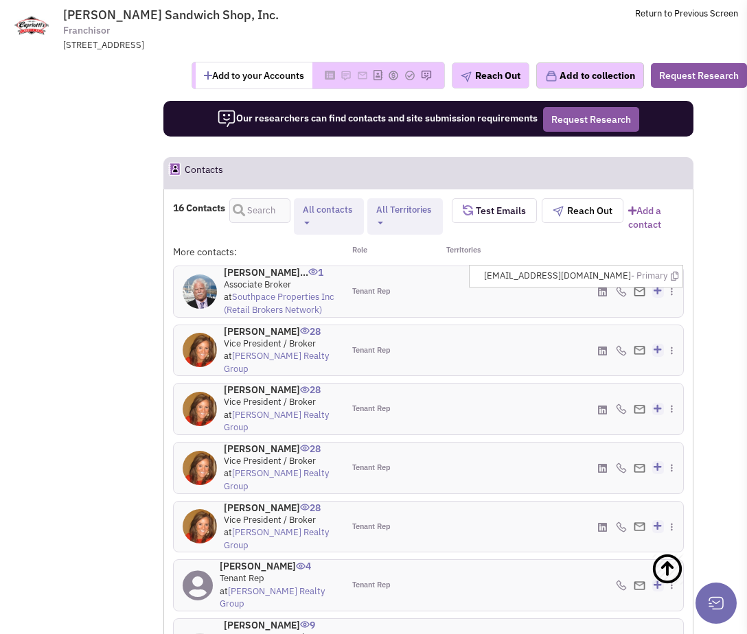
scroll to position [1536, 0]
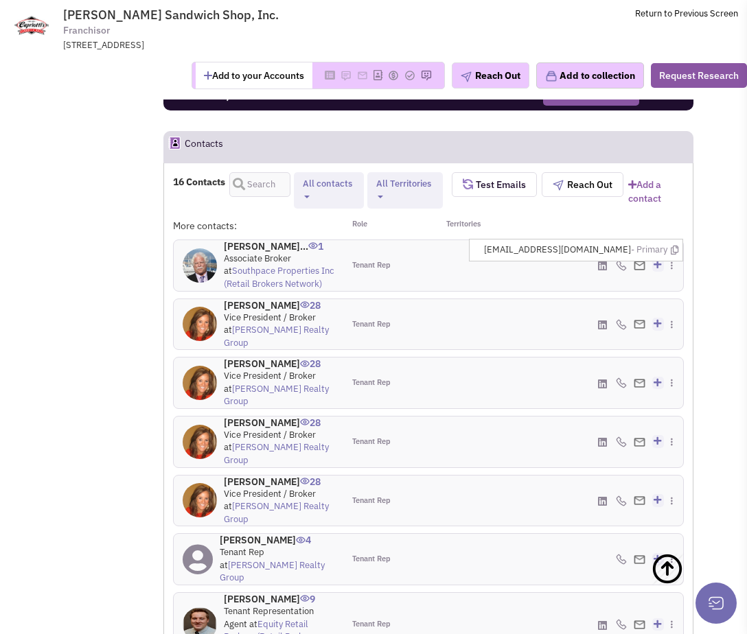
click at [261, 240] on h4 "Mr. Patrick Sulliv... 1" at bounding box center [279, 246] width 111 height 12
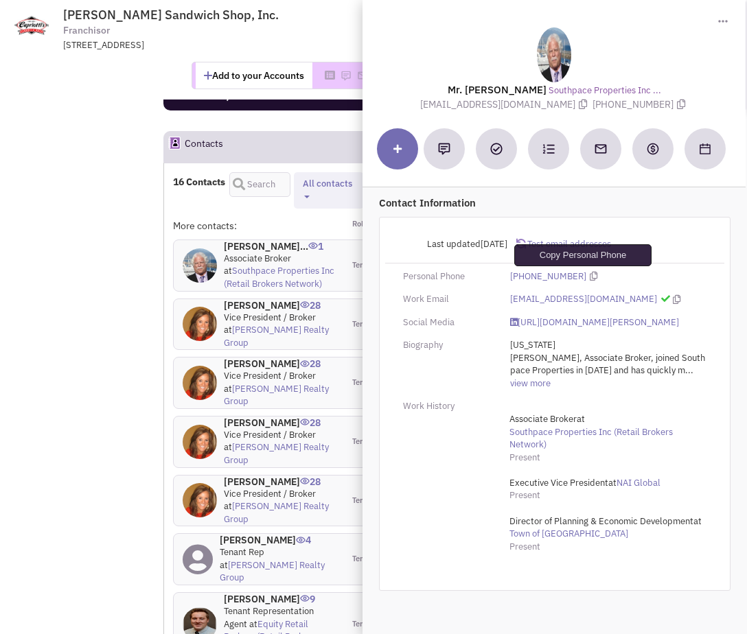
click at [590, 275] on icon at bounding box center [594, 276] width 8 height 9
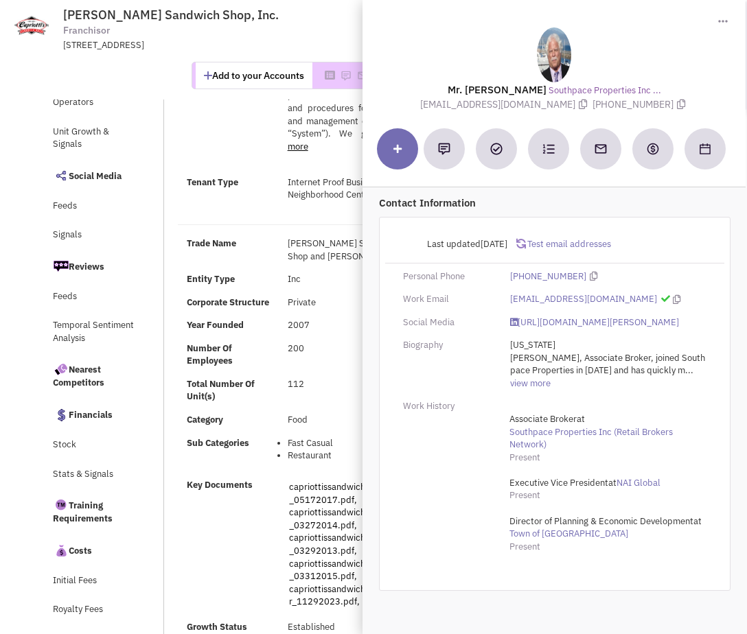
scroll to position [0, 0]
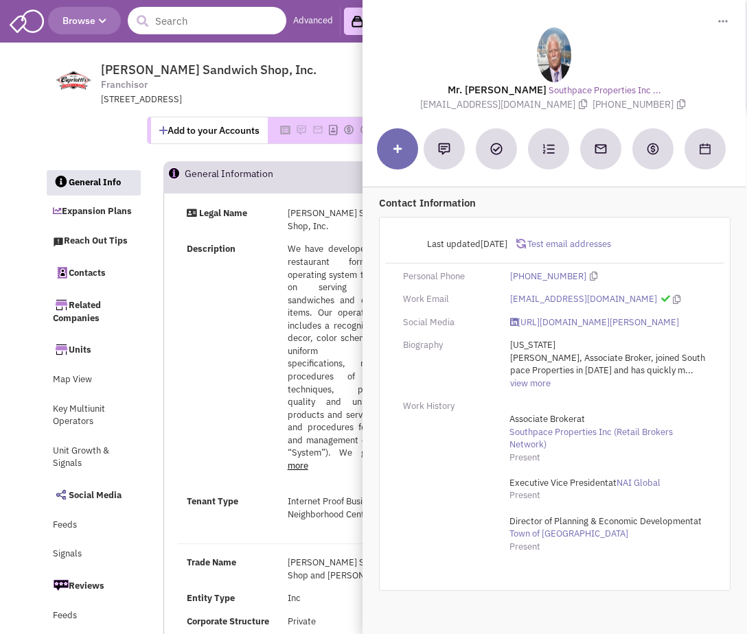
click at [174, 19] on input "text" at bounding box center [207, 20] width 159 height 27
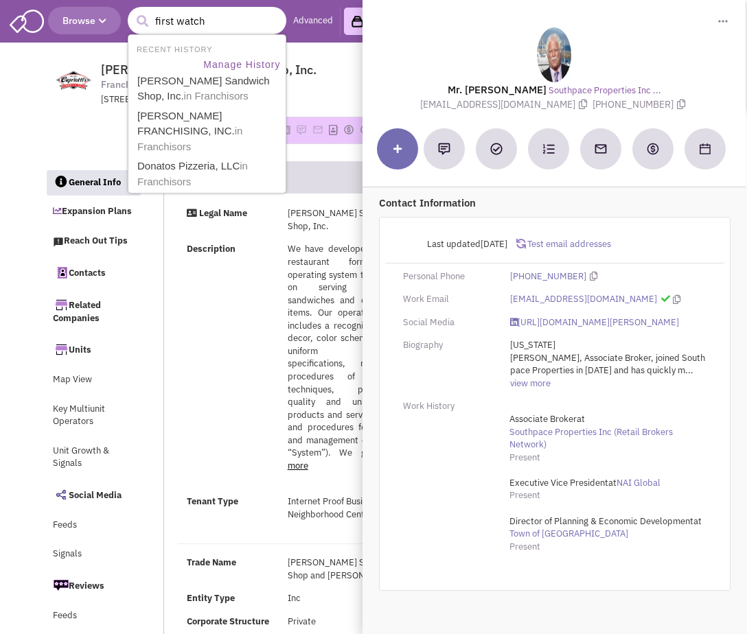
type input "first watch"
click at [132, 11] on button "submit" at bounding box center [142, 21] width 21 height 21
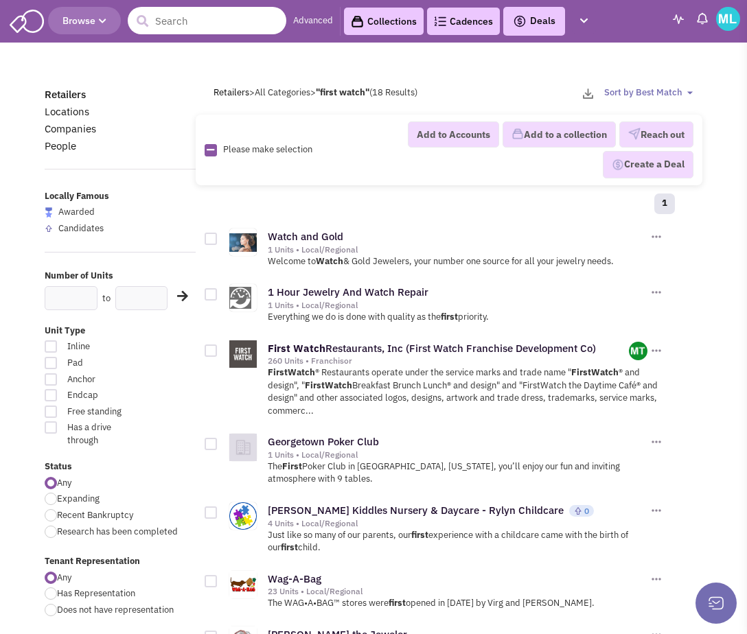
click at [183, 14] on input "text" at bounding box center [207, 20] width 159 height 27
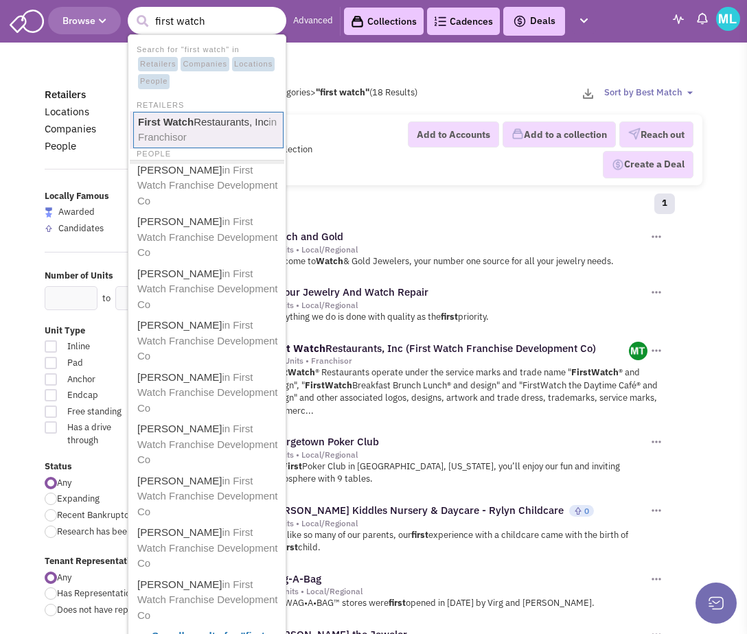
click at [171, 121] on b "First Watch" at bounding box center [166, 122] width 56 height 12
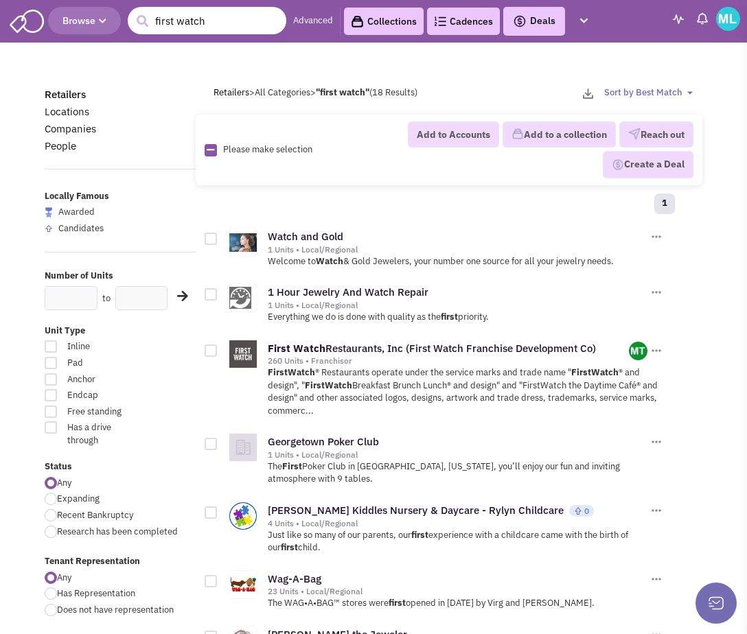
type input "first watch"
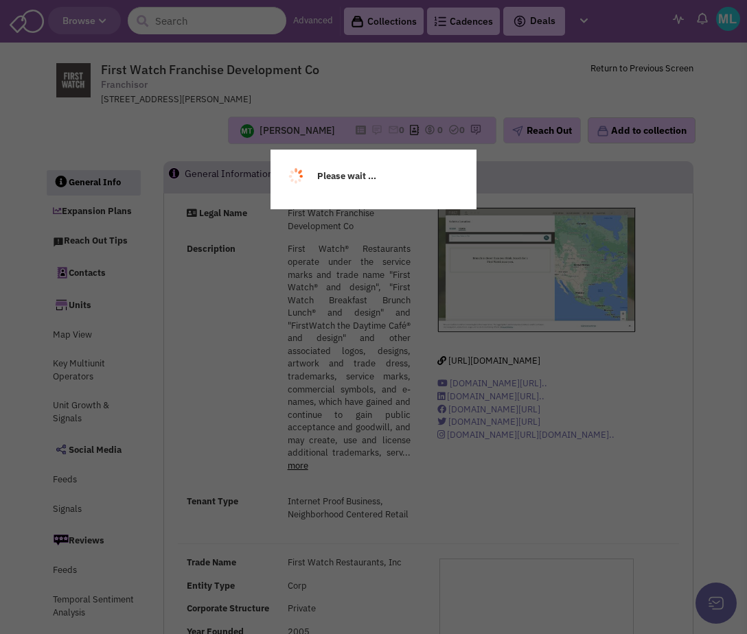
select select
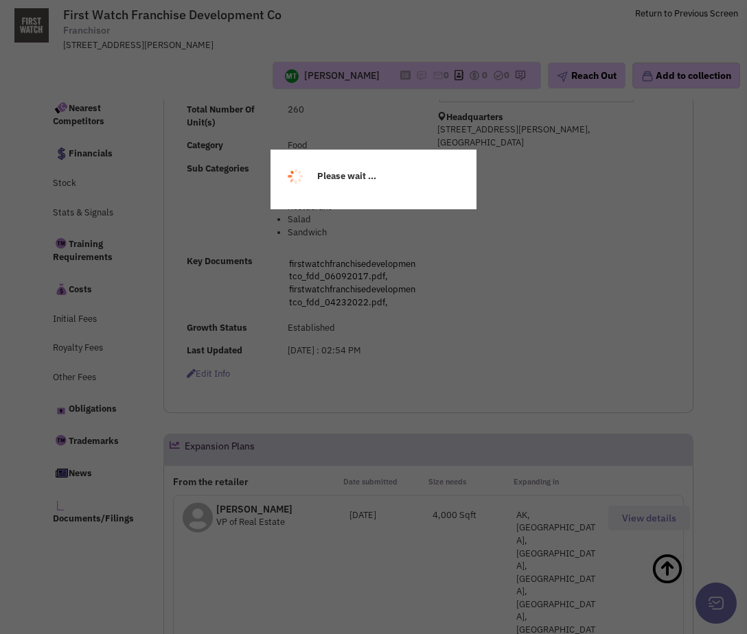
select select
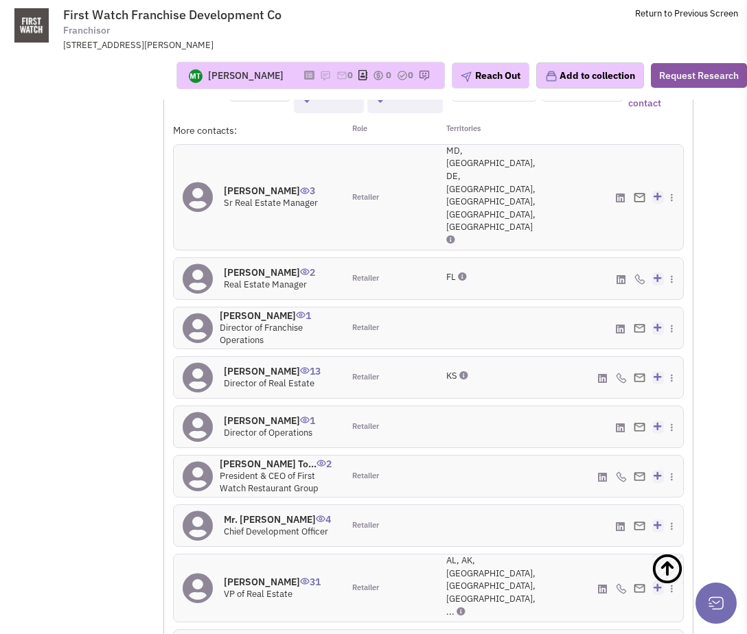
scroll to position [1677, 0]
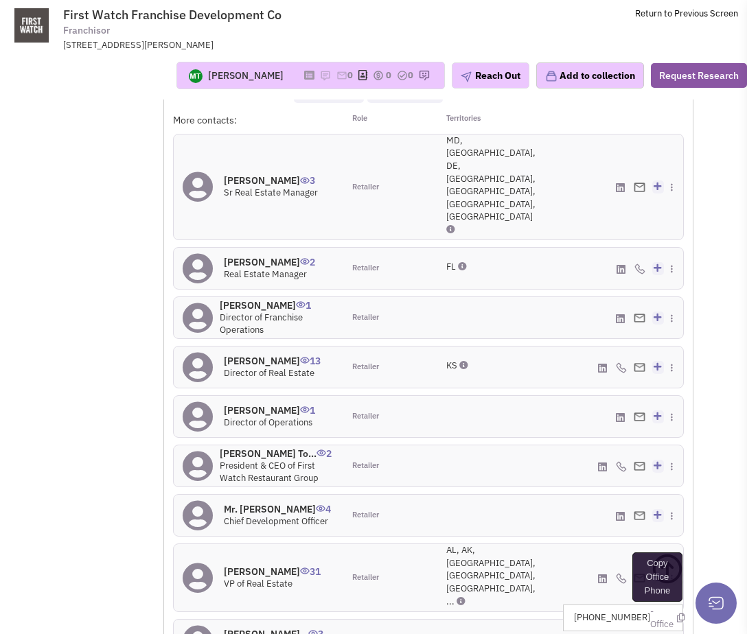
click at [677, 614] on icon at bounding box center [681, 618] width 8 height 9
click at [675, 571] on icon at bounding box center [679, 575] width 8 height 9
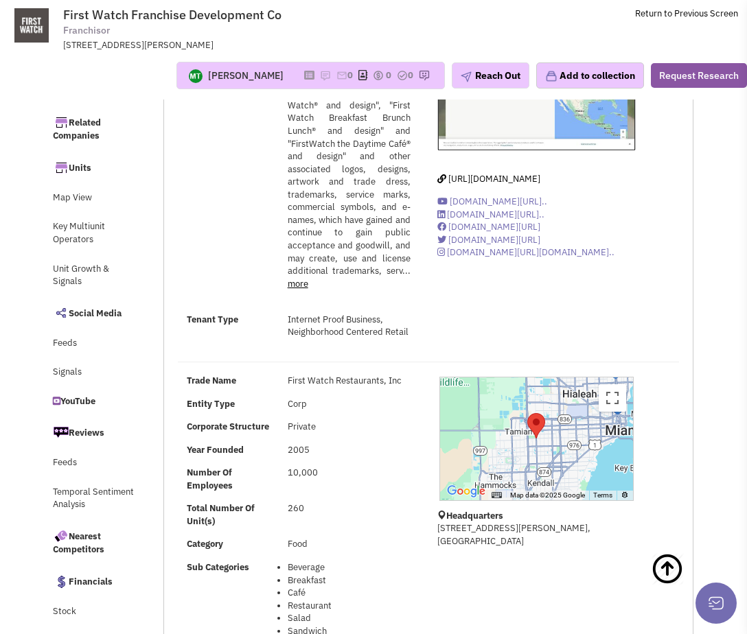
scroll to position [0, 0]
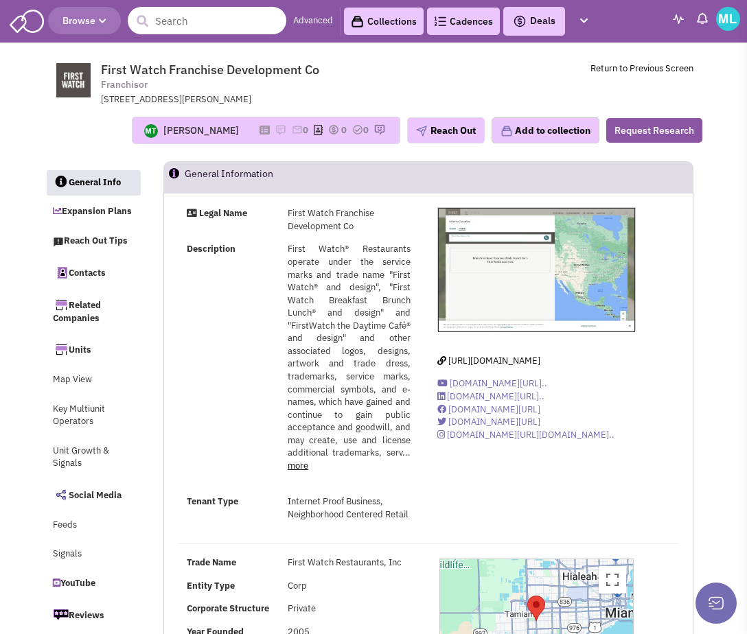
click at [239, 24] on input "text" at bounding box center [207, 20] width 159 height 27
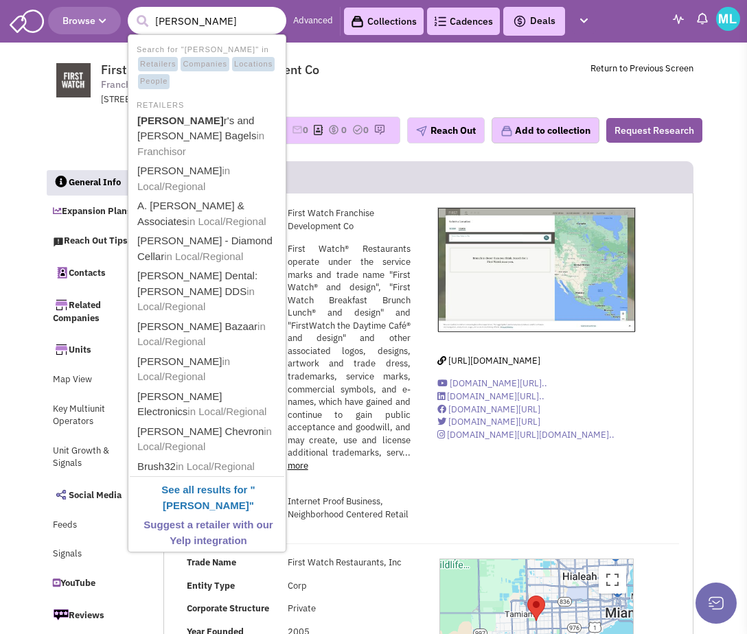
type input "brueggers"
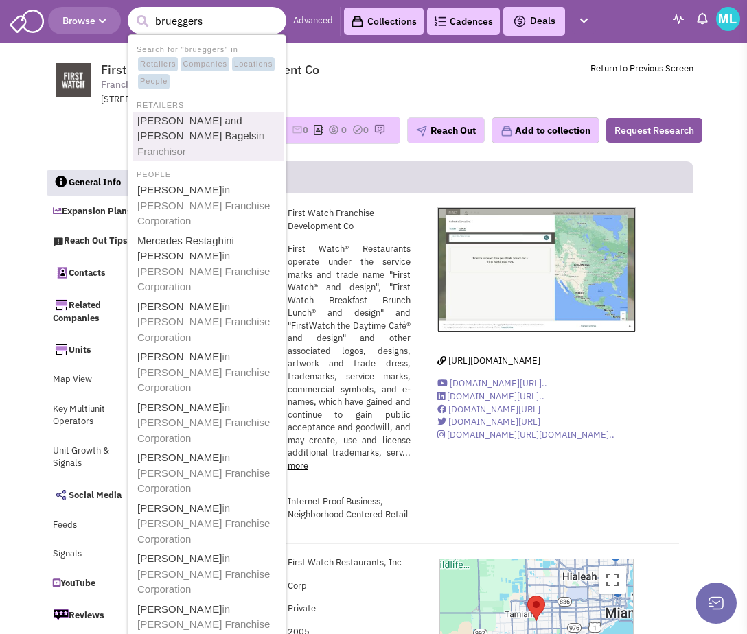
click at [212, 128] on link "[PERSON_NAME] and [PERSON_NAME] Bagels in Franchisor" at bounding box center [208, 136] width 150 height 49
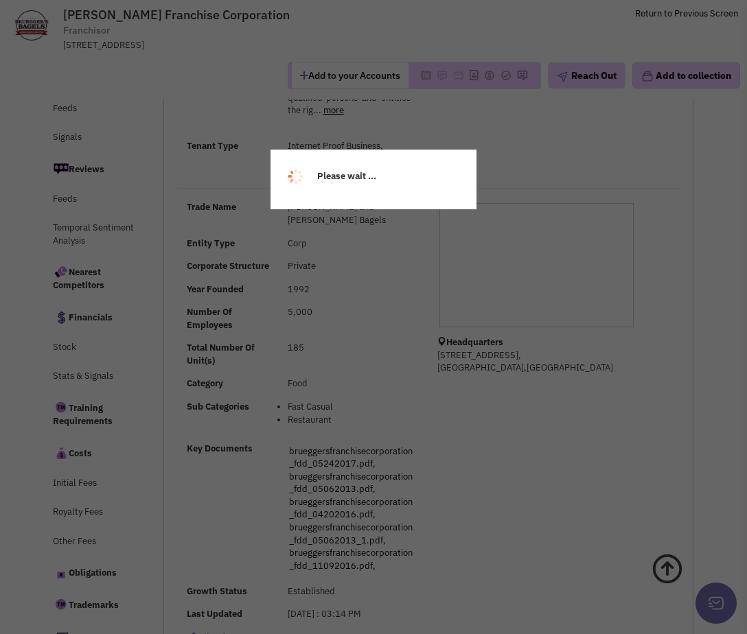
select select
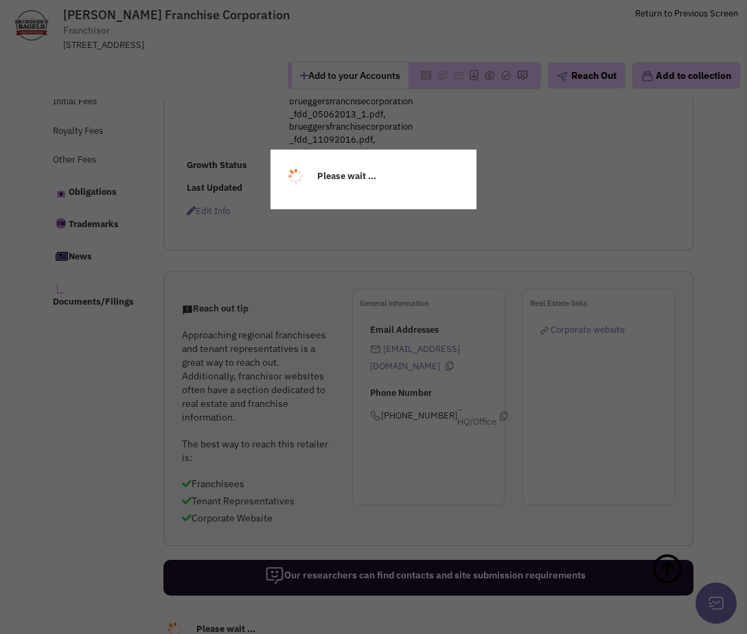
select select
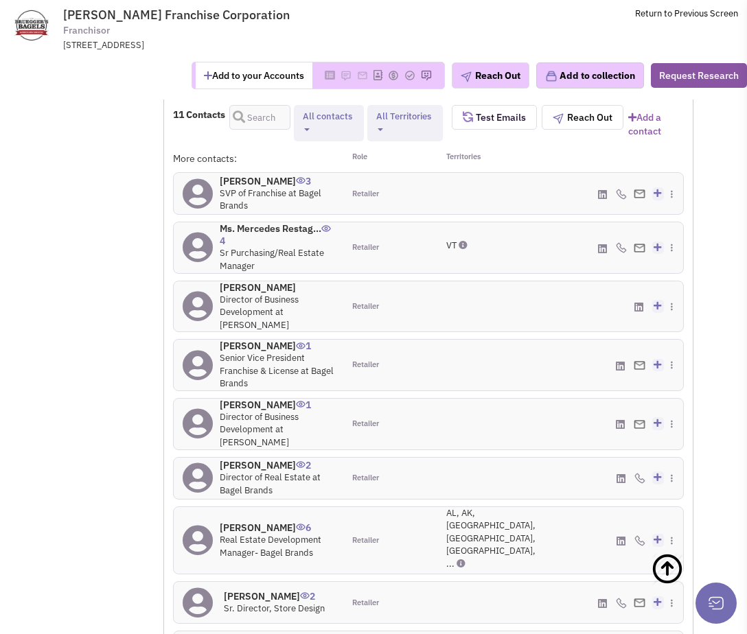
scroll to position [1379, 0]
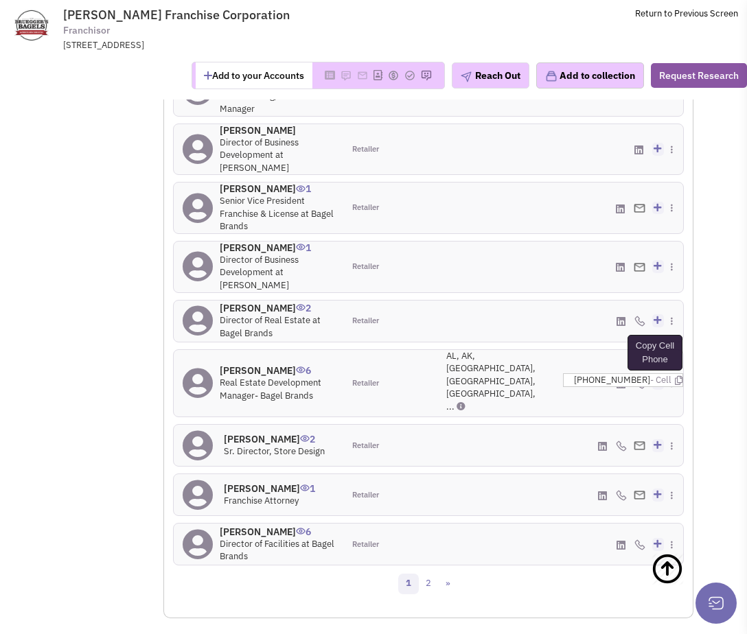
click at [675, 376] on icon at bounding box center [679, 380] width 8 height 9
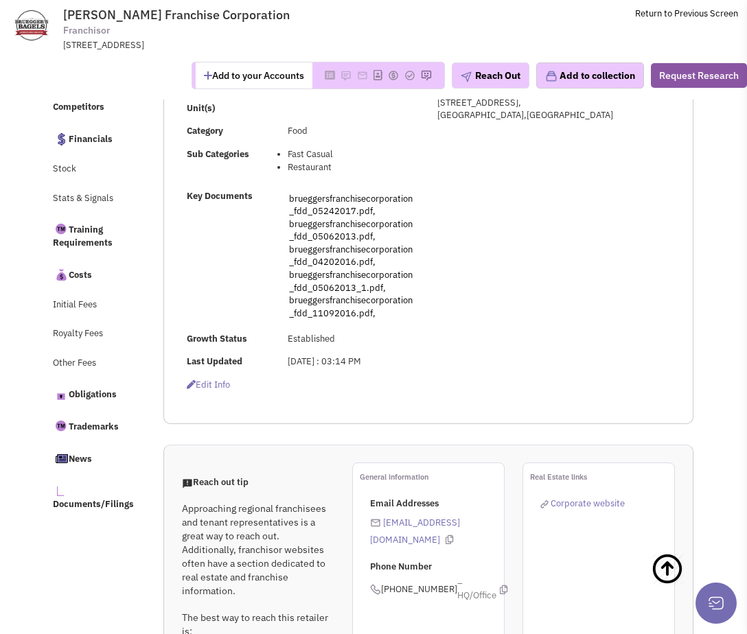
scroll to position [0, 0]
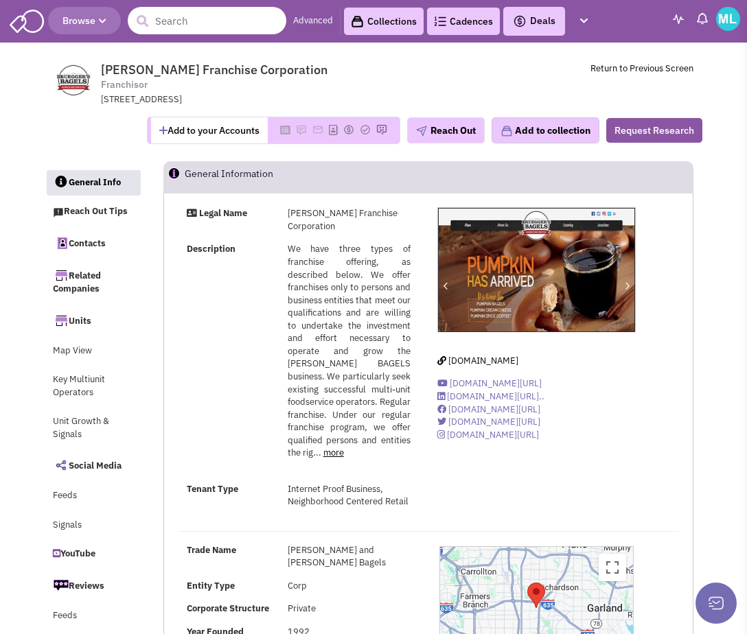
click at [173, 22] on input "text" at bounding box center [207, 20] width 159 height 27
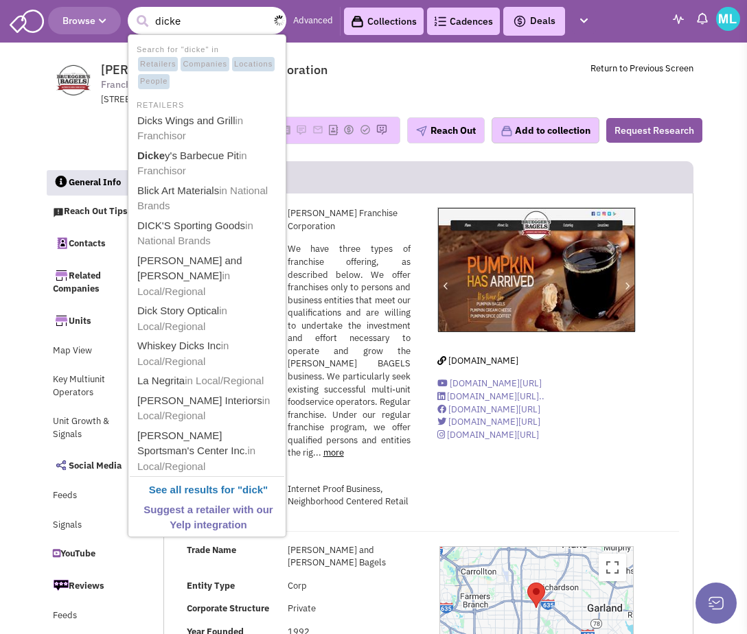
type input "[PERSON_NAME]"
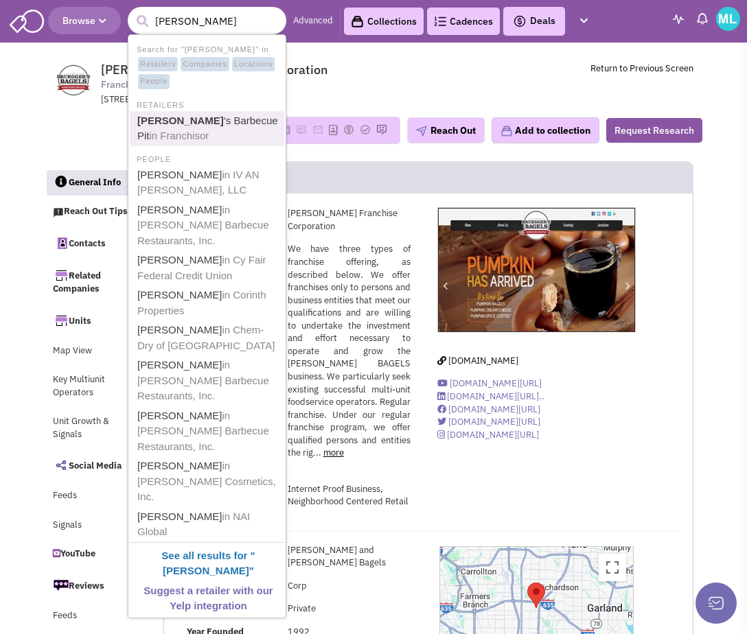
click at [187, 126] on link "[PERSON_NAME] 's Barbecue Pit in [GEOGRAPHIC_DATA]" at bounding box center [208, 129] width 150 height 34
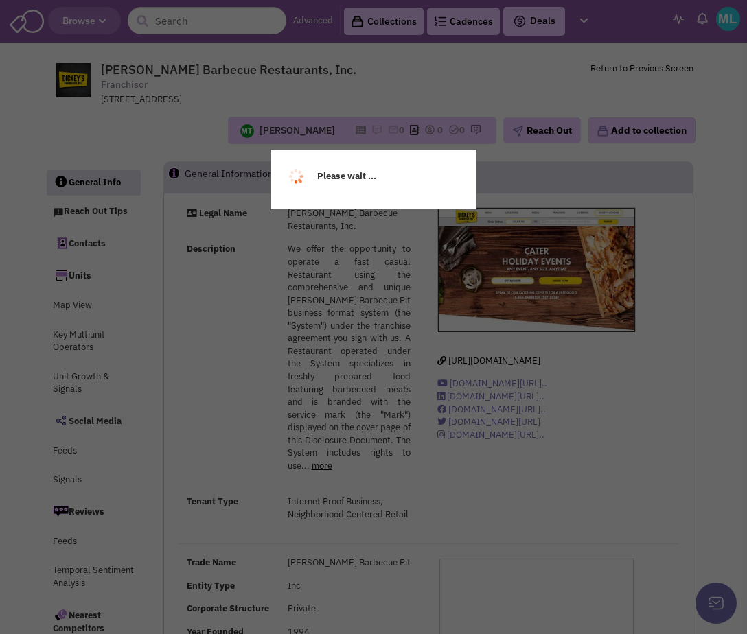
select select
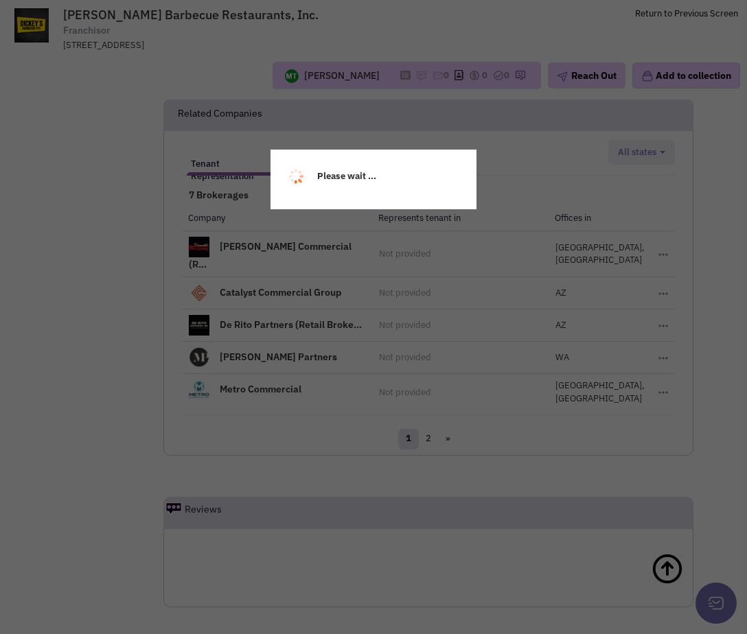
select select
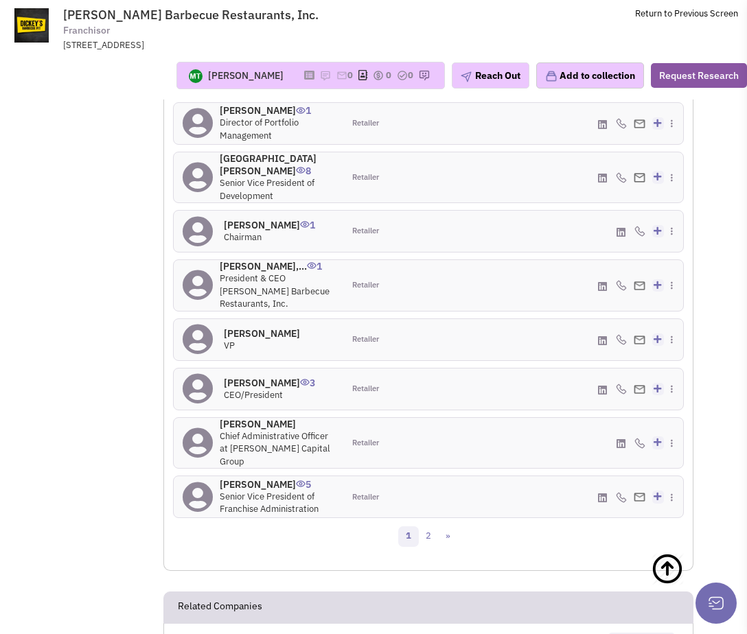
scroll to position [1411, 0]
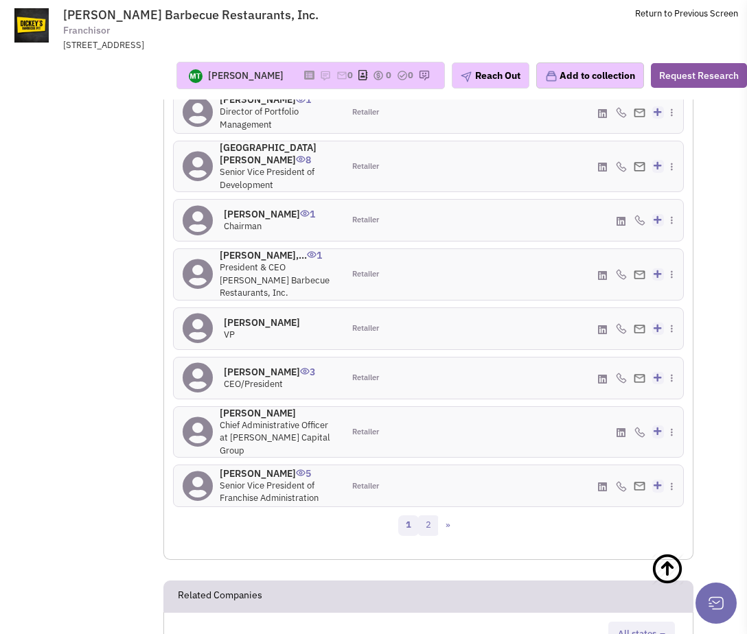
click at [426, 516] on link "2" at bounding box center [428, 526] width 21 height 21
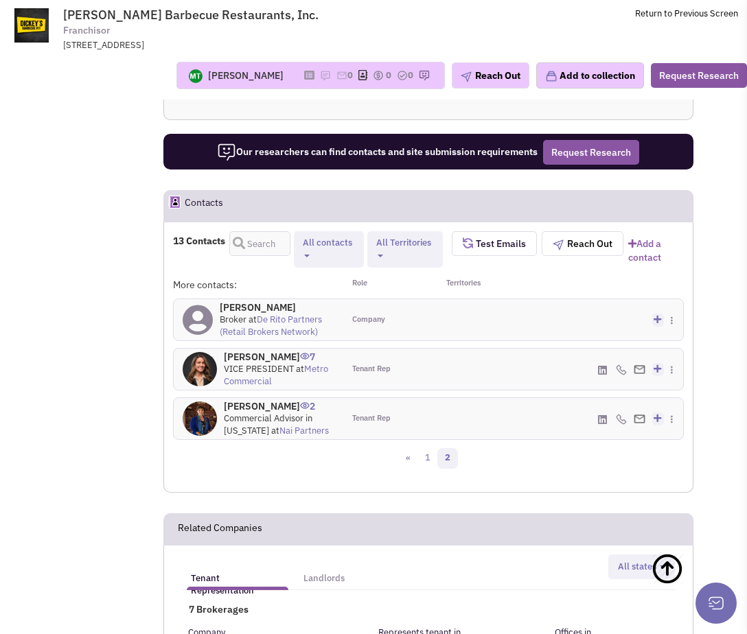
scroll to position [1071, 0]
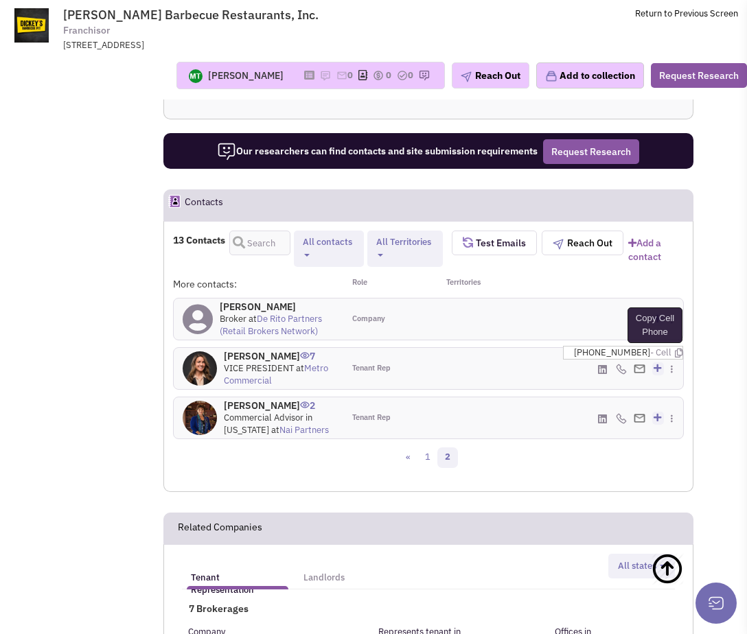
click at [675, 358] on icon at bounding box center [679, 353] width 8 height 9
click at [677, 400] on icon at bounding box center [681, 395] width 8 height 9
click at [430, 468] on link "1" at bounding box center [427, 458] width 21 height 21
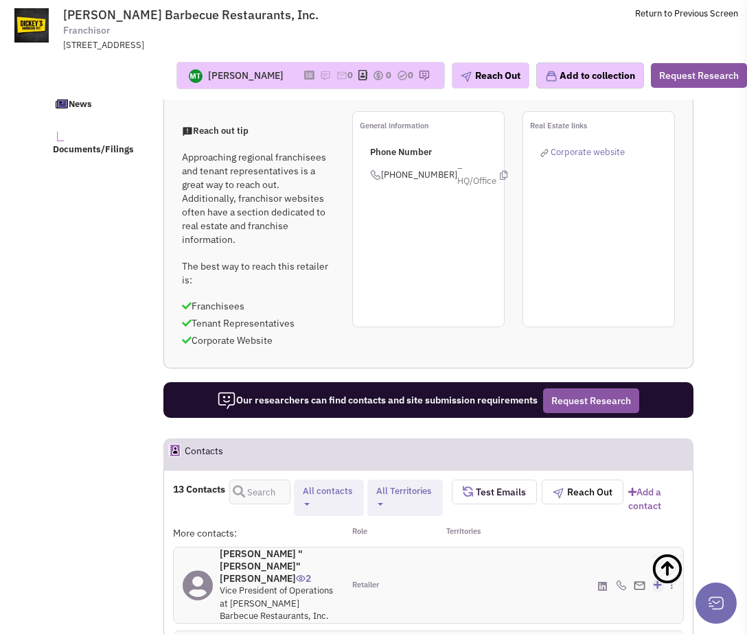
scroll to position [0, 0]
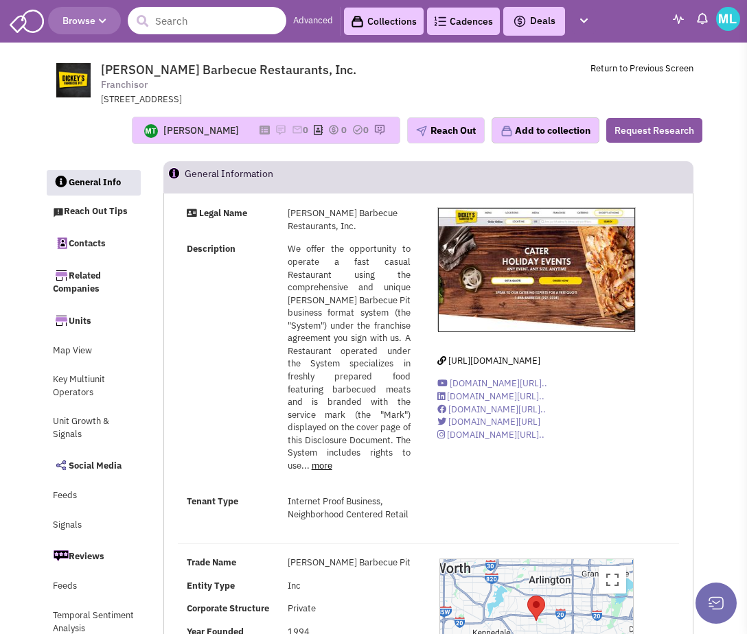
click at [170, 26] on input "text" at bounding box center [207, 20] width 159 height 27
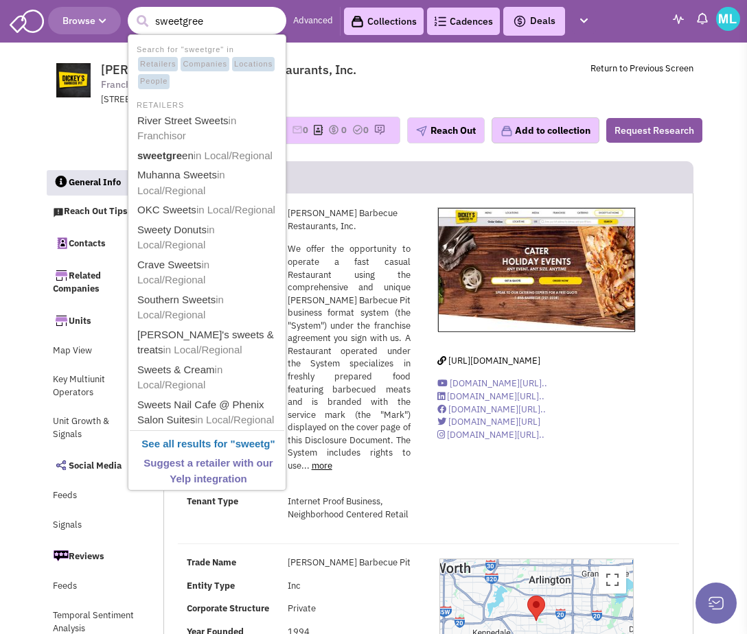
type input "sweetgreen"
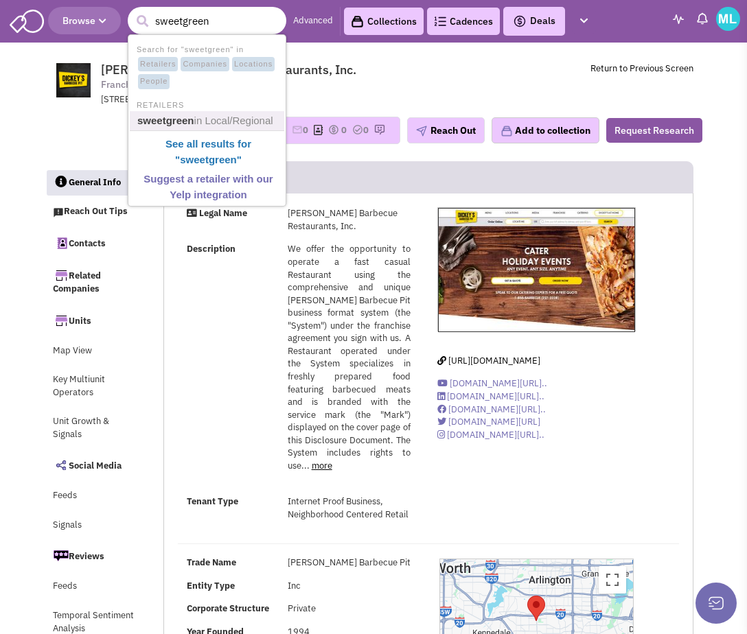
click at [172, 121] on b "sweetgreen" at bounding box center [165, 121] width 57 height 12
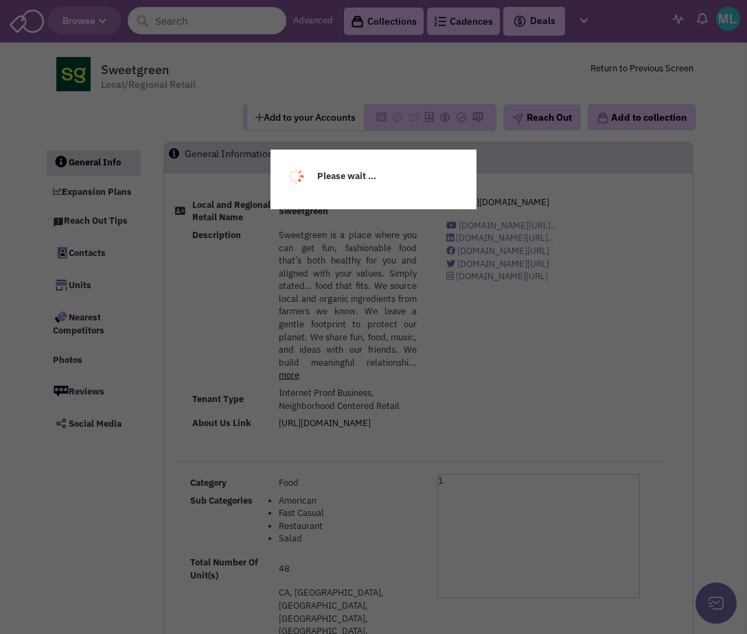
select select
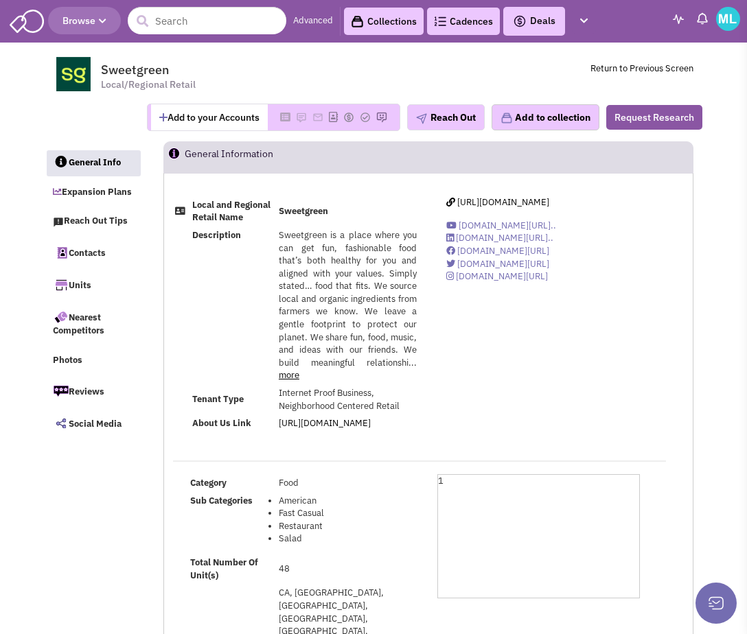
select select
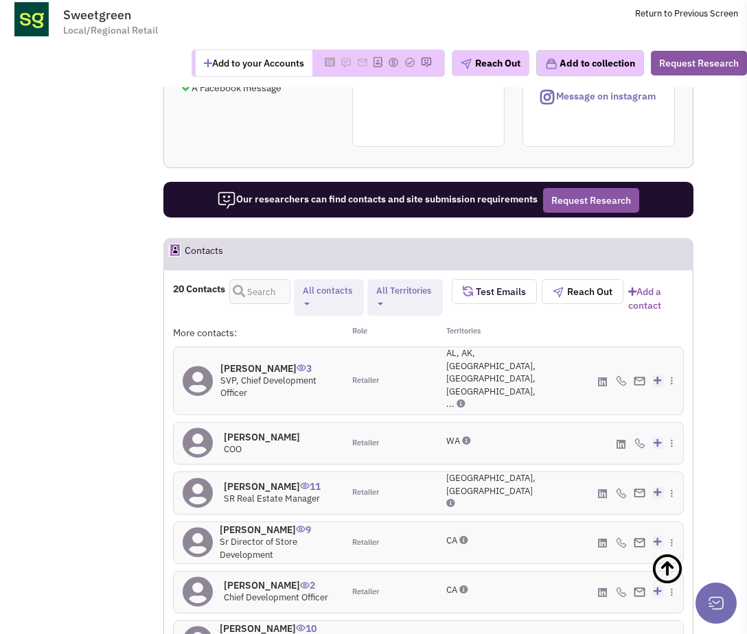
scroll to position [1123, 0]
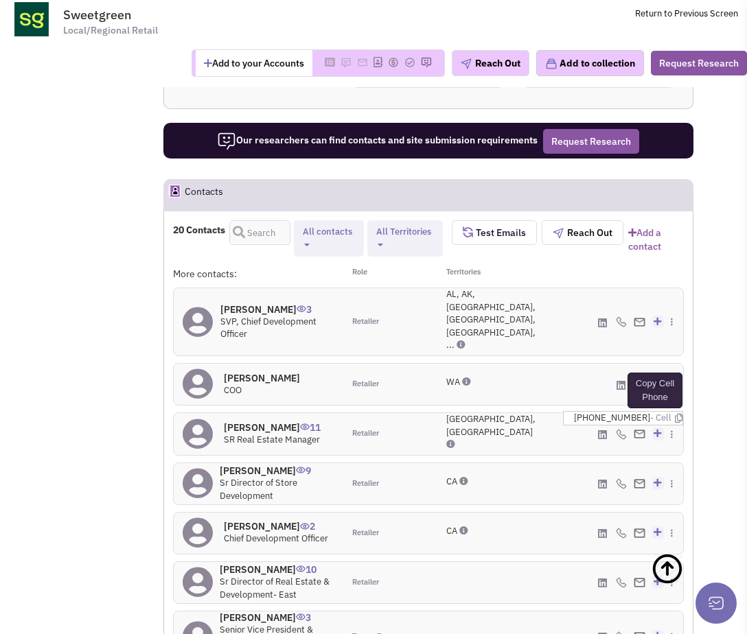
click at [675, 414] on icon at bounding box center [679, 418] width 8 height 9
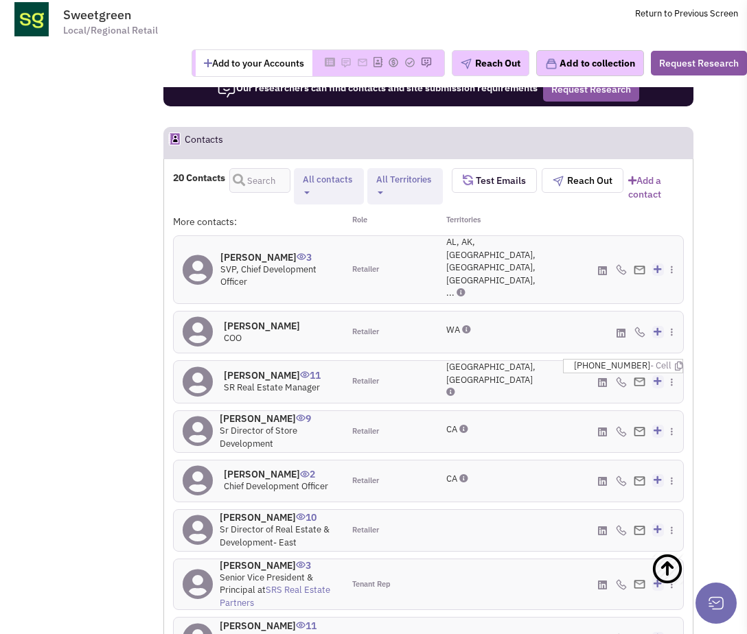
scroll to position [1219, 0]
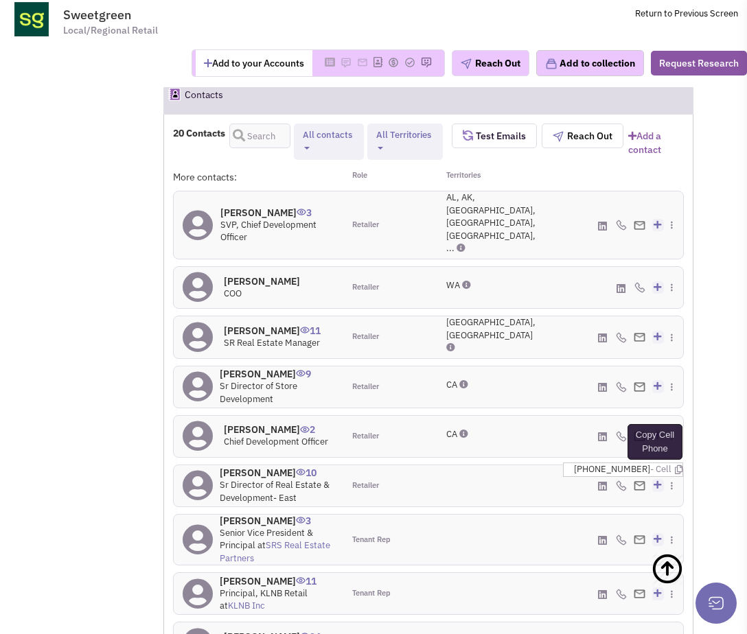
click at [675, 466] on icon at bounding box center [679, 470] width 8 height 9
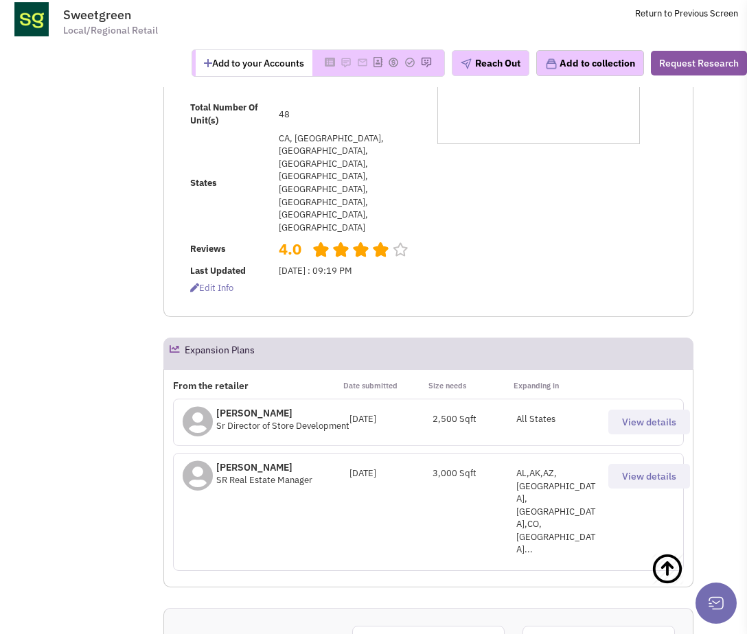
scroll to position [0, 0]
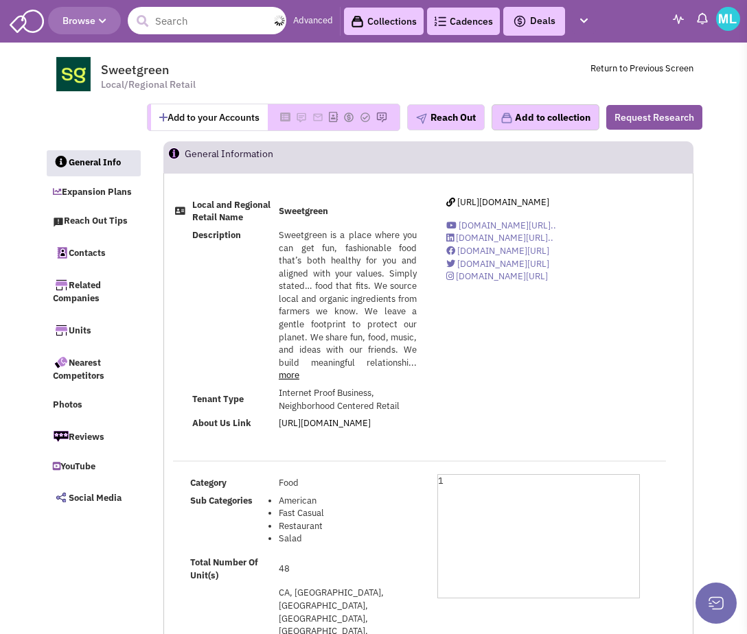
click at [183, 12] on input "text" at bounding box center [207, 20] width 159 height 27
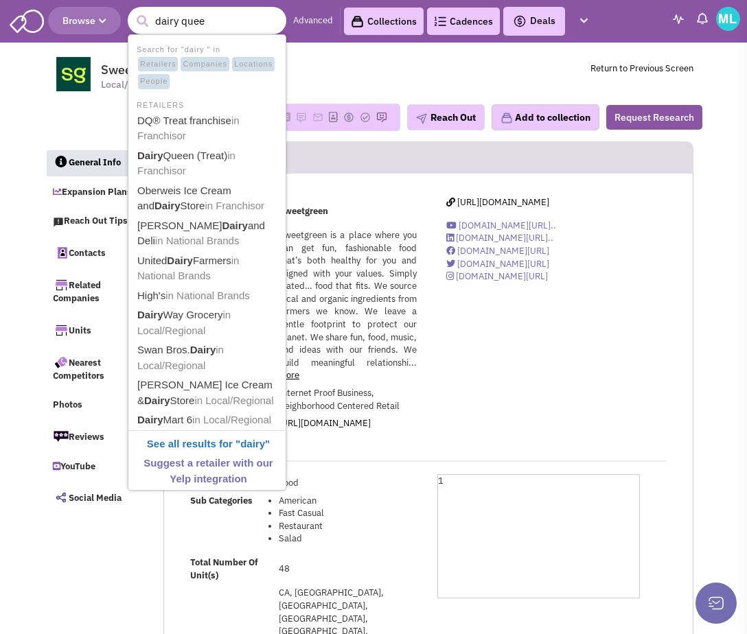
type input "dairy queen"
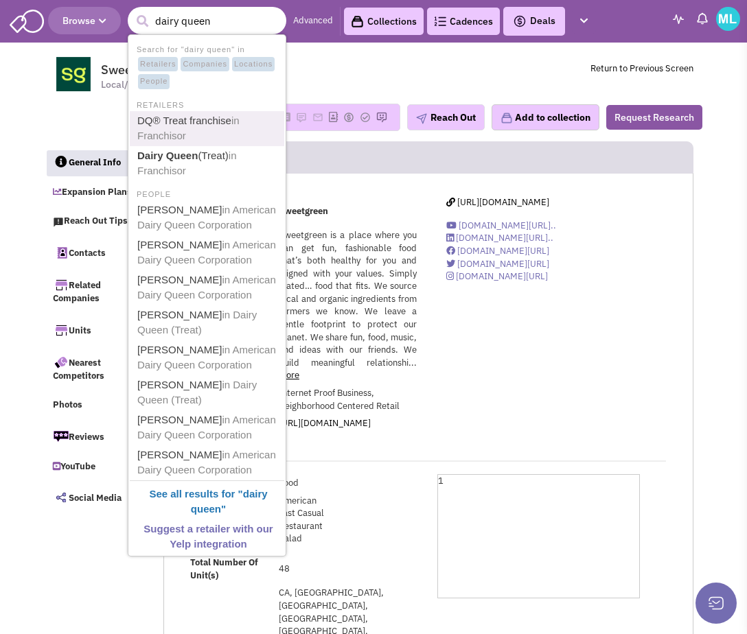
click at [186, 124] on link "DQ® Treat franchise in Franchisor" at bounding box center [208, 129] width 150 height 34
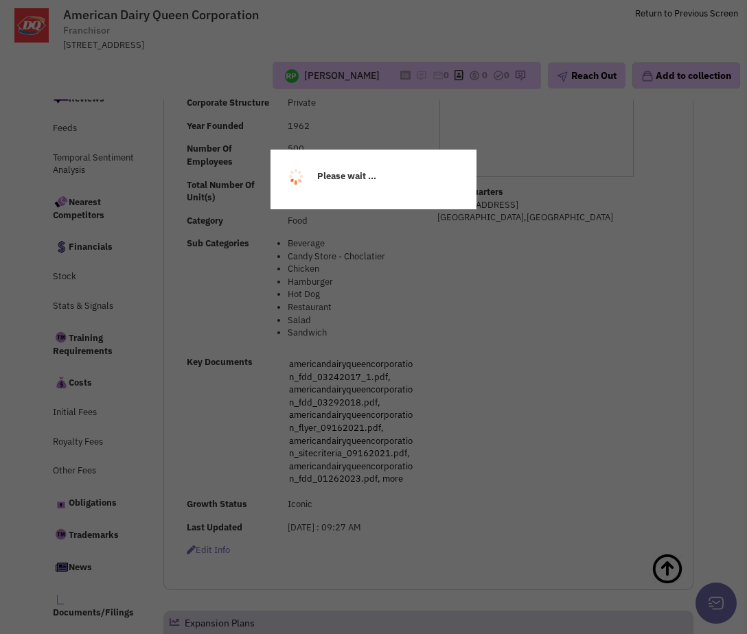
select select
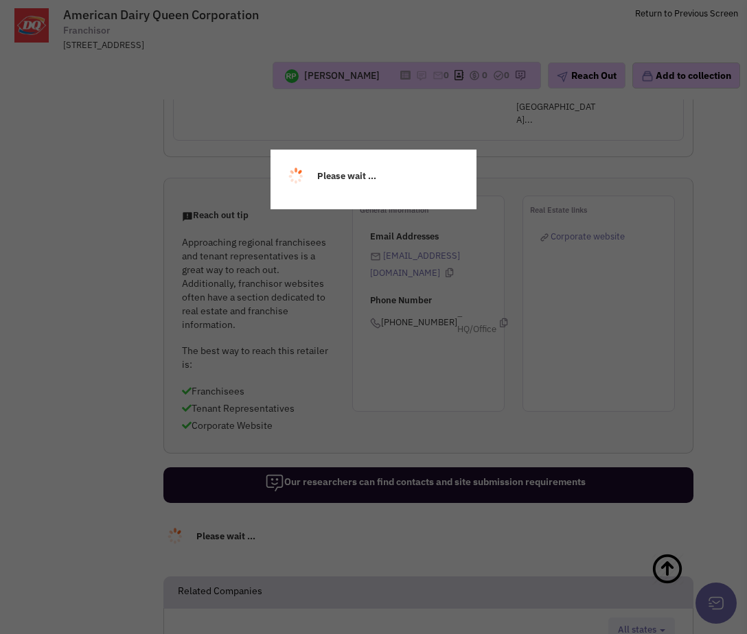
select select
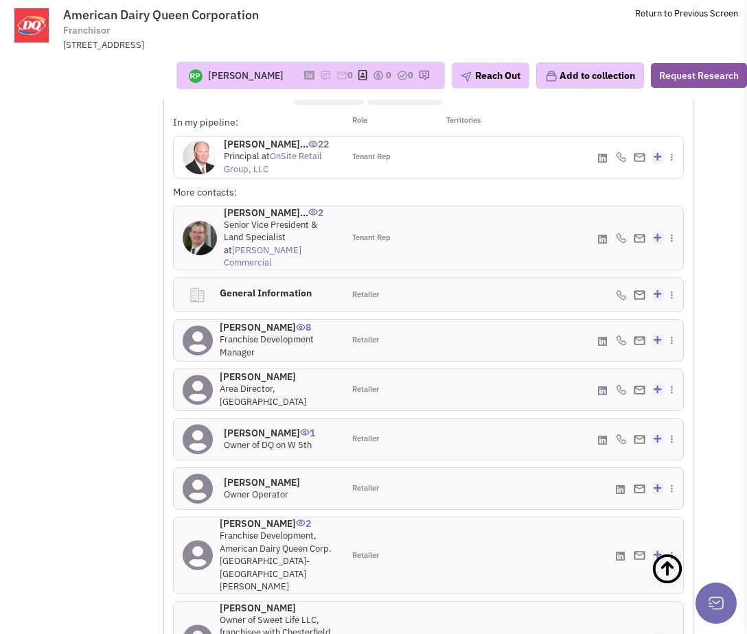
scroll to position [1471, 0]
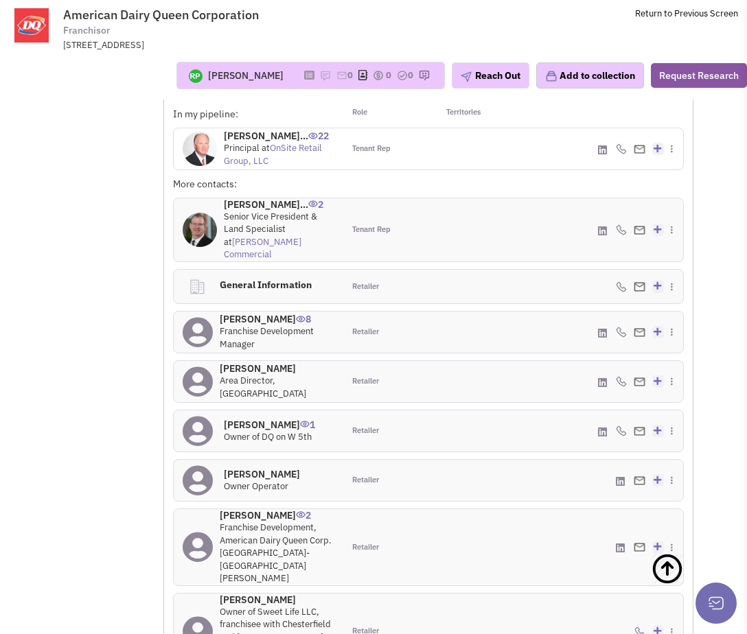
click at [443, 344] on div at bounding box center [470, 332] width 85 height 41
click at [677, 314] on icon at bounding box center [681, 310] width 8 height 9
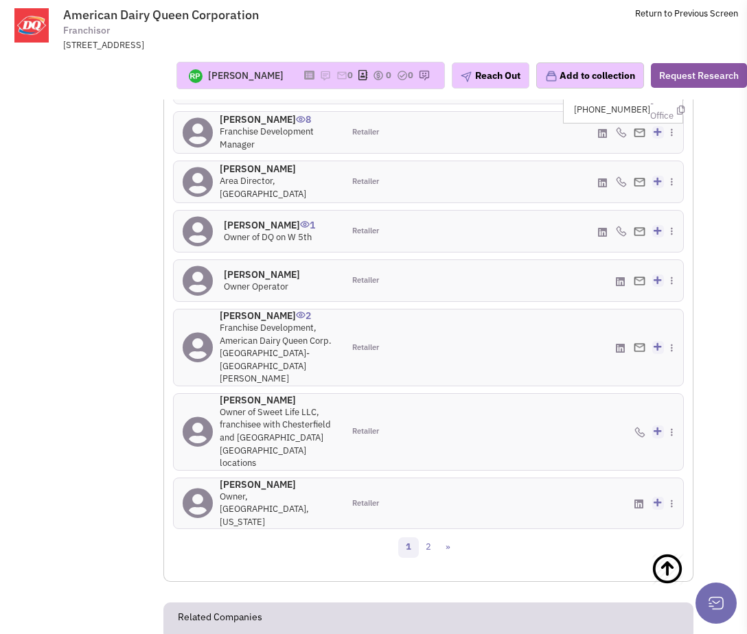
scroll to position [1681, 0]
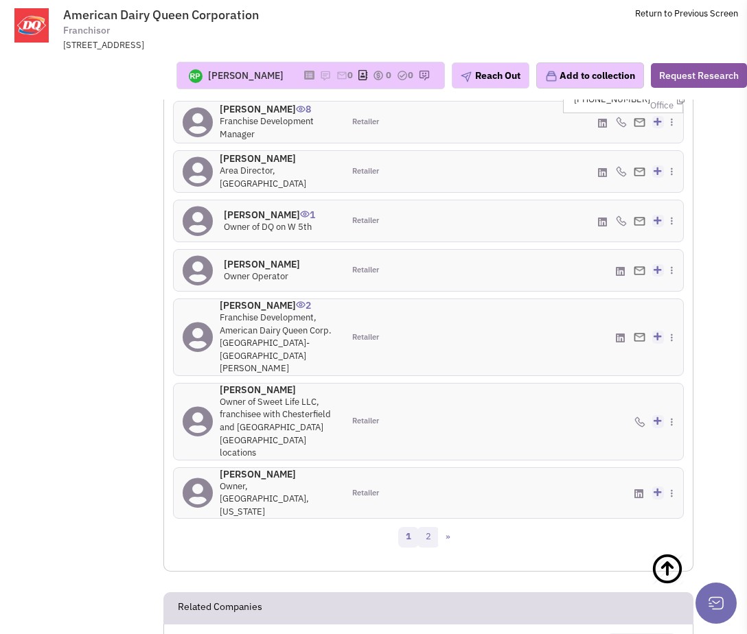
click at [428, 527] on link "2" at bounding box center [428, 537] width 21 height 21
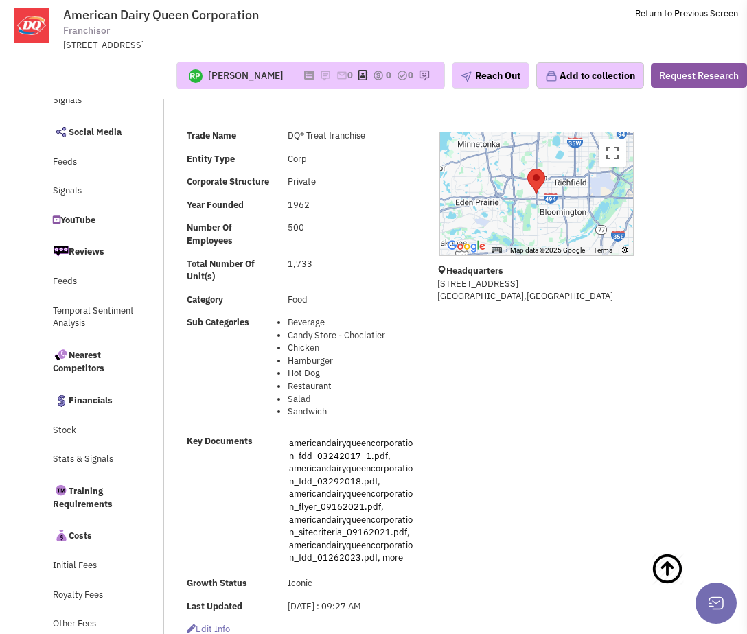
scroll to position [0, 0]
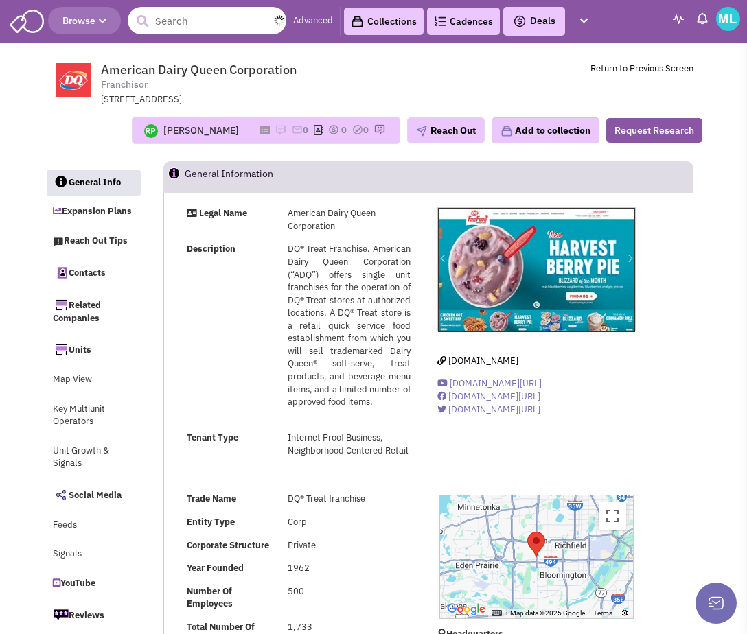
click at [214, 23] on input "text" at bounding box center [207, 20] width 159 height 27
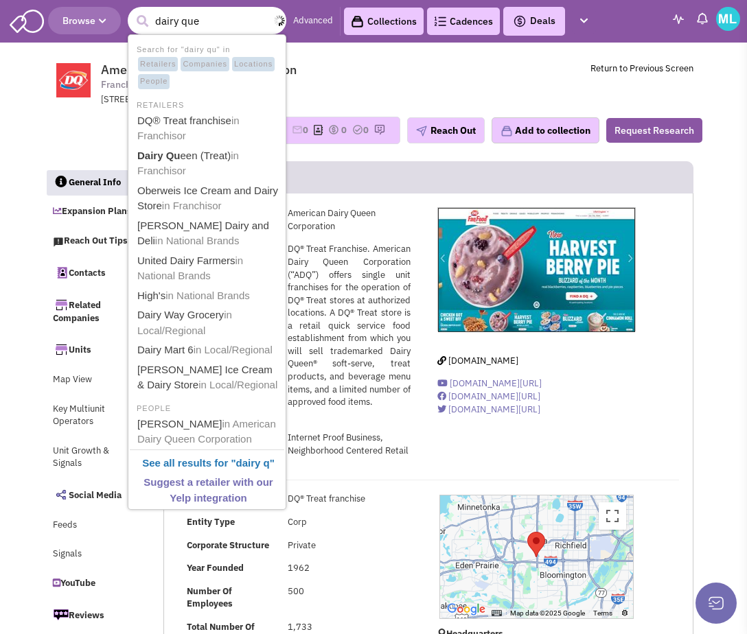
type input "dairy quee"
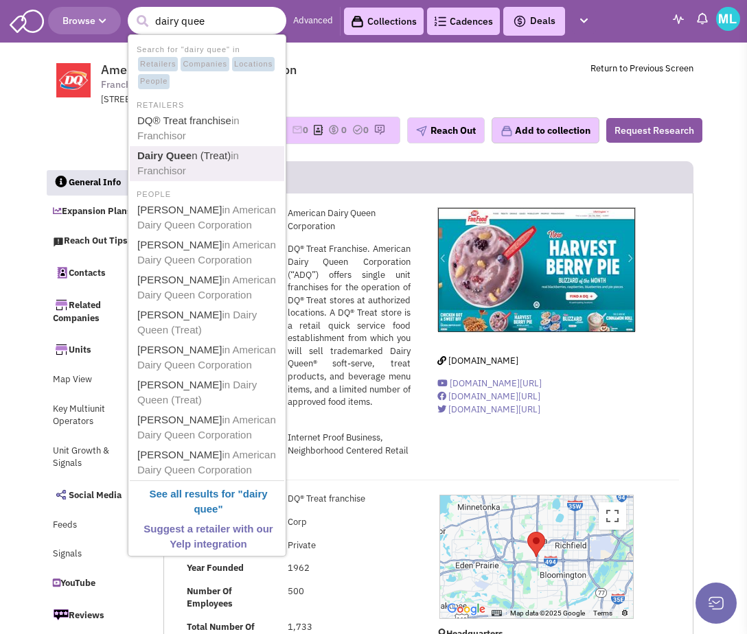
click at [198, 165] on link "Dairy Quee n (Treat) in Franchisor" at bounding box center [208, 164] width 150 height 34
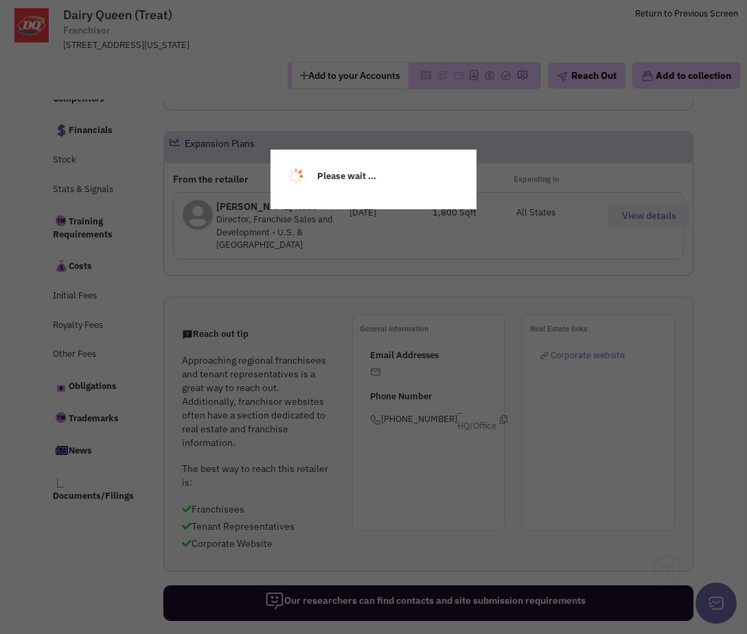
select select
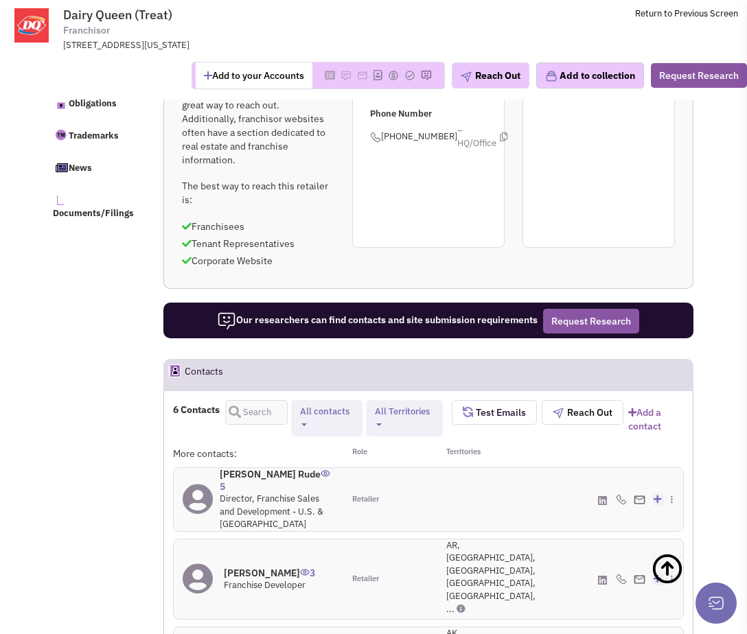
select select
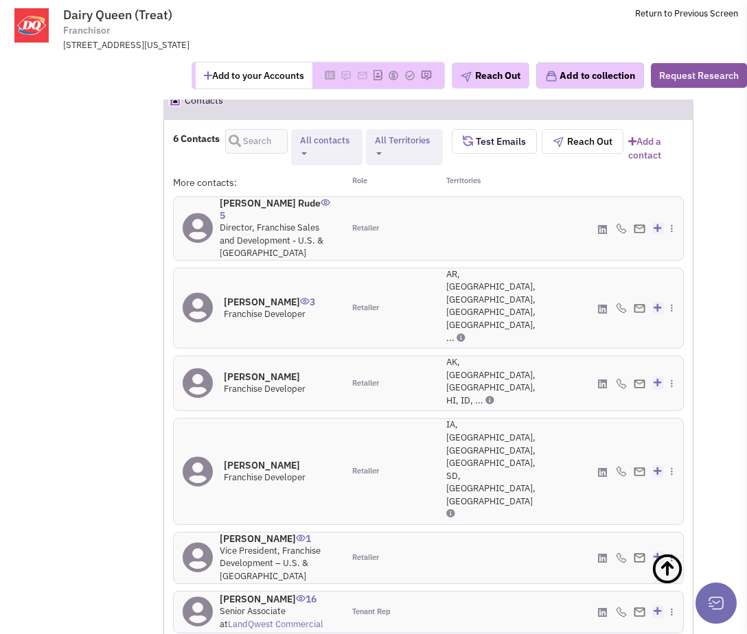
scroll to position [1001, 0]
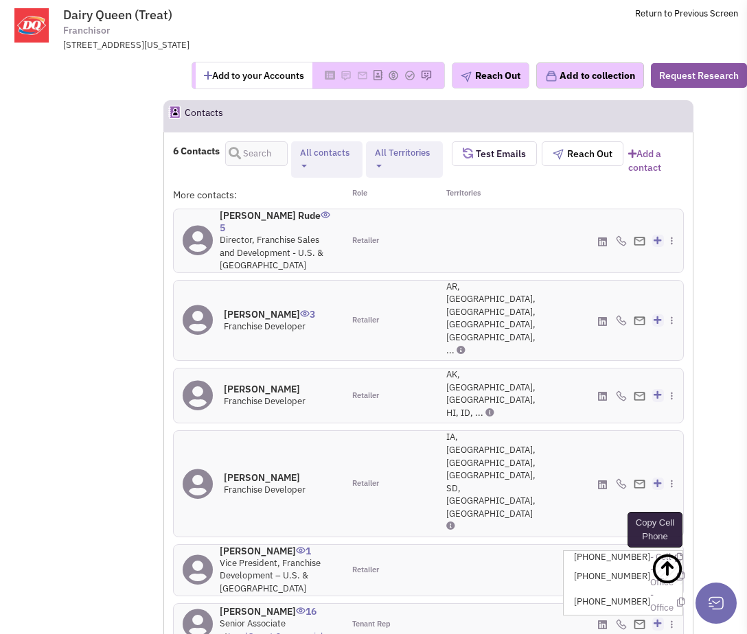
click at [675, 553] on icon at bounding box center [679, 557] width 8 height 9
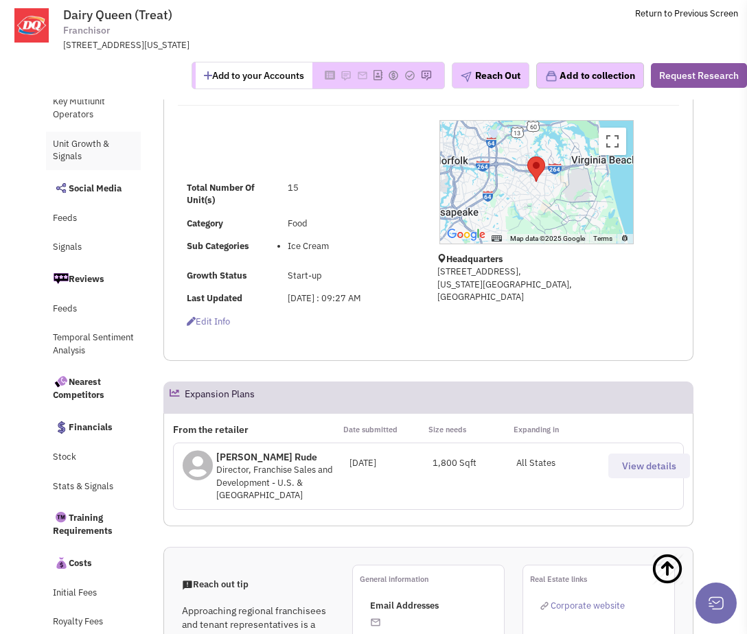
scroll to position [0, 0]
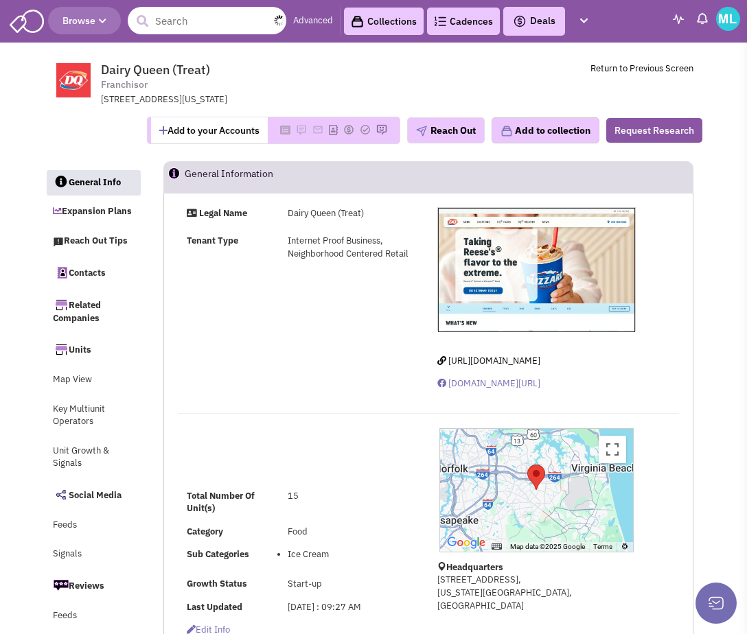
click at [192, 17] on input "text" at bounding box center [207, 20] width 159 height 27
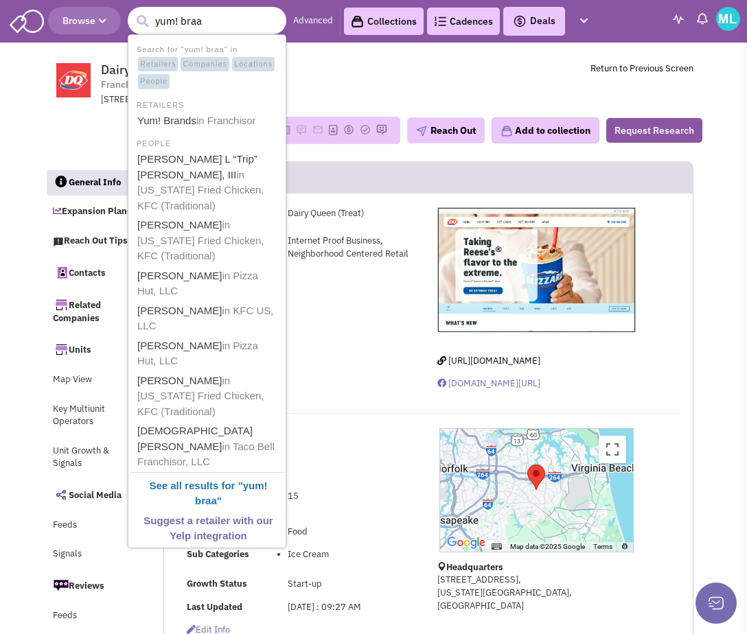
type input "yum! bra"
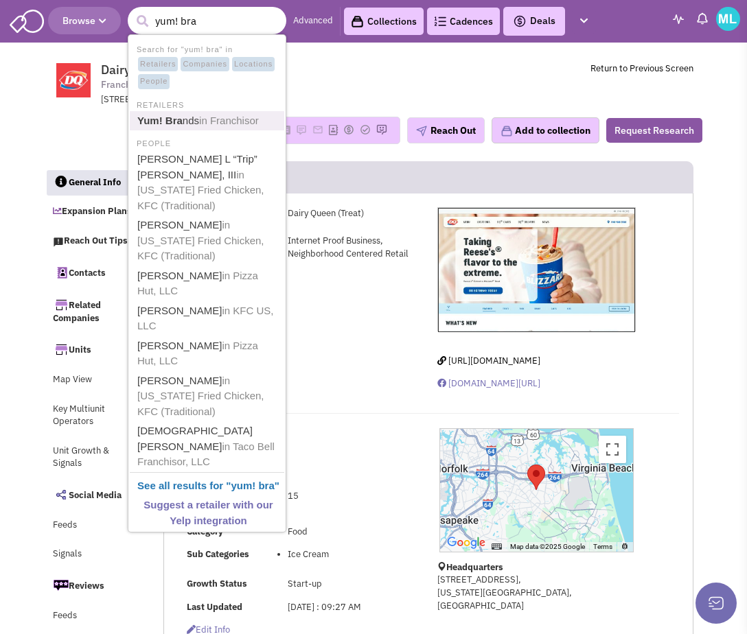
click at [223, 116] on span "in Franchisor" at bounding box center [229, 121] width 60 height 12
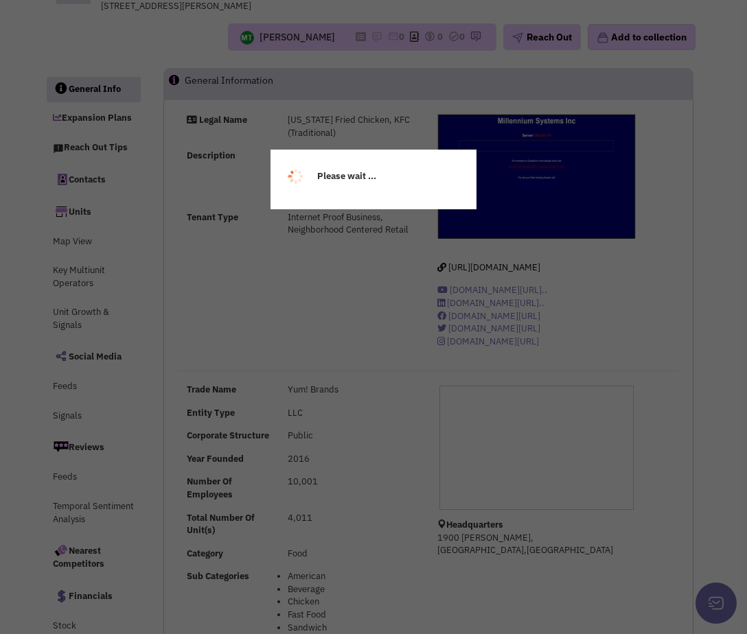
select select
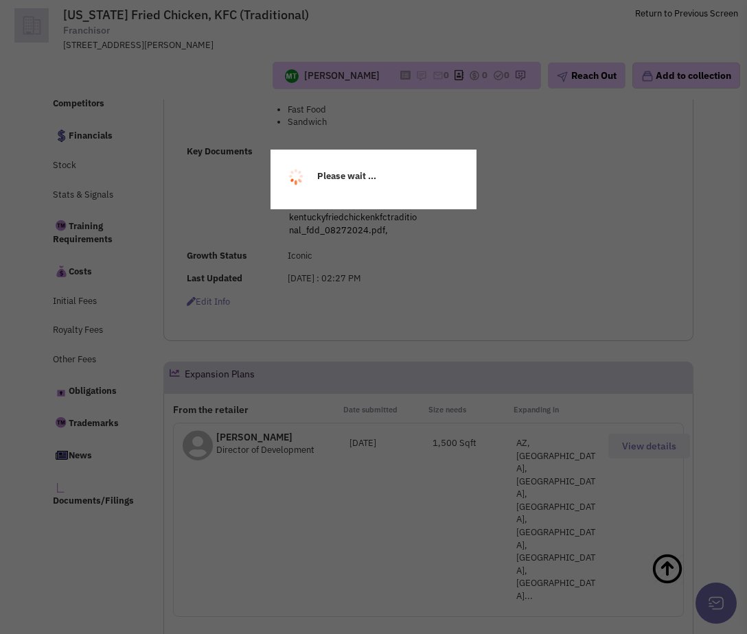
select select
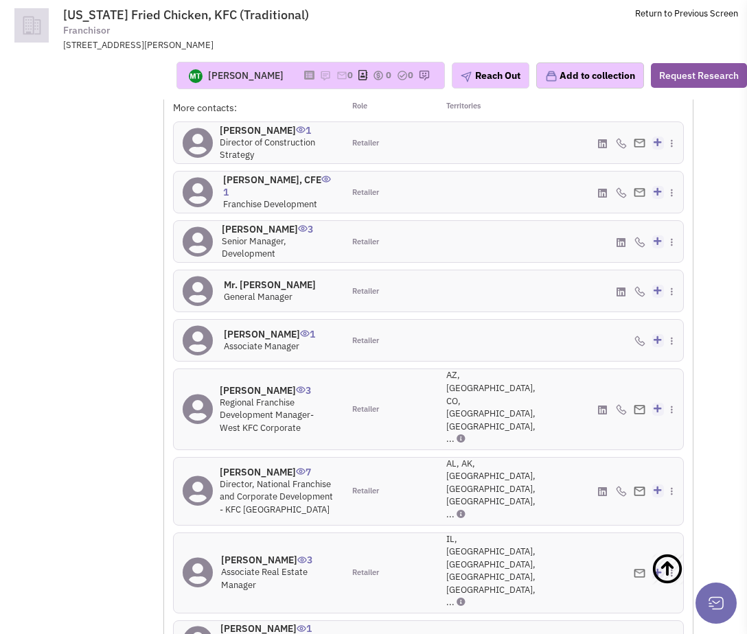
scroll to position [1651, 0]
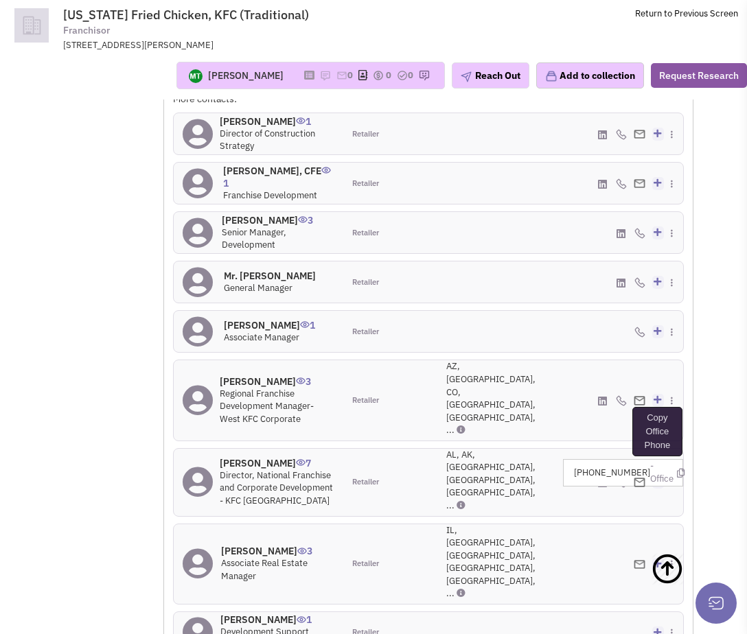
click at [679, 469] on icon at bounding box center [681, 473] width 8 height 9
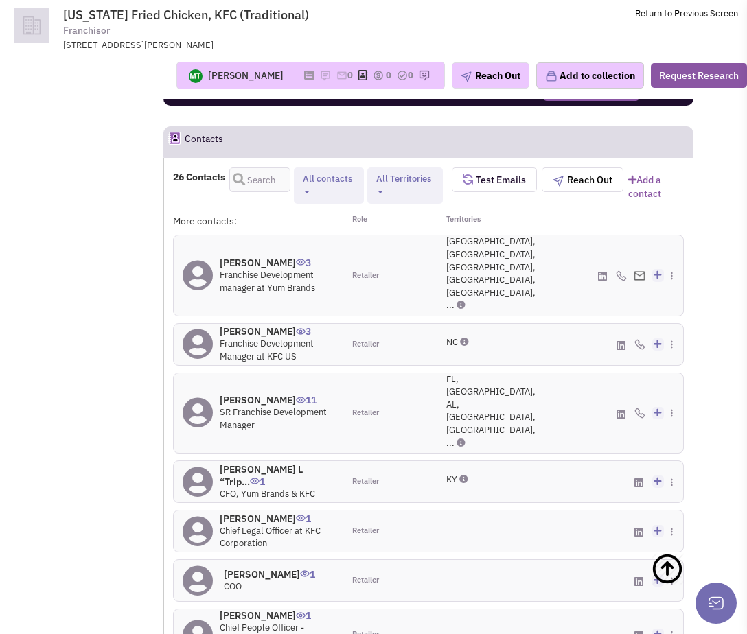
scroll to position [1596, 0]
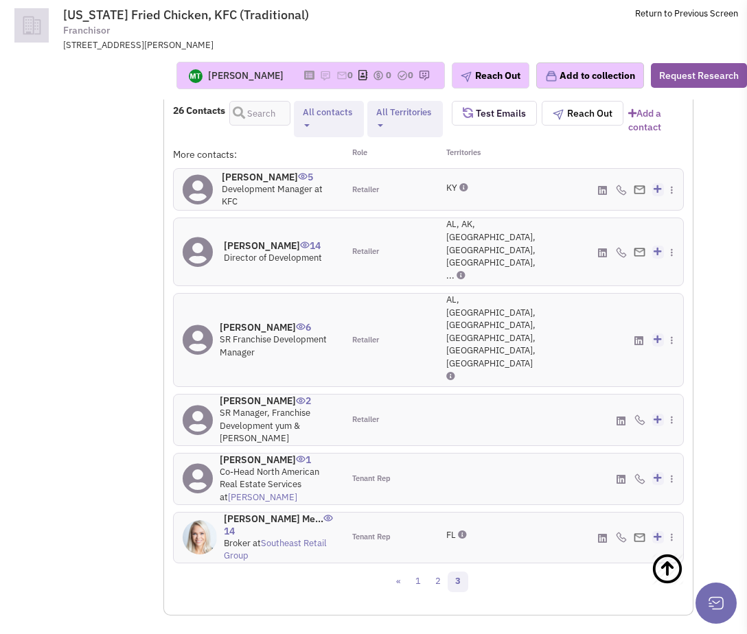
scroll to position [1571, 0]
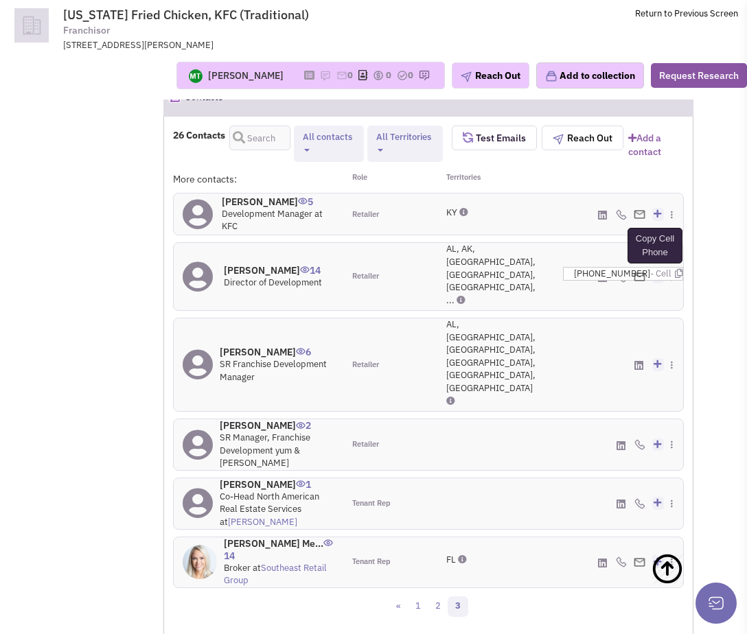
click at [675, 269] on icon at bounding box center [679, 273] width 8 height 9
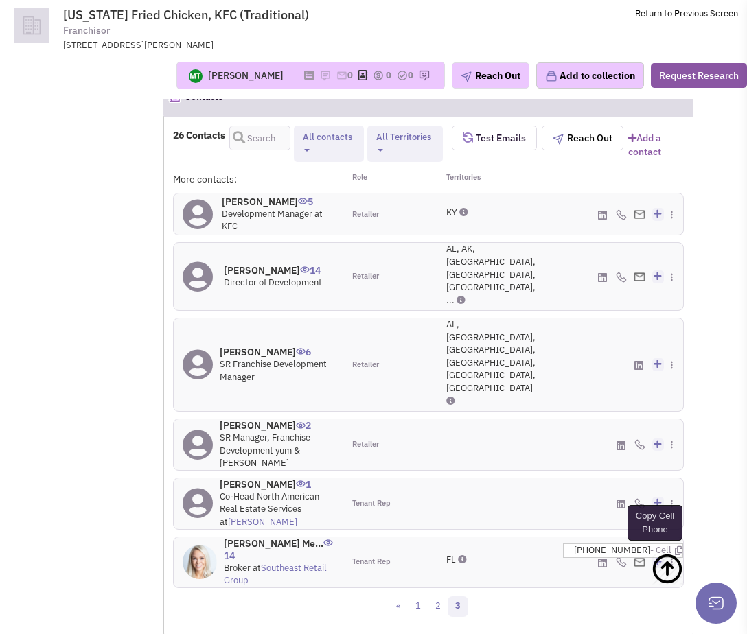
click at [675, 547] on icon at bounding box center [679, 551] width 8 height 9
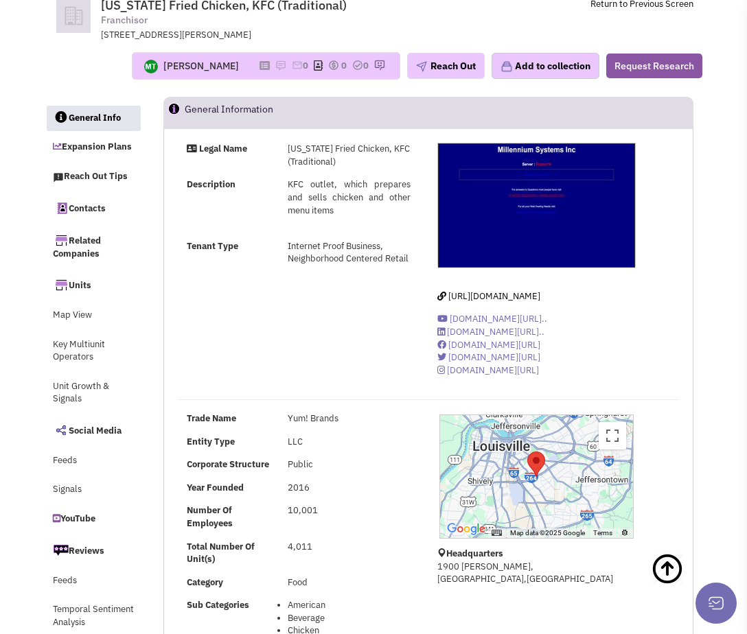
scroll to position [0, 0]
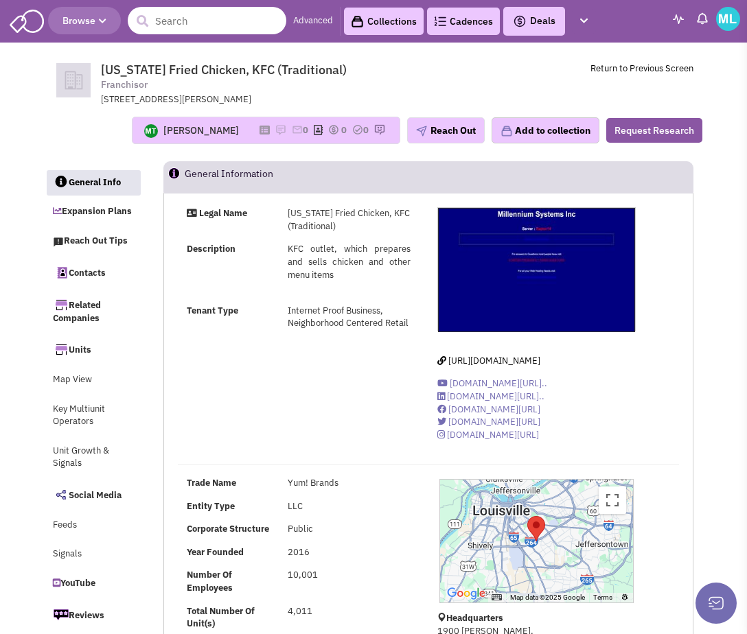
click at [213, 19] on input "text" at bounding box center [207, 20] width 159 height 27
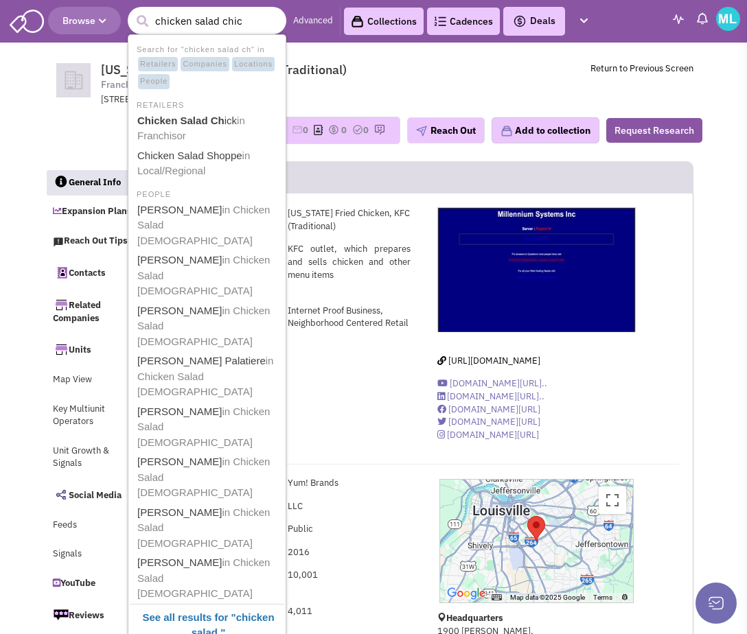
type input "chicken salad [DEMOGRAPHIC_DATA]"
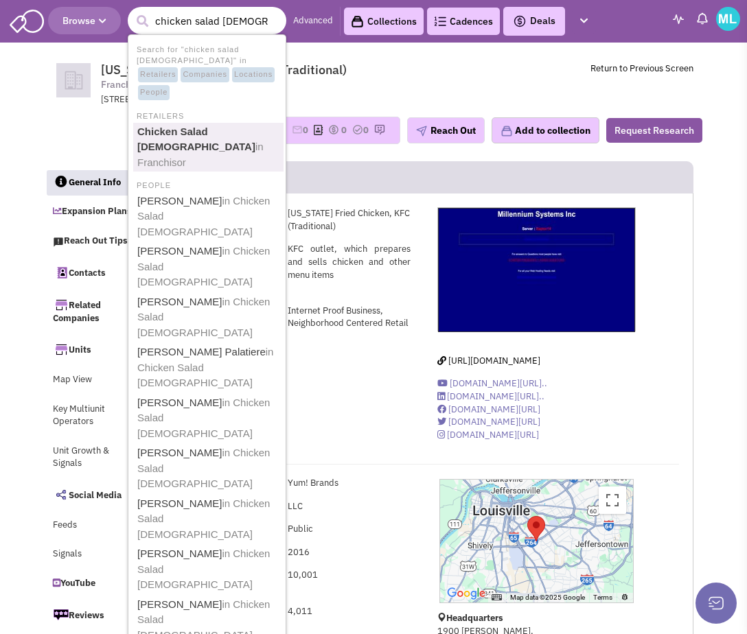
click at [203, 131] on link "Chicken Salad [DEMOGRAPHIC_DATA] in Franchisor" at bounding box center [208, 147] width 150 height 49
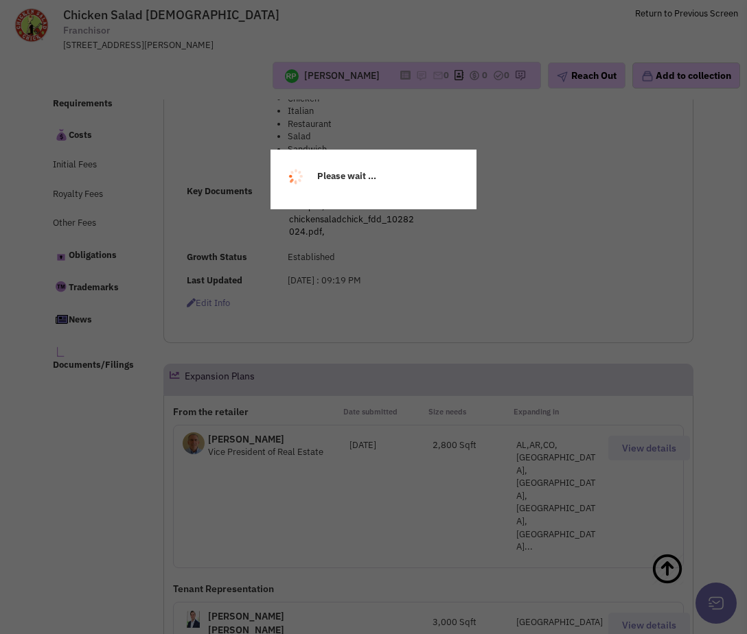
select select
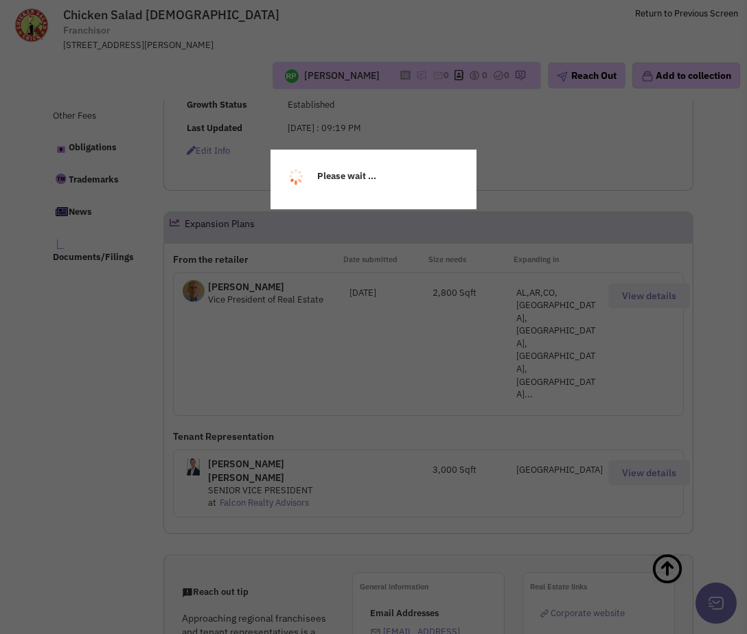
scroll to position [829, 0]
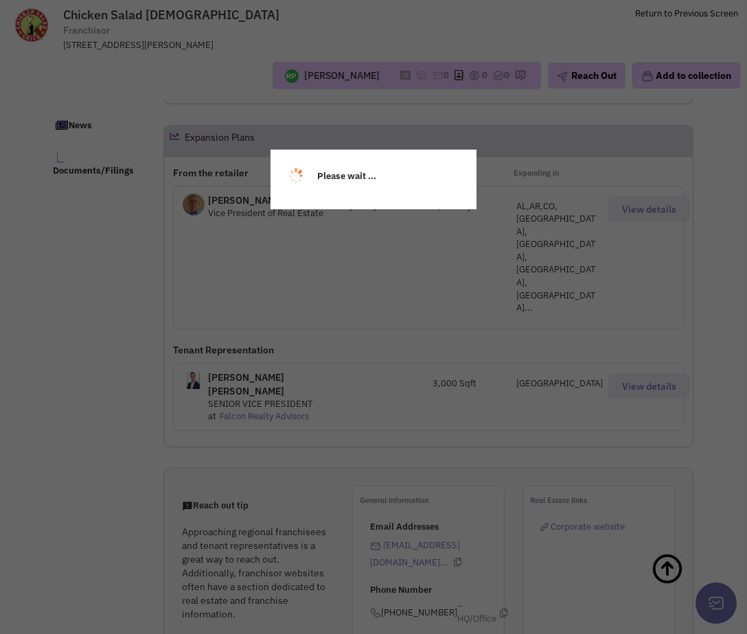
select select
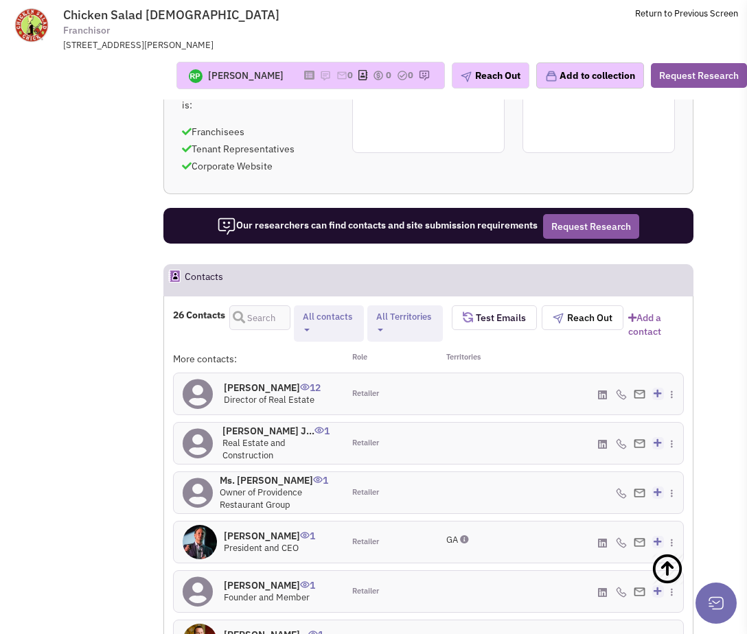
scroll to position [1382, 0]
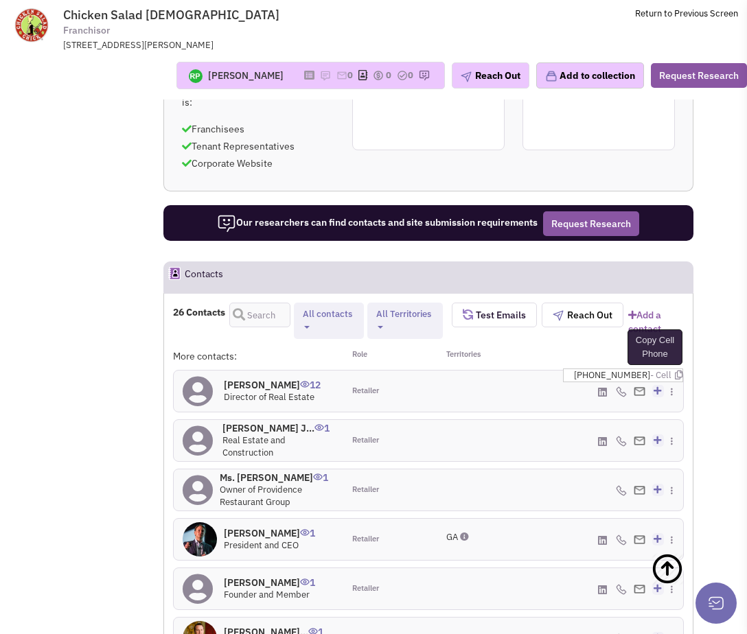
click at [675, 371] on icon at bounding box center [679, 375] width 8 height 9
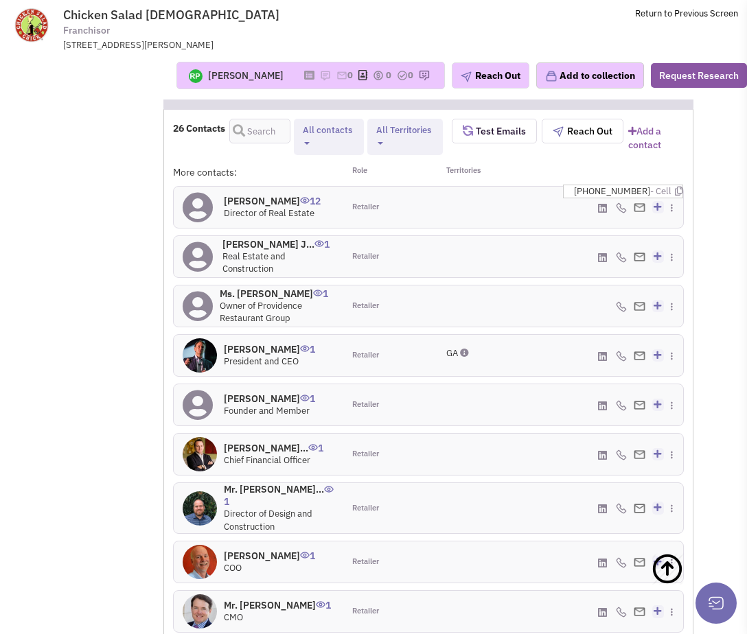
scroll to position [1573, 0]
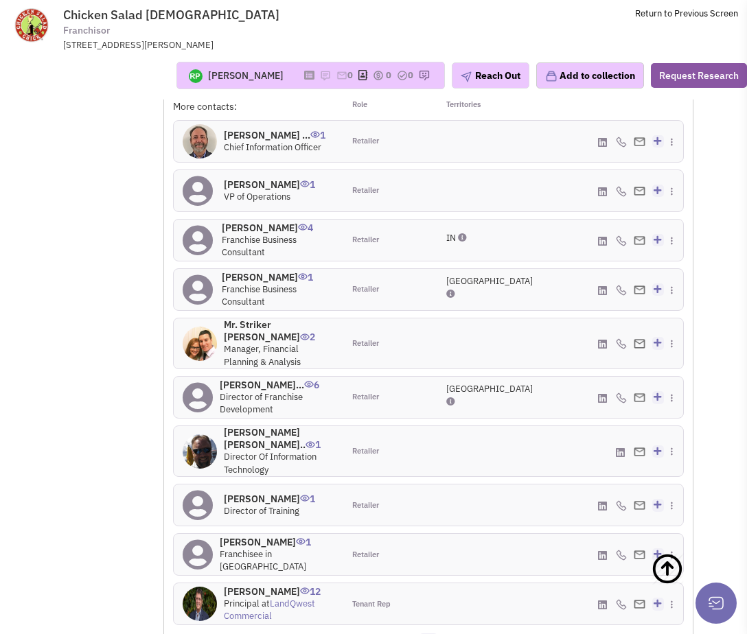
scroll to position [1632, 0]
click at [446, 633] on link "3" at bounding box center [448, 643] width 21 height 21
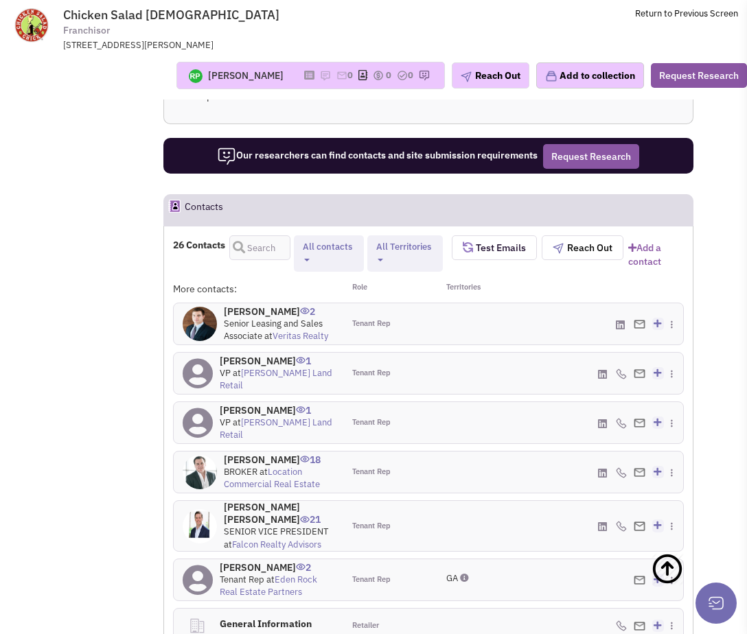
scroll to position [1433, 0]
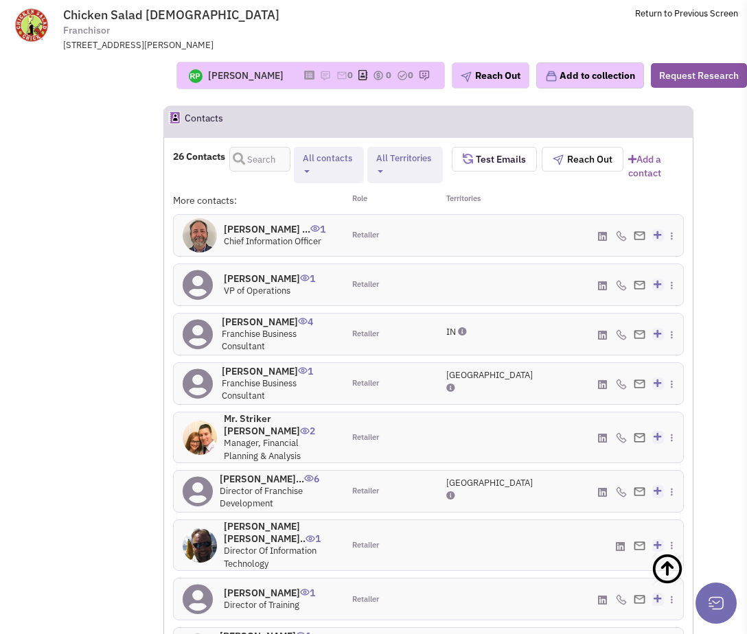
scroll to position [1540, 0]
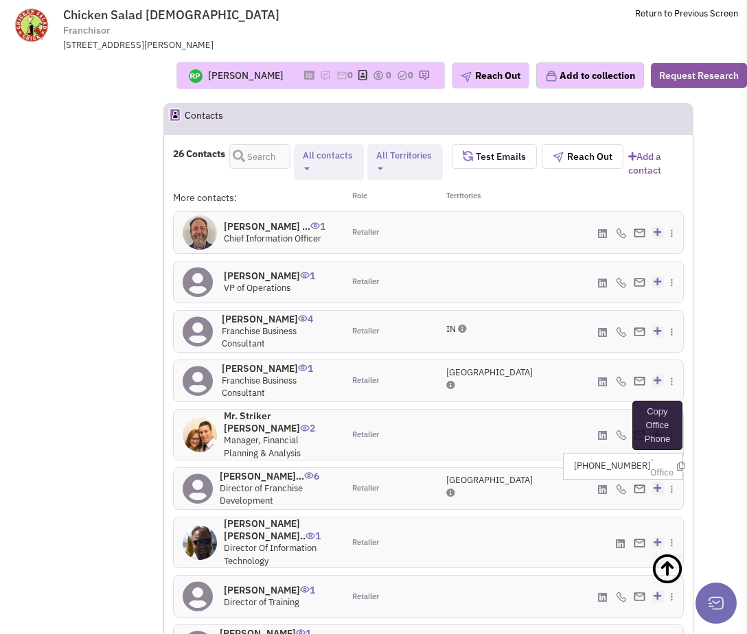
click at [678, 462] on icon at bounding box center [681, 466] width 8 height 9
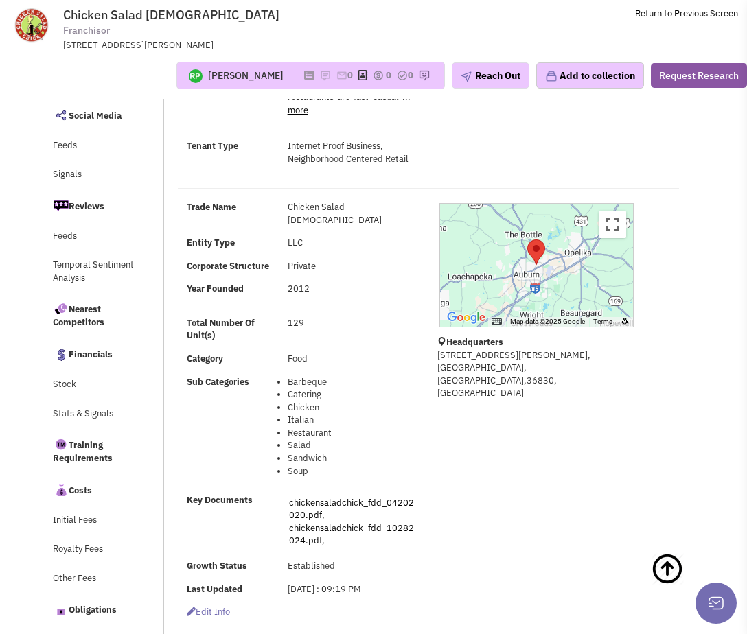
scroll to position [0, 0]
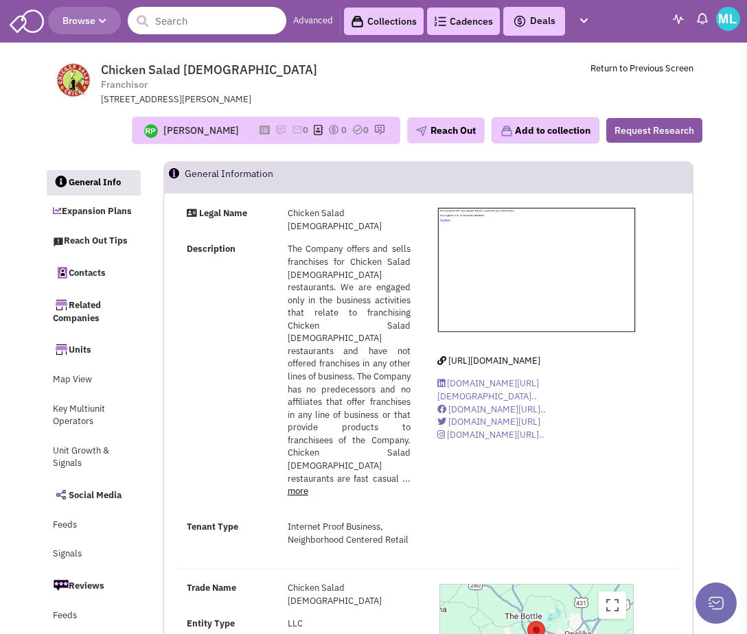
click at [168, 16] on input "text" at bounding box center [207, 20] width 159 height 27
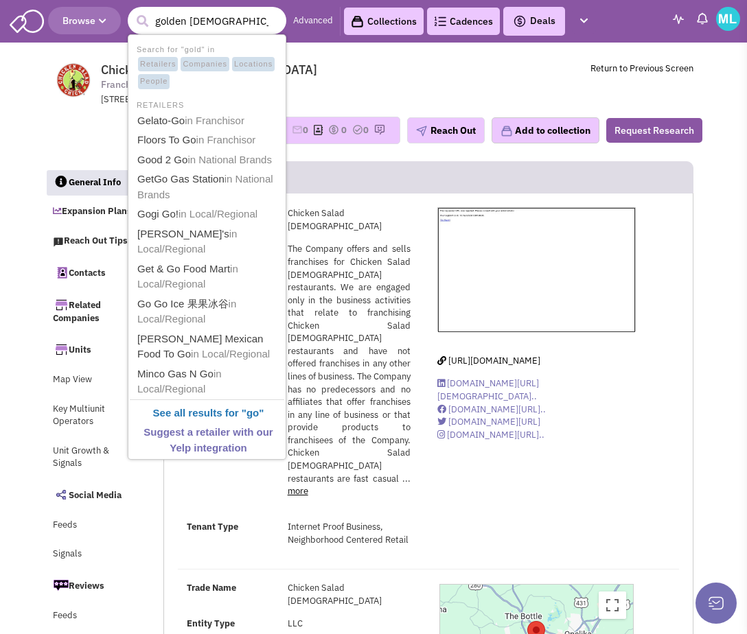
type input "golden [DEMOGRAPHIC_DATA]"
click at [132, 11] on button "submit" at bounding box center [142, 21] width 21 height 21
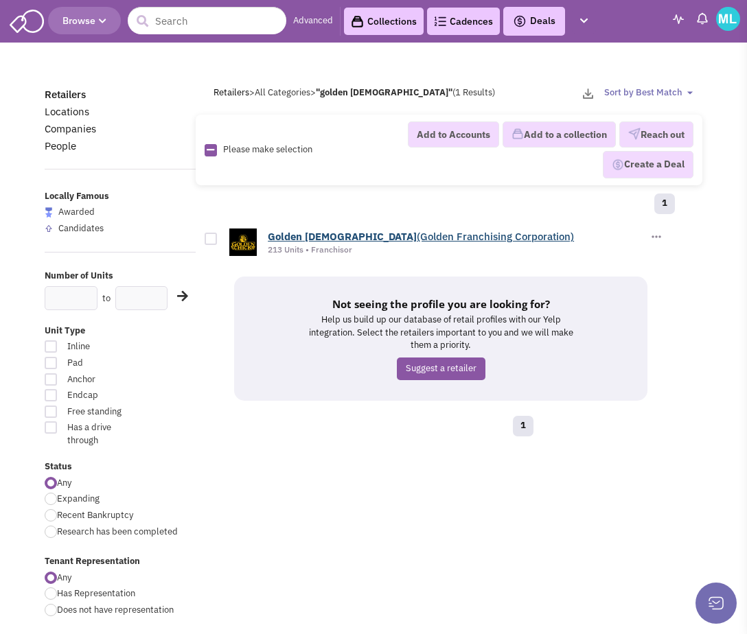
click at [291, 236] on b "Golden" at bounding box center [285, 236] width 34 height 13
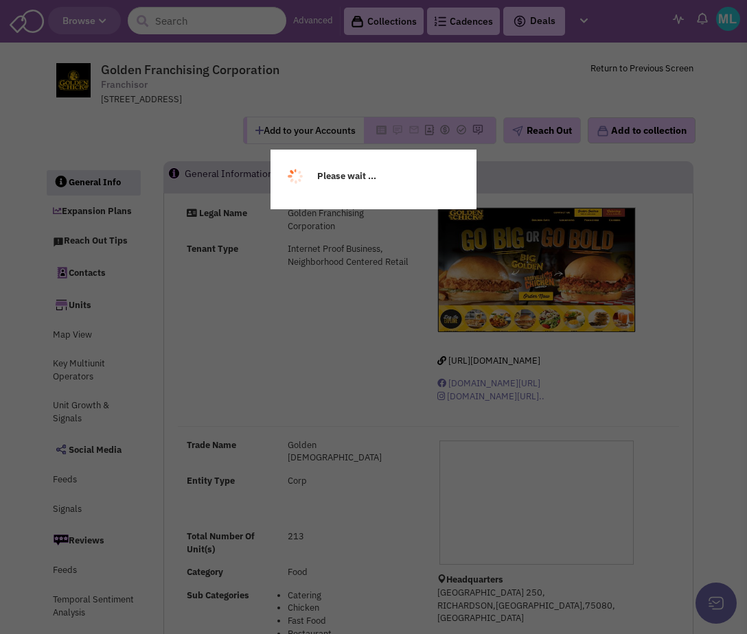
select select
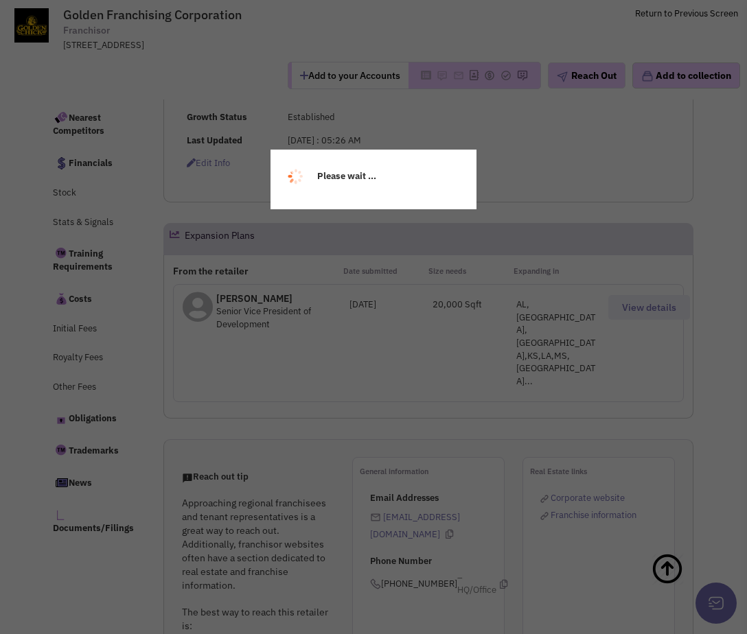
select select
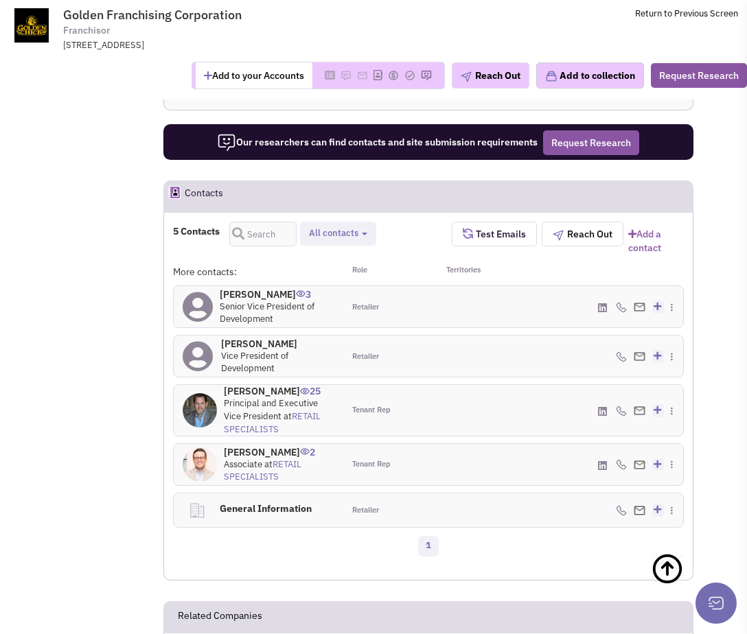
scroll to position [1080, 0]
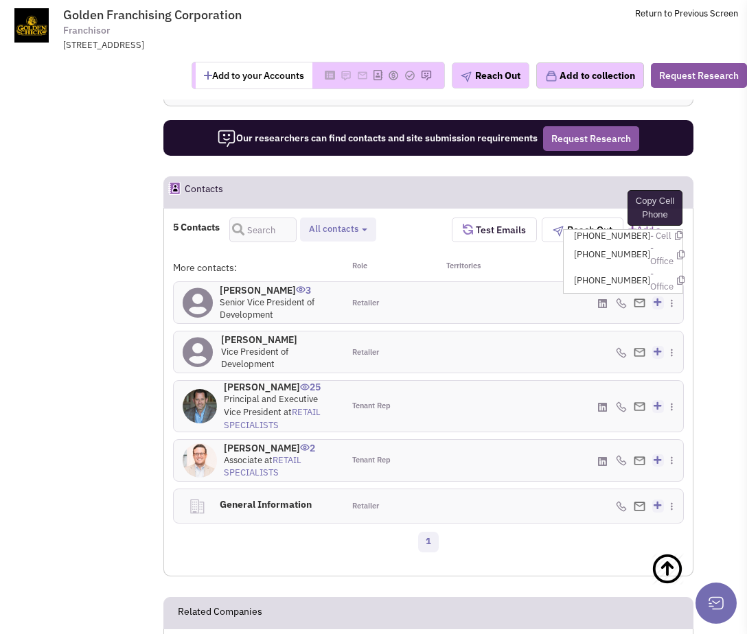
click at [675, 231] on icon at bounding box center [679, 235] width 8 height 9
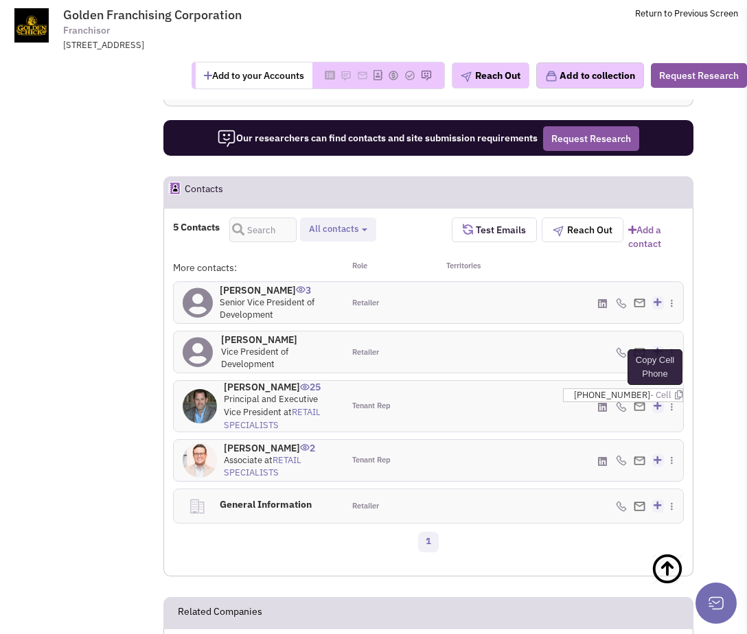
click at [675, 391] on icon at bounding box center [679, 395] width 8 height 9
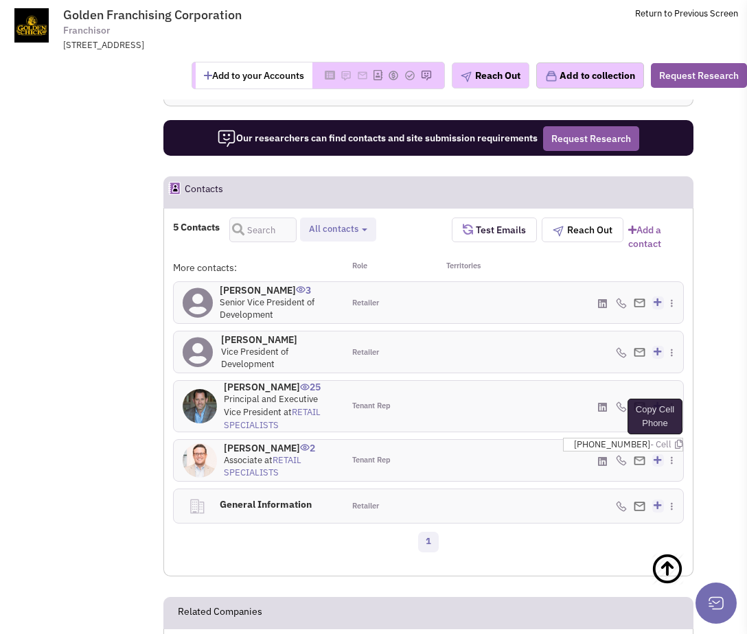
click at [675, 440] on icon at bounding box center [679, 444] width 8 height 9
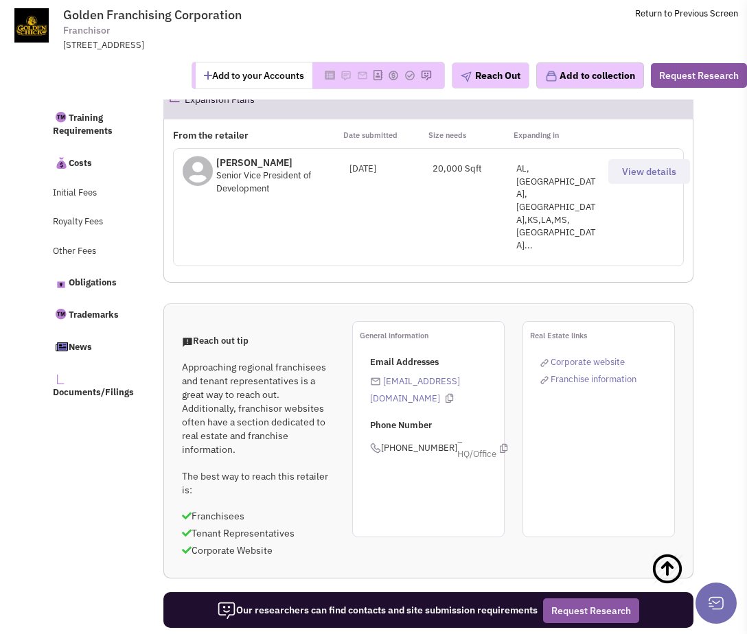
scroll to position [0, 0]
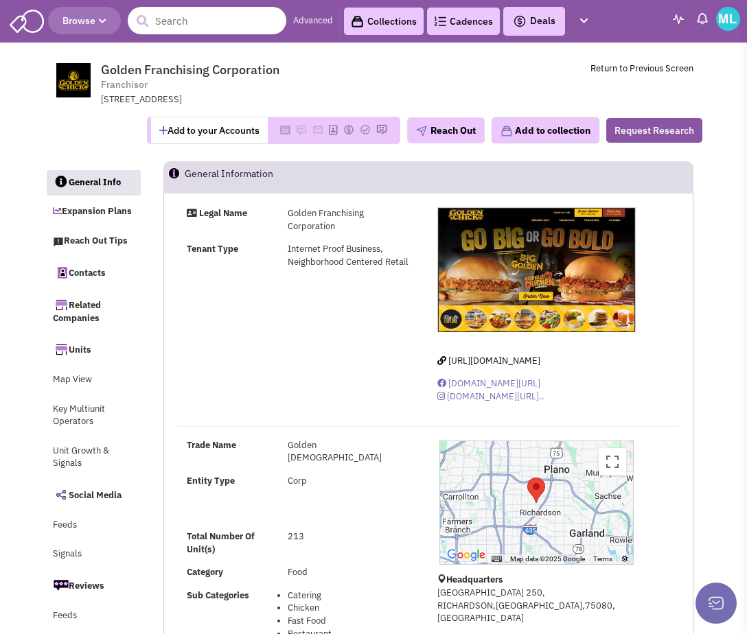
click at [181, 18] on input "text" at bounding box center [207, 20] width 159 height 27
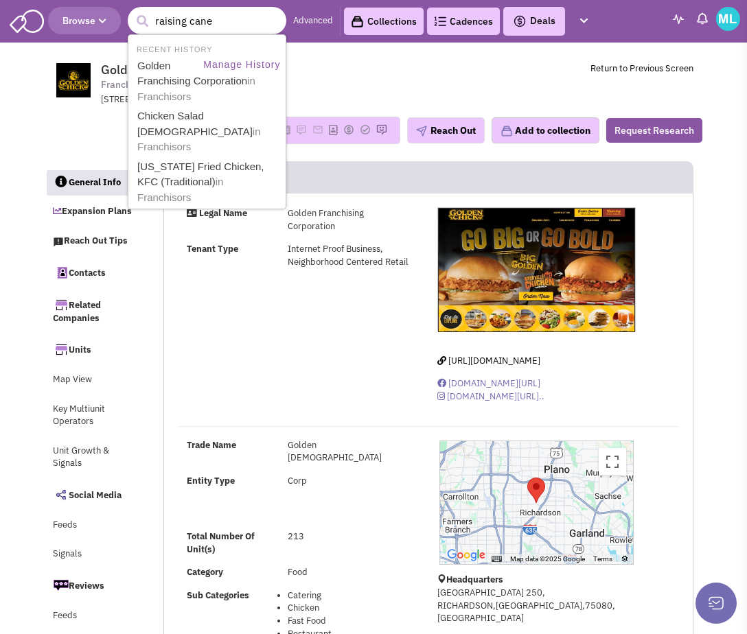
type input "raising canes"
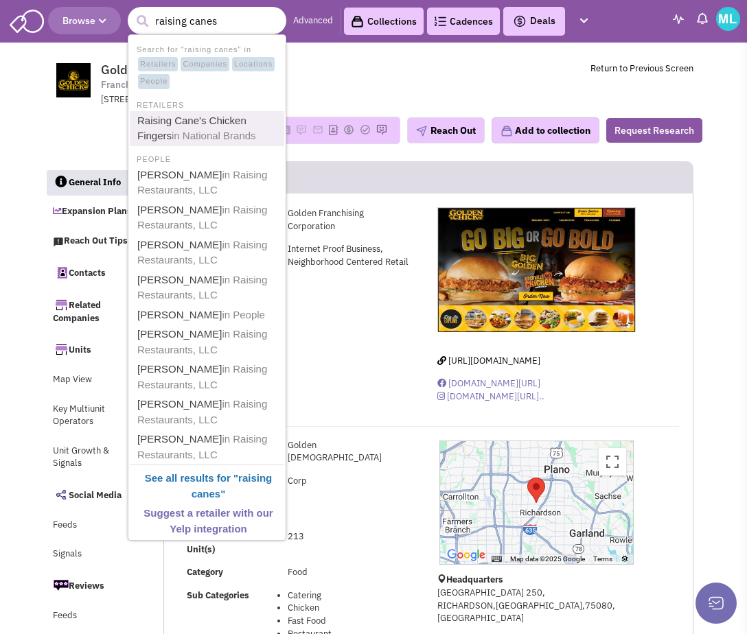
click at [173, 120] on link "Raising Cane's Chicken Fingers in National Brands" at bounding box center [208, 129] width 150 height 34
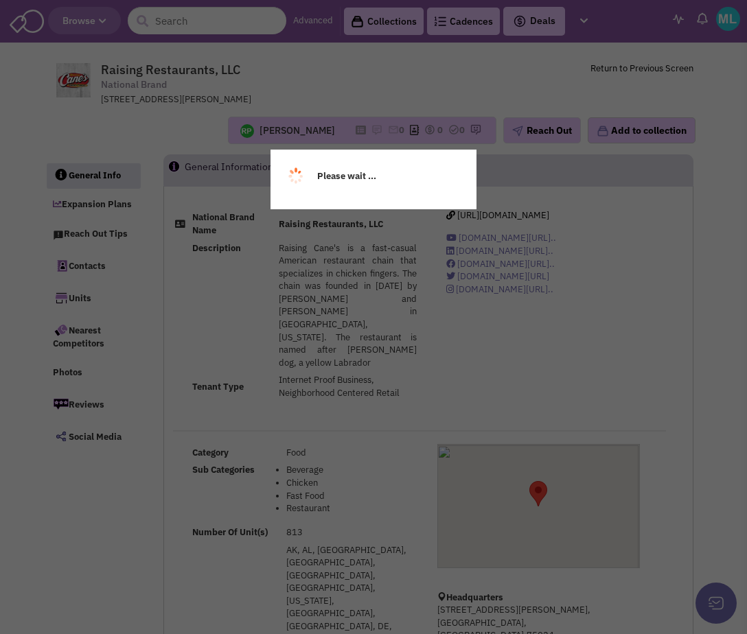
select select
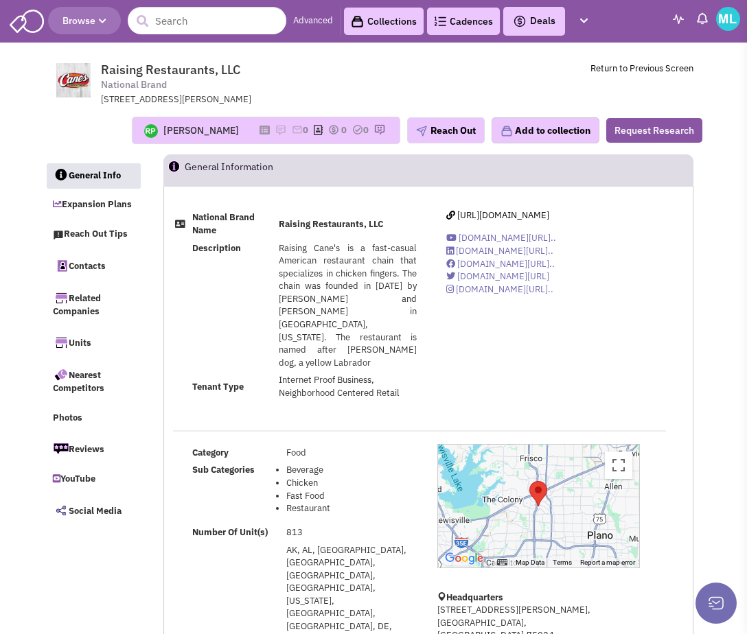
drag, startPoint x: 214, startPoint y: 38, endPoint x: 208, endPoint y: 27, distance: 12.9
click at [213, 36] on header "Browse Advanced Collections Cadences 0 Deals" at bounding box center [373, 21] width 747 height 43
click at [208, 24] on input "text" at bounding box center [207, 20] width 159 height 27
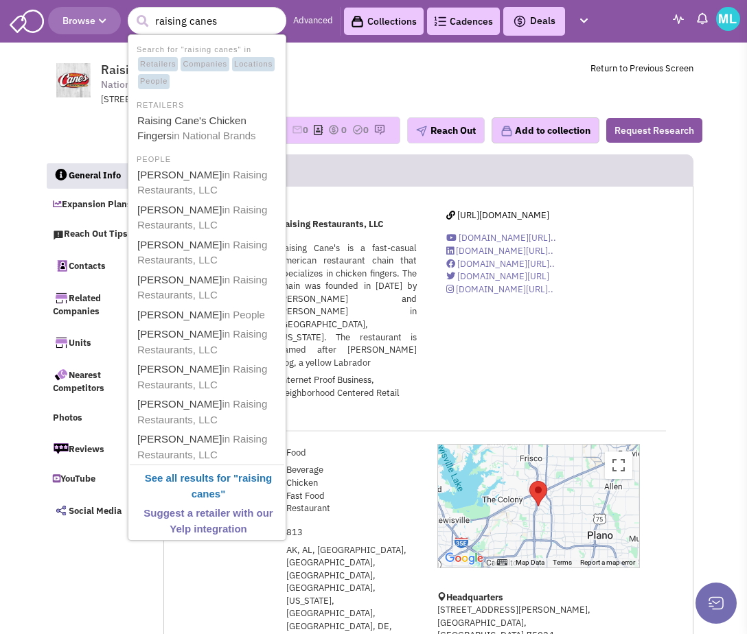
click at [396, 283] on span "Raising Cane's is a fast-casual American restaurant chain that specializes in c…" at bounding box center [348, 305] width 138 height 126
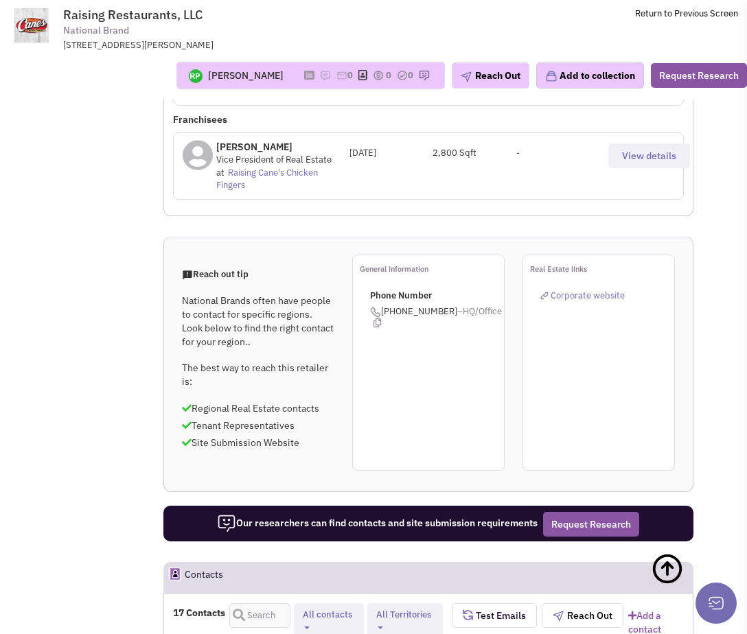
scroll to position [1176, 0]
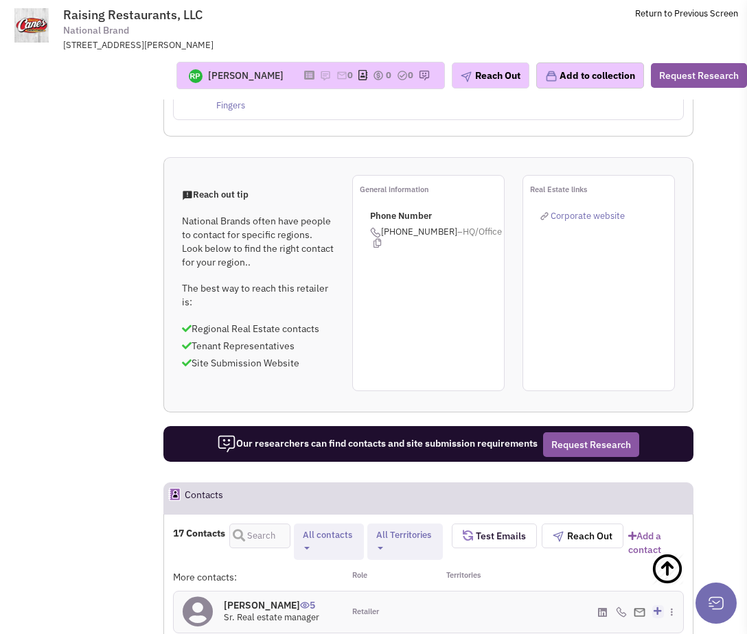
scroll to position [1271, 0]
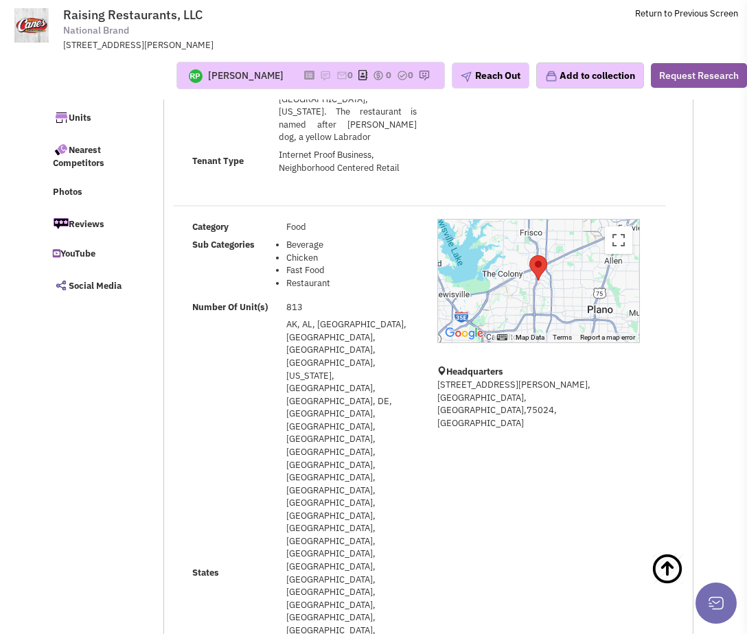
scroll to position [0, 0]
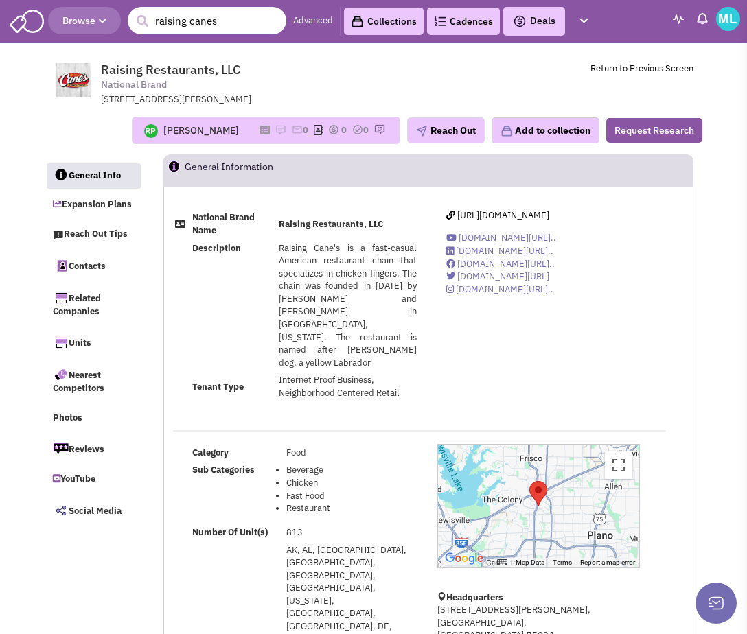
click at [193, 23] on input "raising canes" at bounding box center [207, 20] width 159 height 27
click at [192, 23] on input "raising canes" at bounding box center [207, 20] width 159 height 27
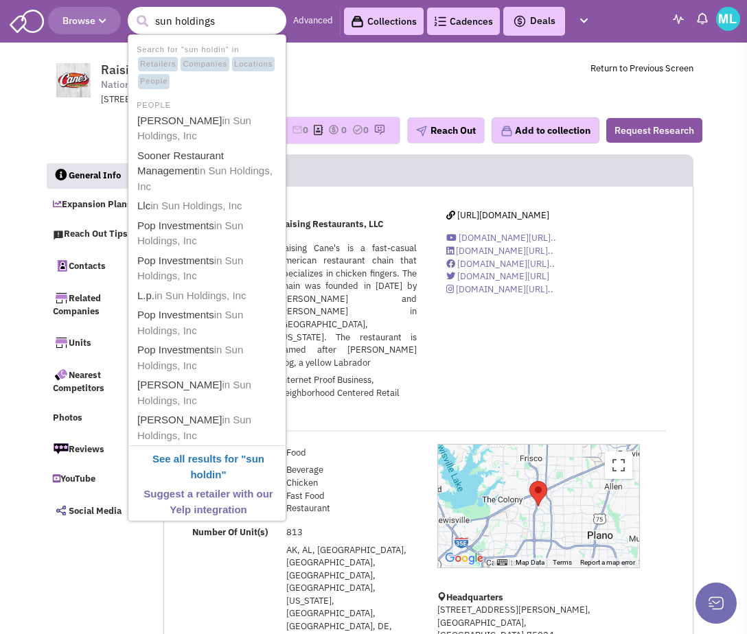
type input "sun holdings"
click at [132, 11] on button "submit" at bounding box center [142, 21] width 21 height 21
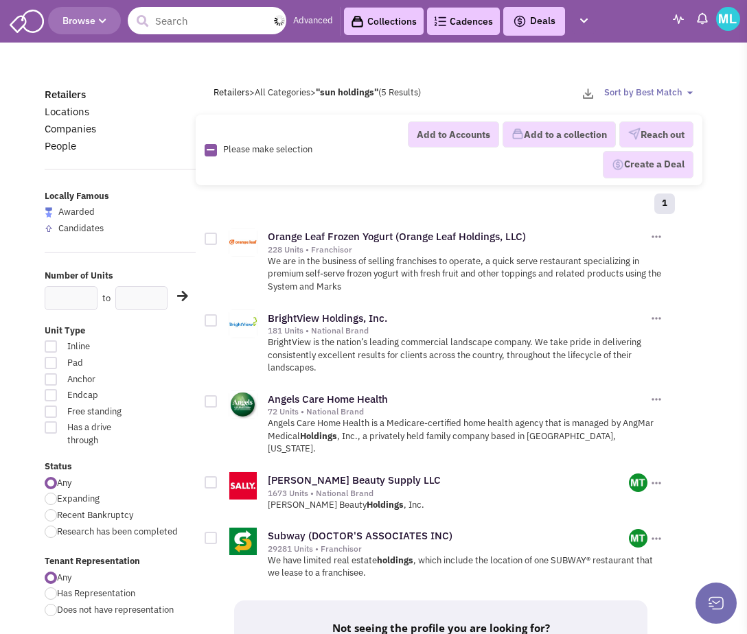
click at [224, 23] on input "text" at bounding box center [207, 20] width 159 height 27
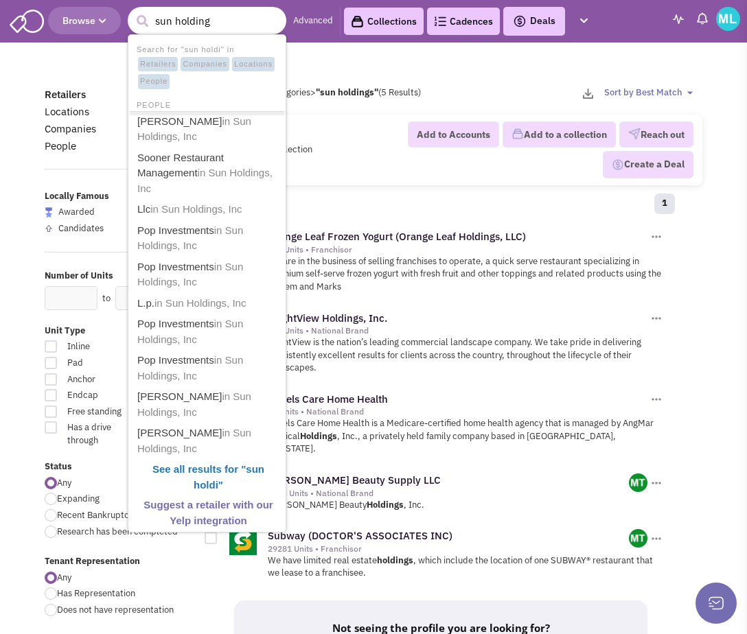
type input "sun holdings"
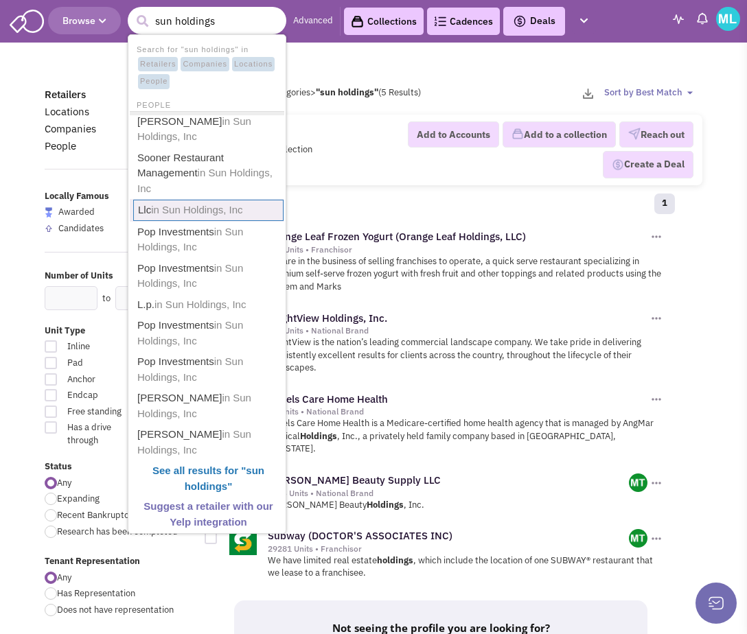
click at [182, 209] on span "in Sun Holdings, Inc" at bounding box center [196, 210] width 91 height 12
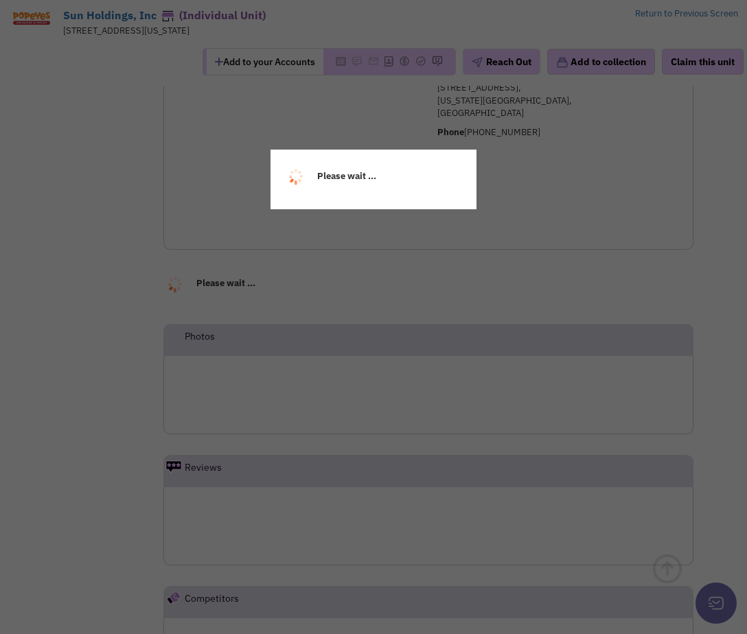
scroll to position [673, 0]
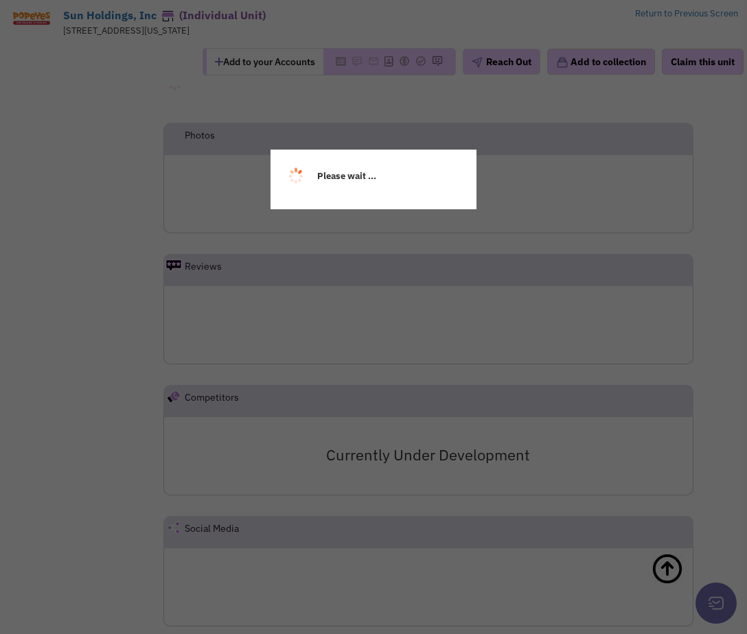
select select
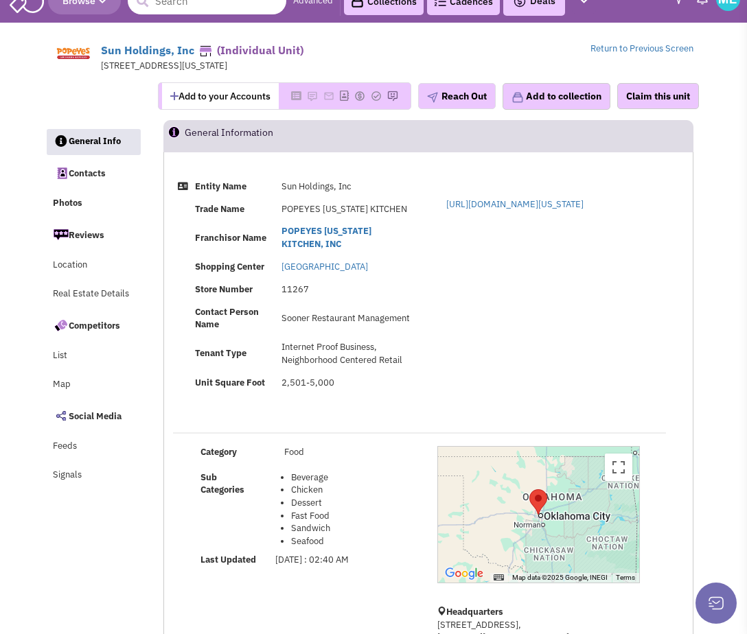
scroll to position [0, 0]
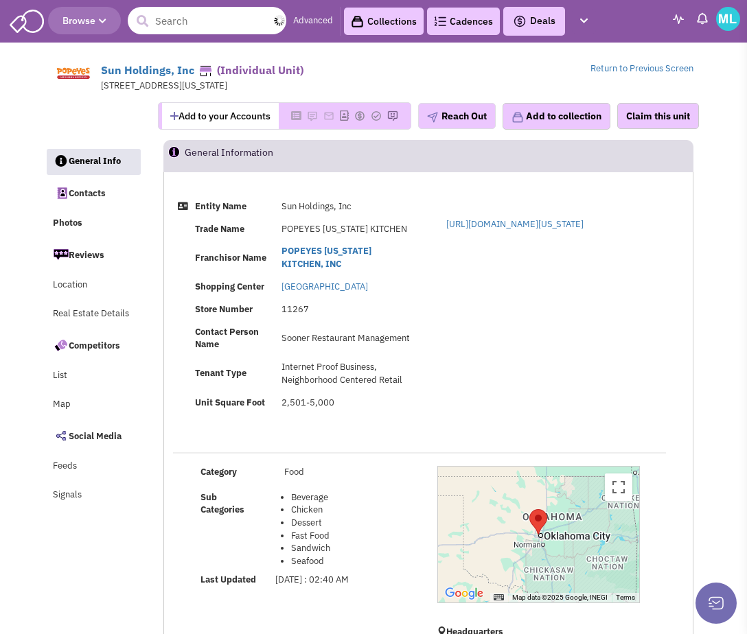
click at [168, 26] on input "text" at bounding box center [207, 20] width 159 height 27
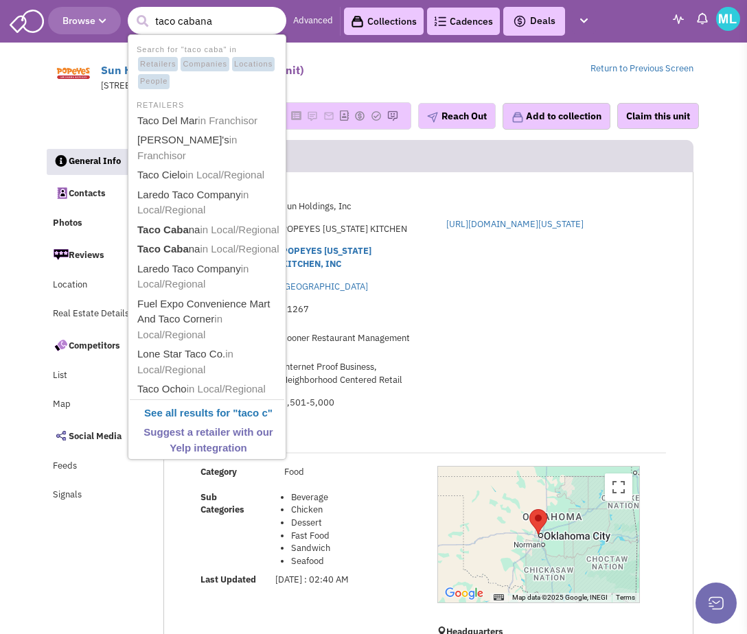
type input "taco cabana"
click at [132, 11] on button "submit" at bounding box center [142, 21] width 21 height 21
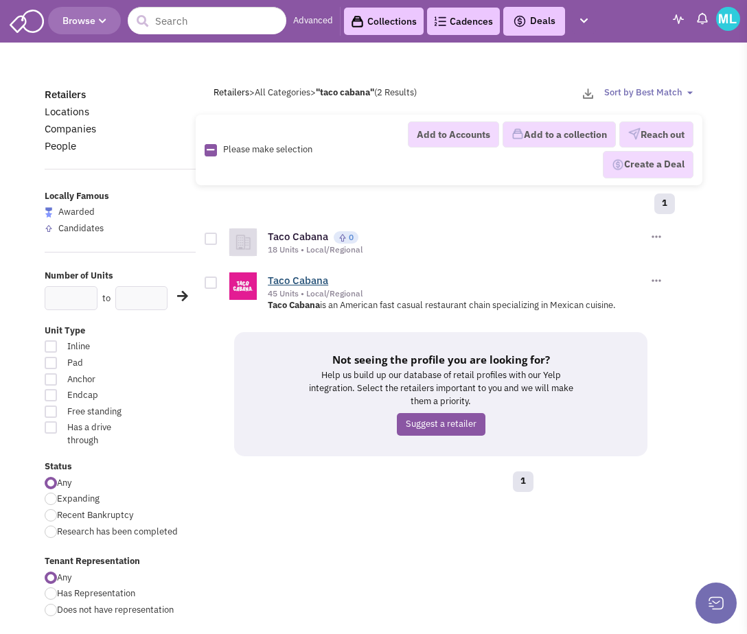
click at [295, 275] on link "Taco Cabana" at bounding box center [298, 280] width 60 height 13
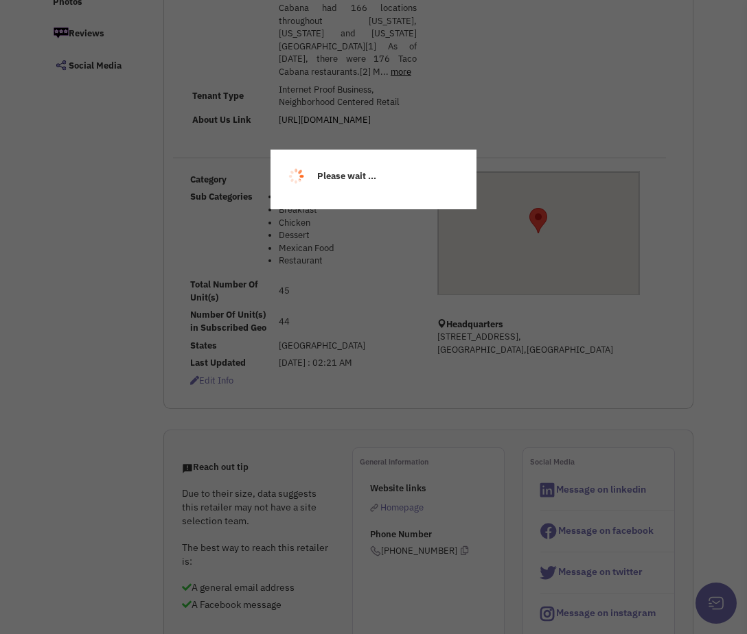
select select
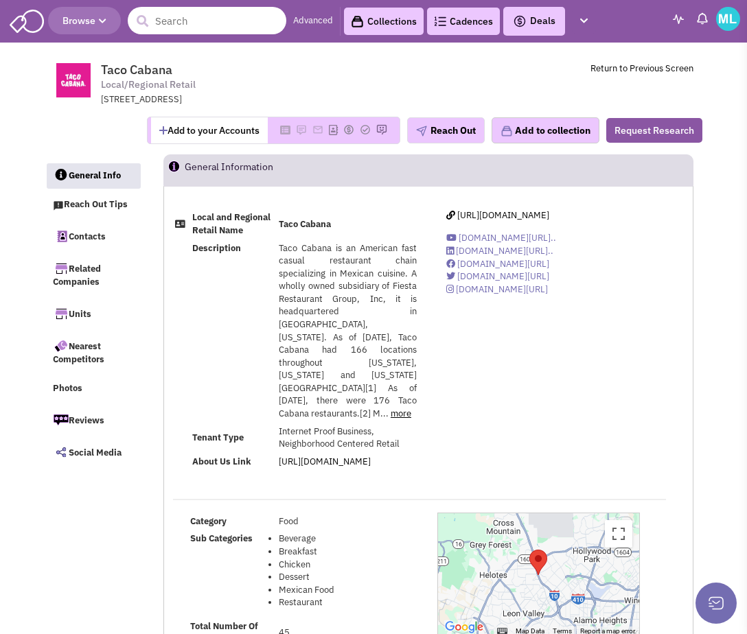
click at [214, 10] on input "text" at bounding box center [207, 20] width 159 height 27
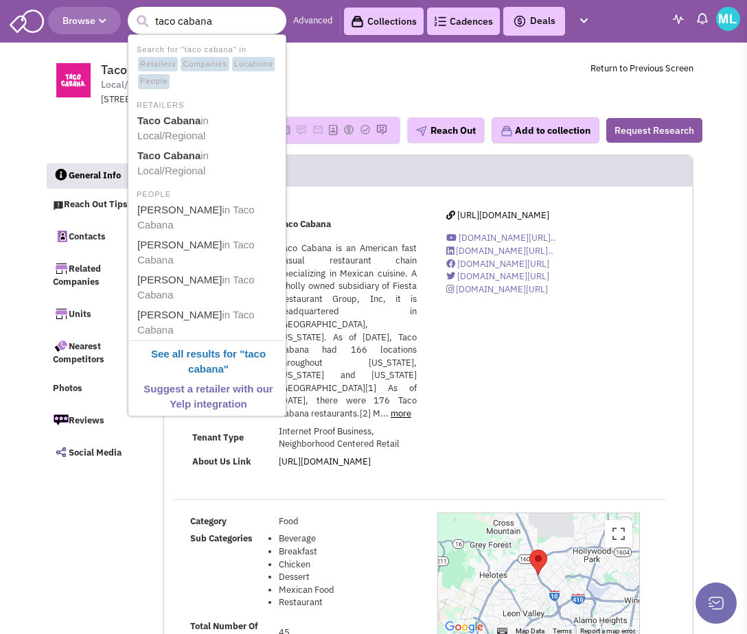
type input "taco cabana"
click at [132, 11] on button "submit" at bounding box center [142, 21] width 21 height 21
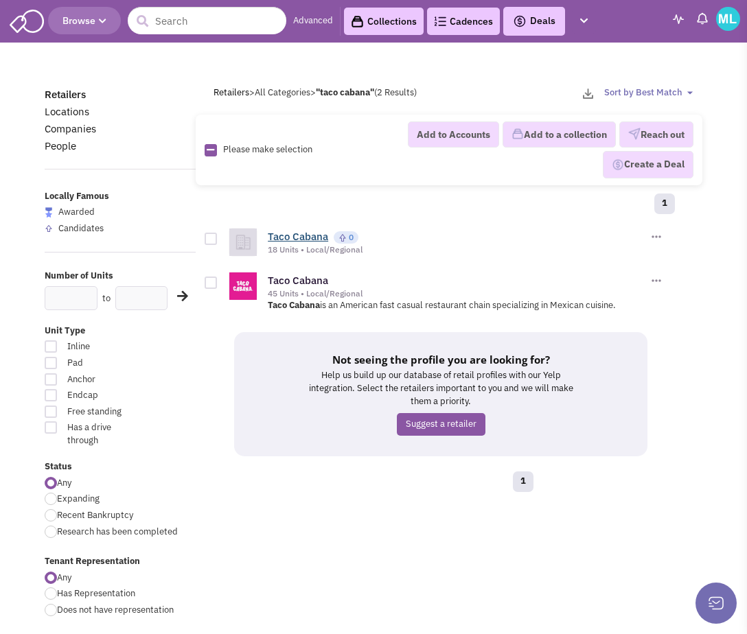
click at [298, 238] on link "Taco Cabana" at bounding box center [298, 236] width 60 height 13
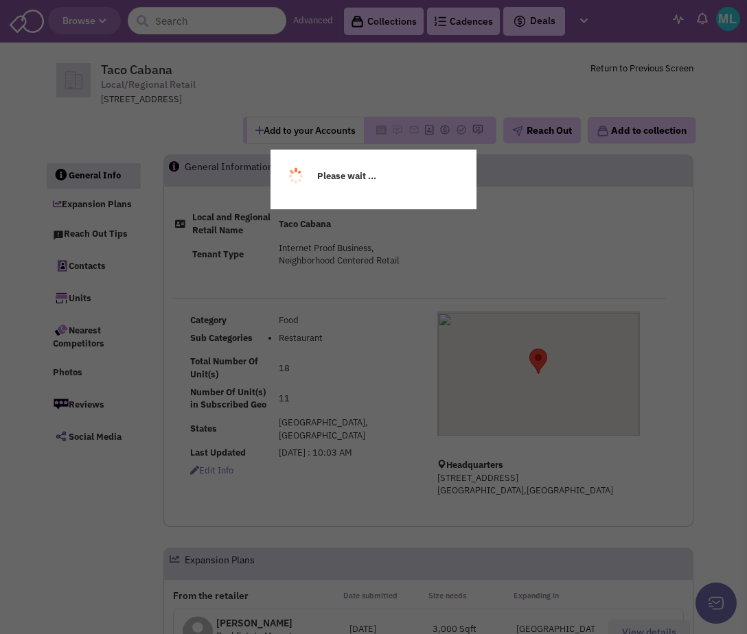
select select
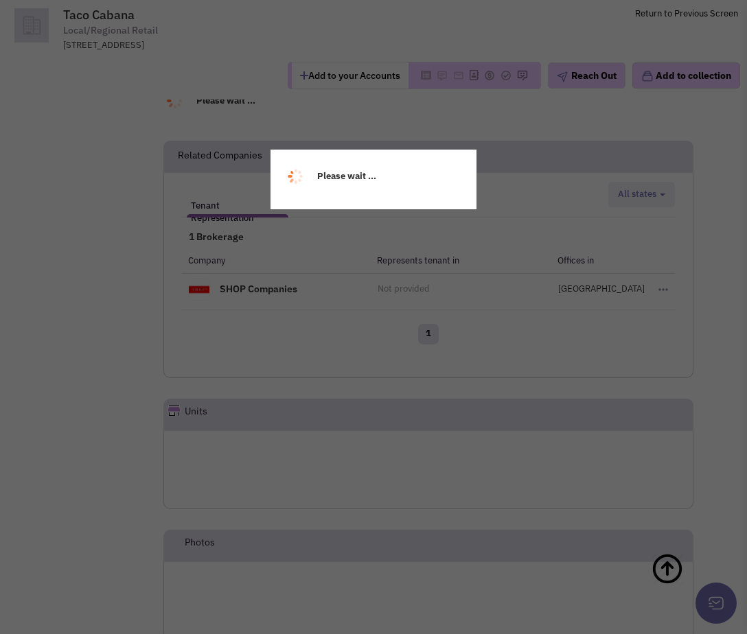
select select
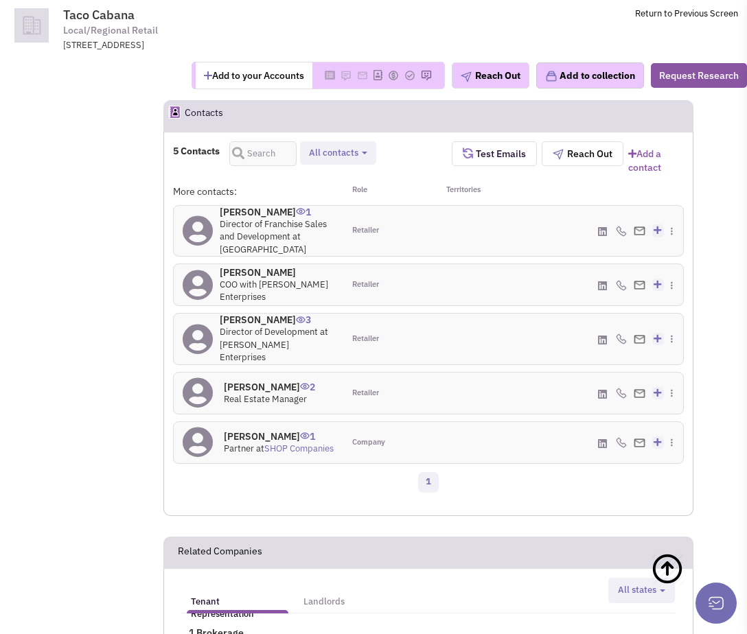
scroll to position [812, 0]
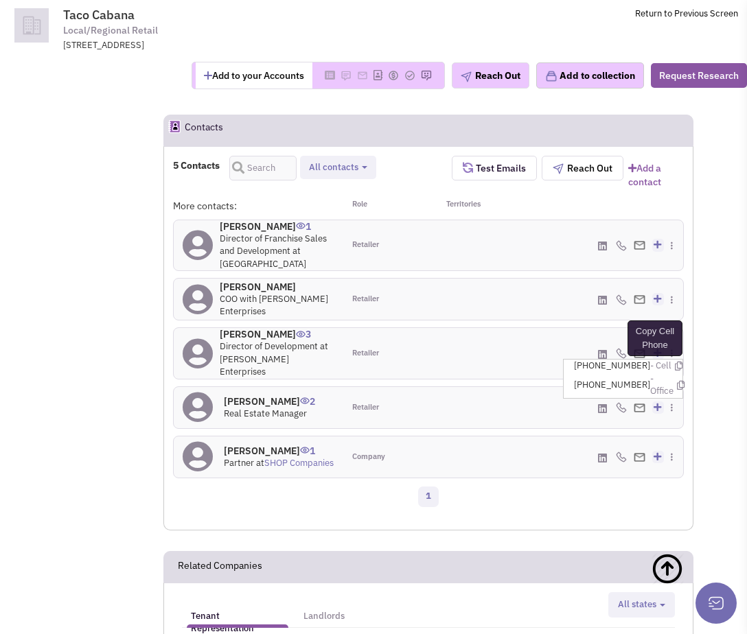
click at [675, 362] on icon at bounding box center [679, 366] width 8 height 9
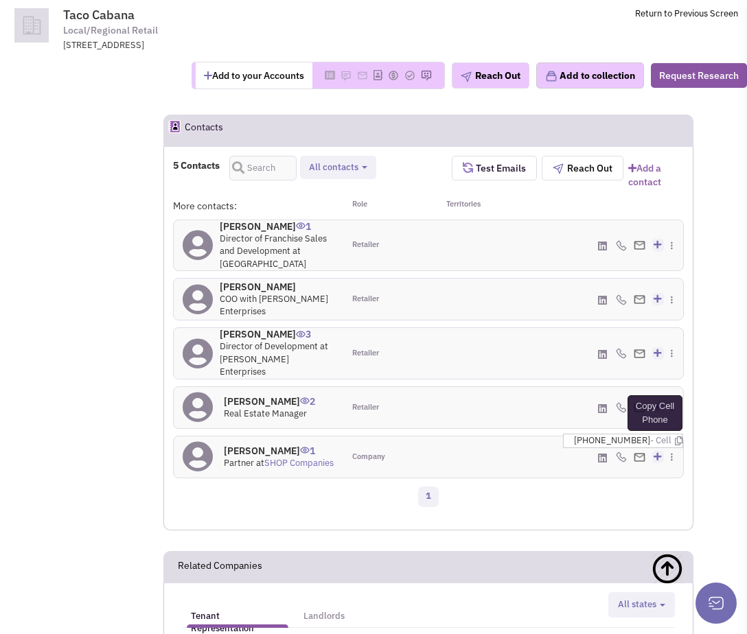
click at [675, 437] on icon at bounding box center [679, 441] width 8 height 9
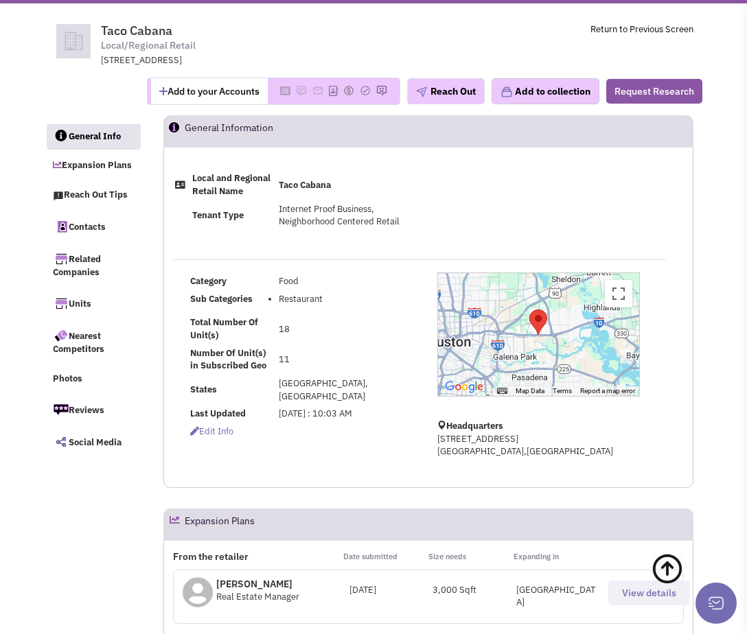
scroll to position [0, 0]
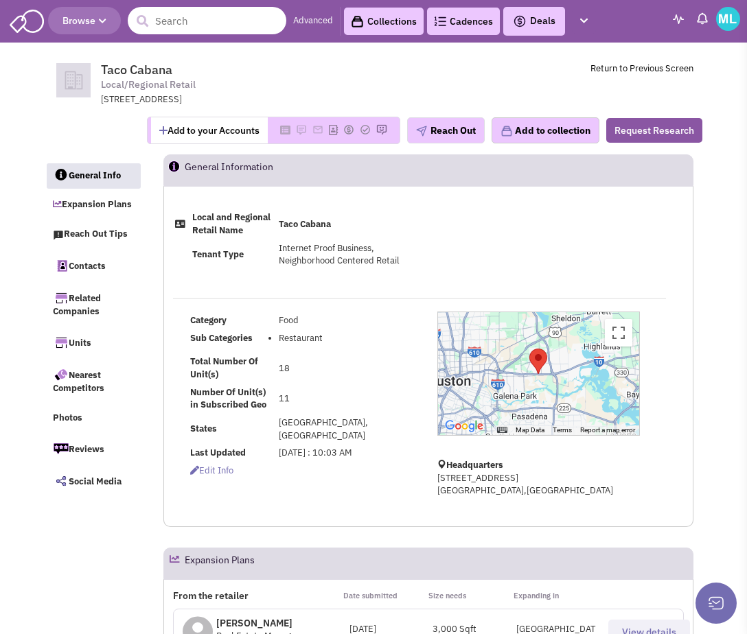
click at [182, 23] on input "text" at bounding box center [207, 20] width 159 height 27
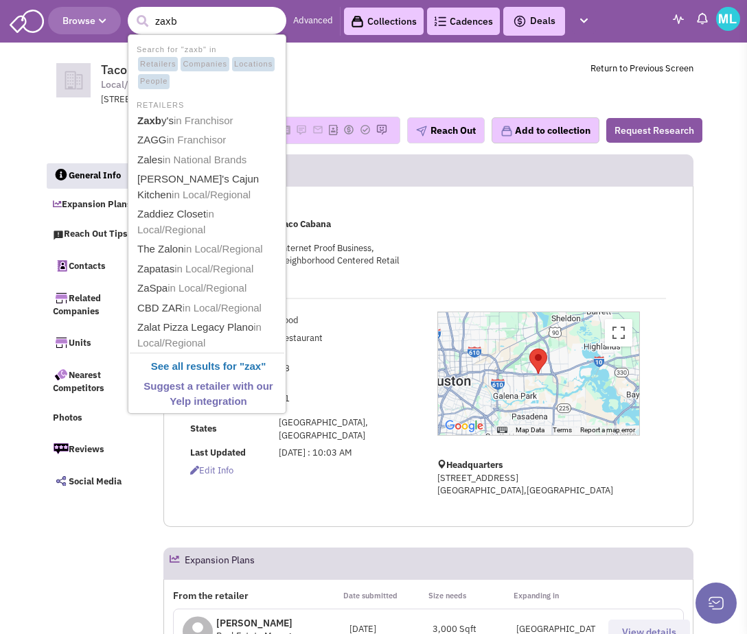
type input "zaxby"
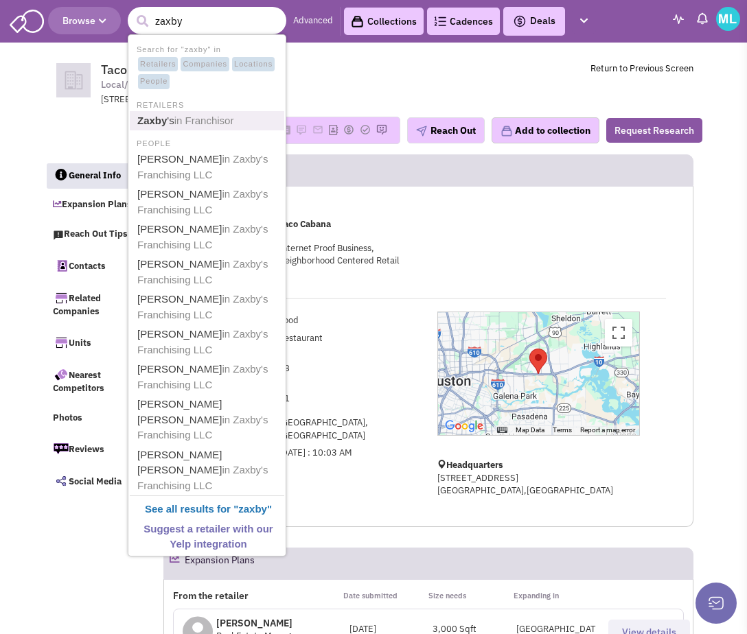
click at [195, 122] on span "in Franchisor" at bounding box center [204, 121] width 60 height 12
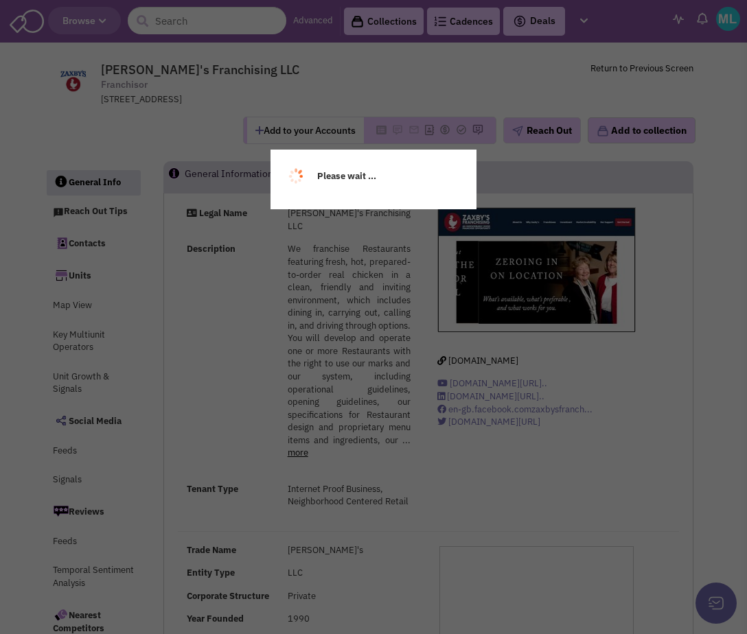
select select
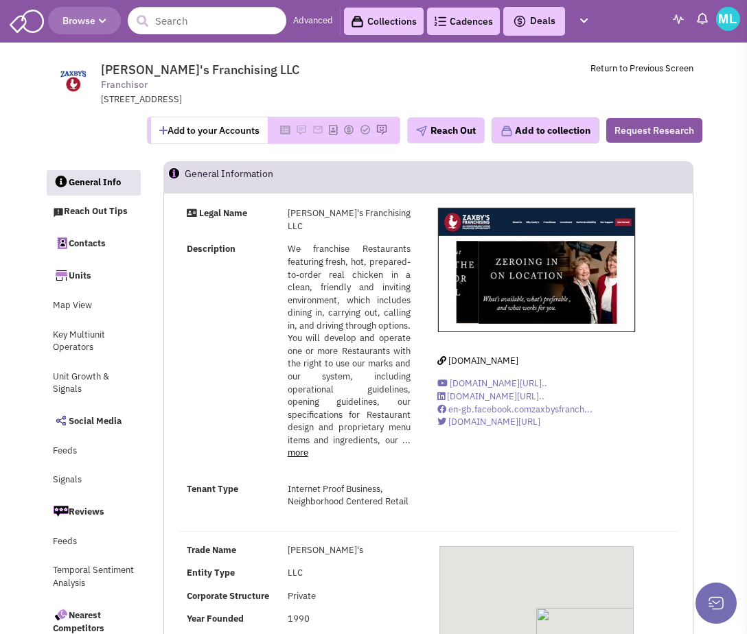
select select
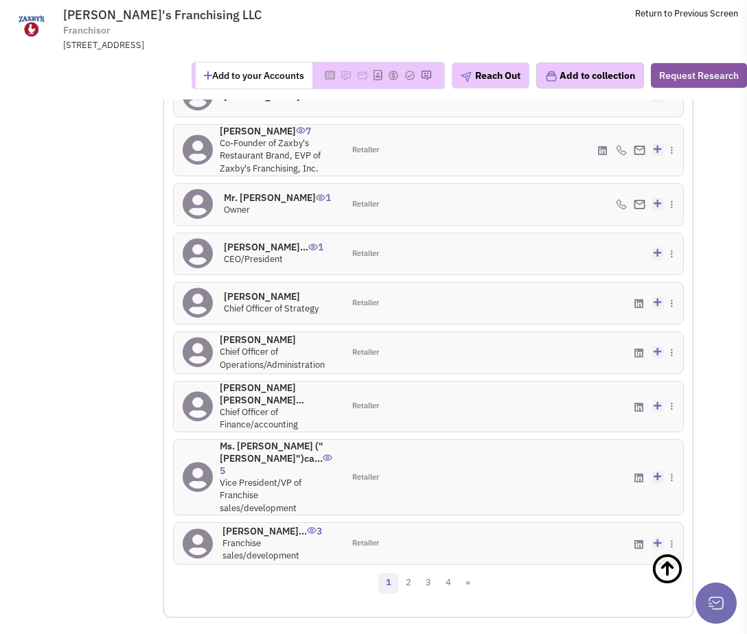
scroll to position [1358, 0]
click at [412, 593] on link "2" at bounding box center [408, 583] width 21 height 21
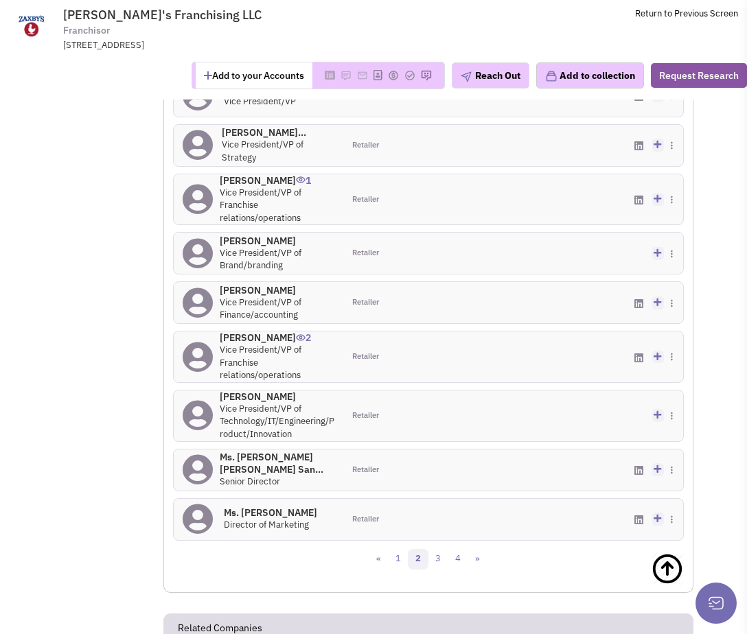
scroll to position [1382, 0]
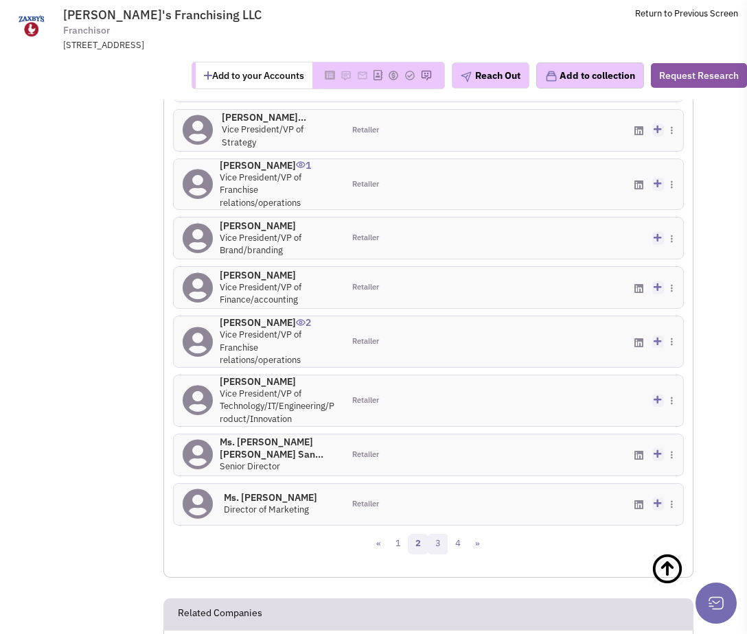
click at [435, 555] on link "3" at bounding box center [438, 544] width 21 height 21
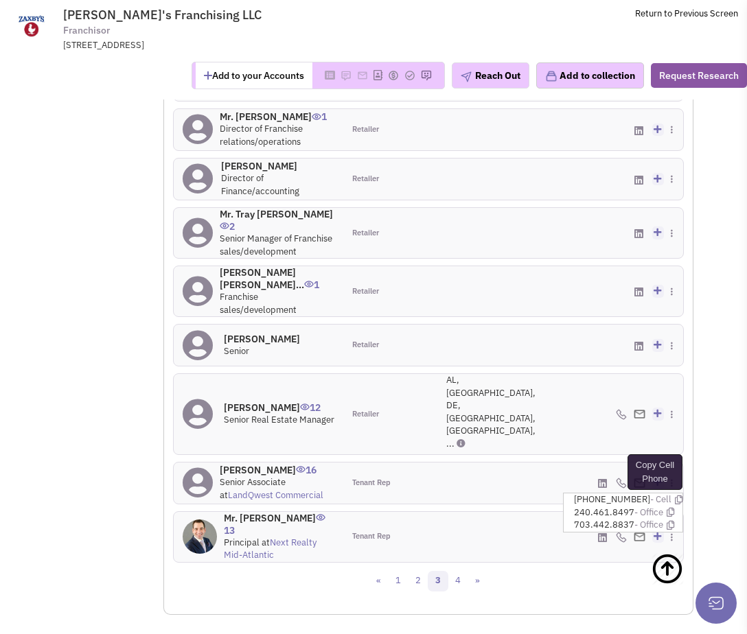
click at [675, 496] on icon at bounding box center [679, 500] width 8 height 9
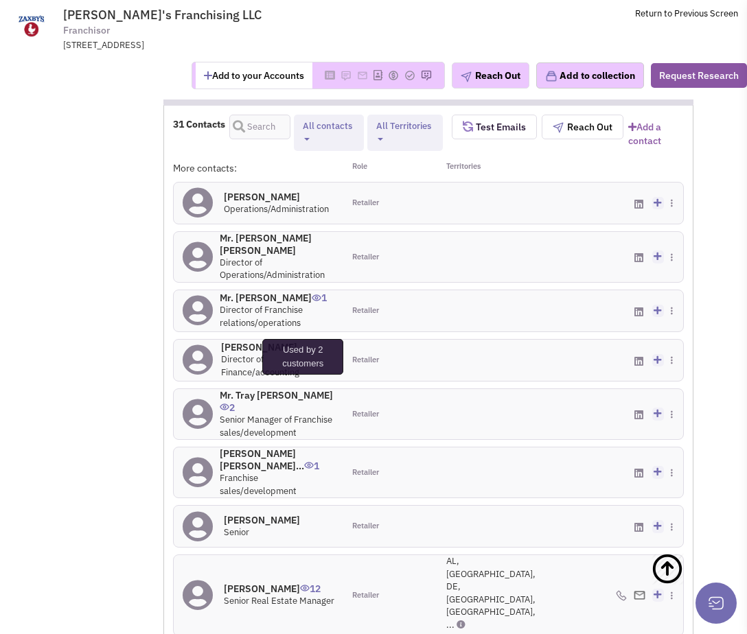
scroll to position [1270, 0]
